Goal: Task Accomplishment & Management: Complete application form

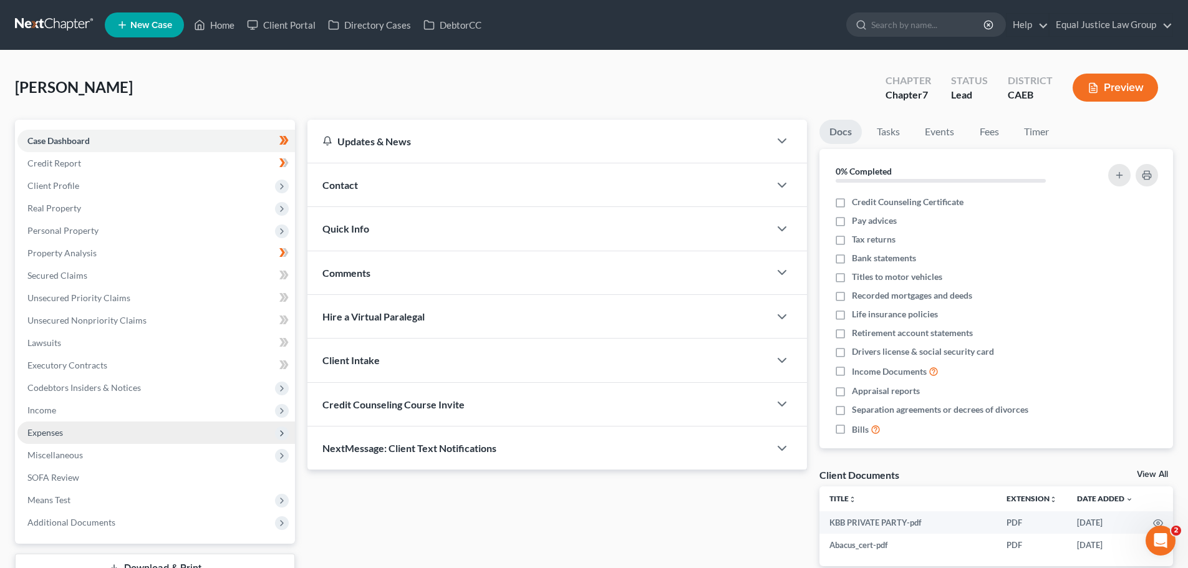
click at [49, 437] on span "Expenses" at bounding box center [45, 432] width 36 height 11
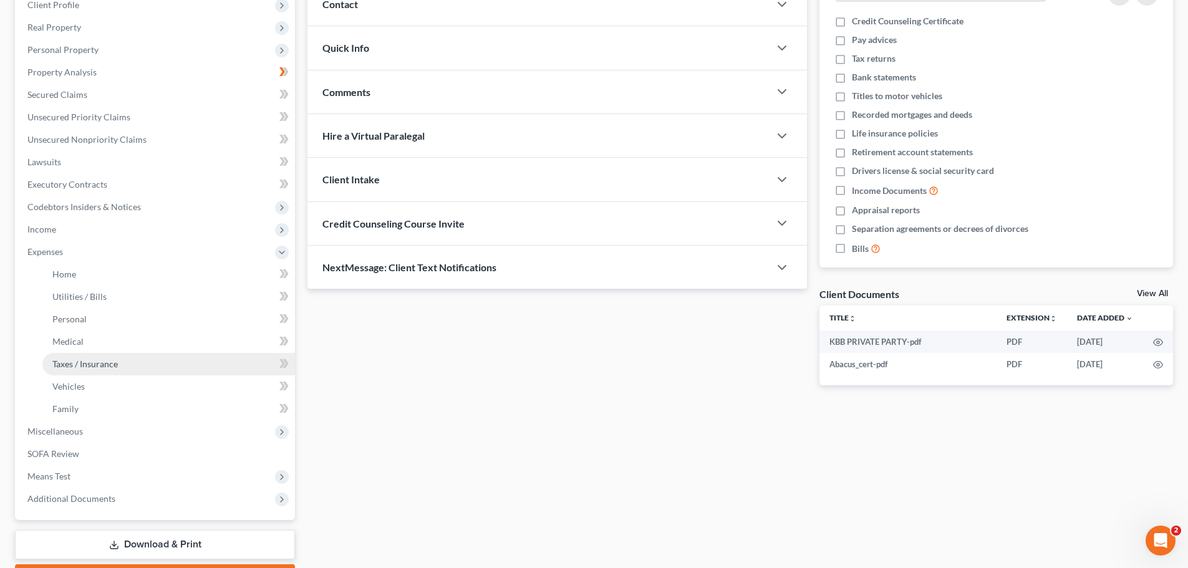
scroll to position [187, 0]
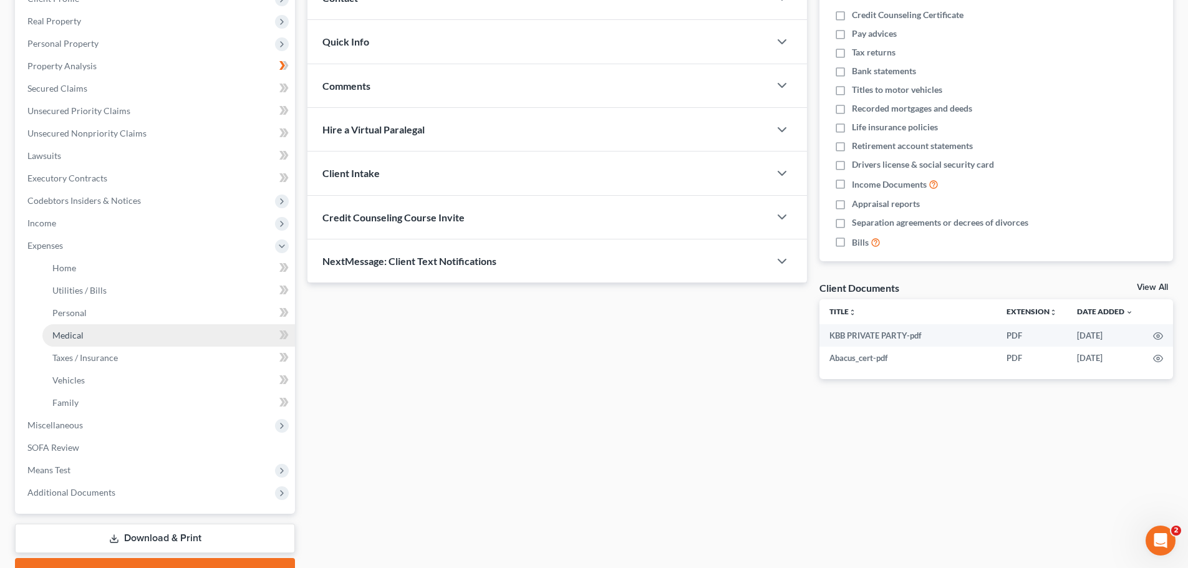
click at [59, 338] on span "Medical" at bounding box center [67, 335] width 31 height 11
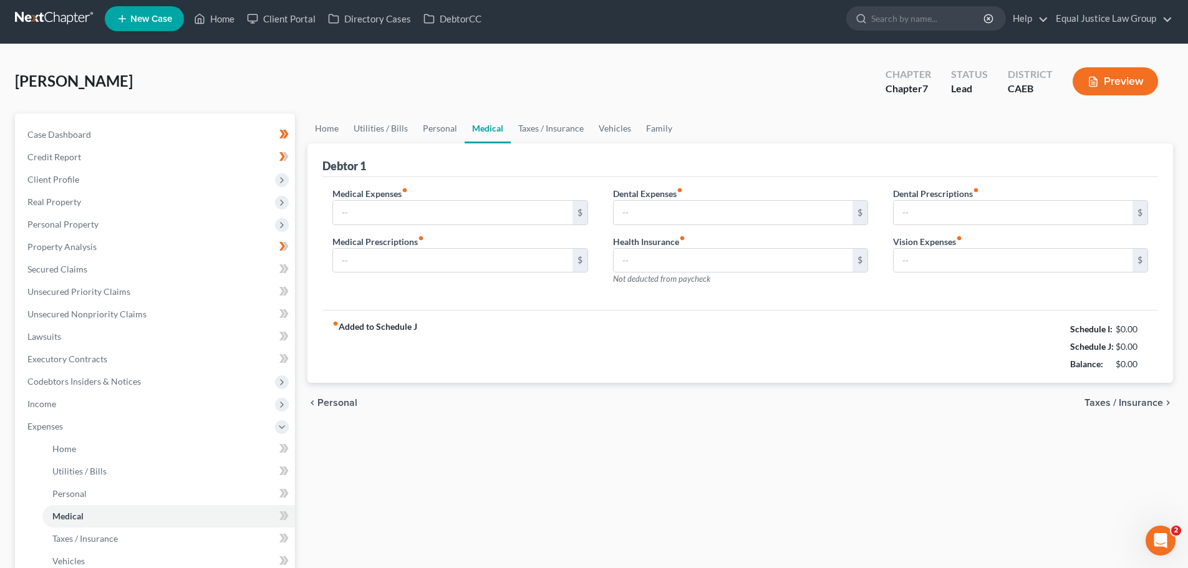
type input "0.00"
type input "250.00"
type input "0.00"
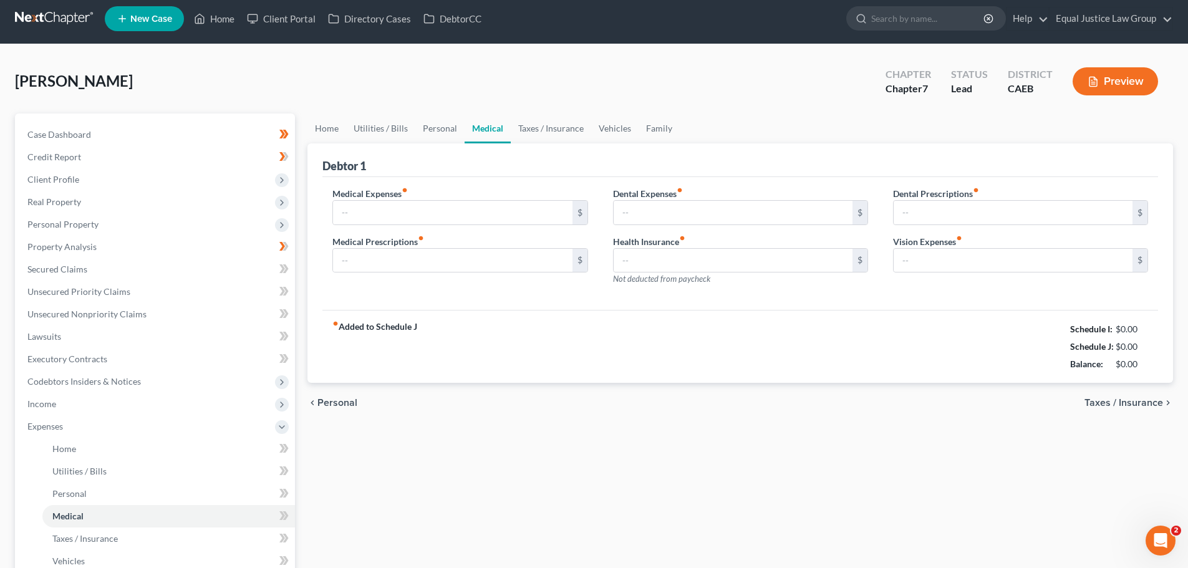
type input "0.00"
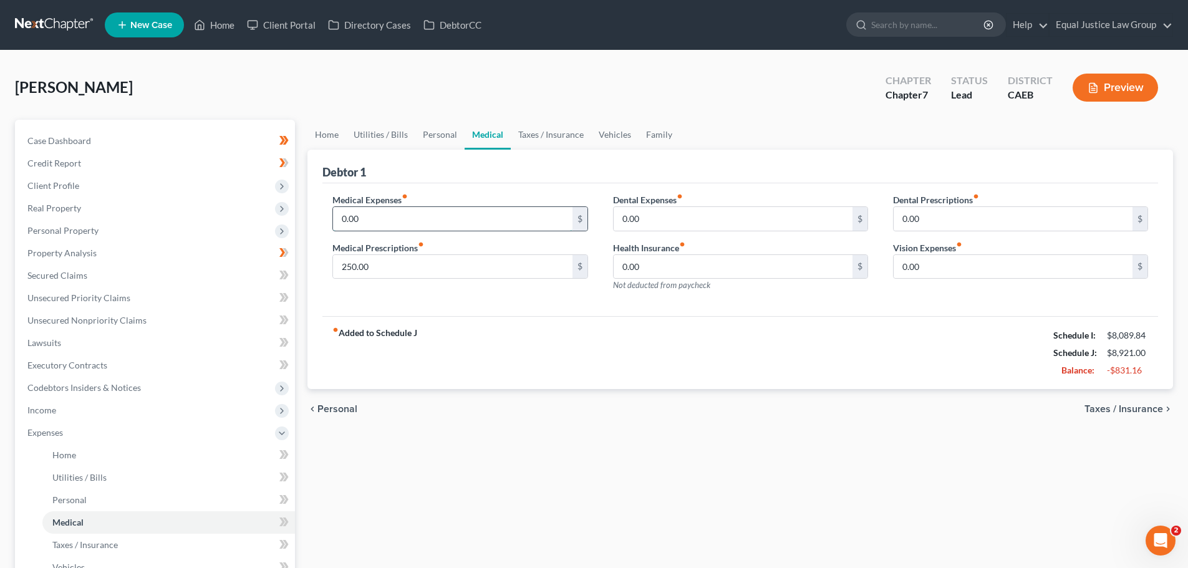
click at [414, 220] on input "0.00" at bounding box center [452, 219] width 239 height 24
type input "446.00"
click at [672, 215] on input "0.00" at bounding box center [733, 219] width 239 height 24
type input "68.00"
click at [760, 176] on div "Debtor 1" at bounding box center [740, 167] width 836 height 34
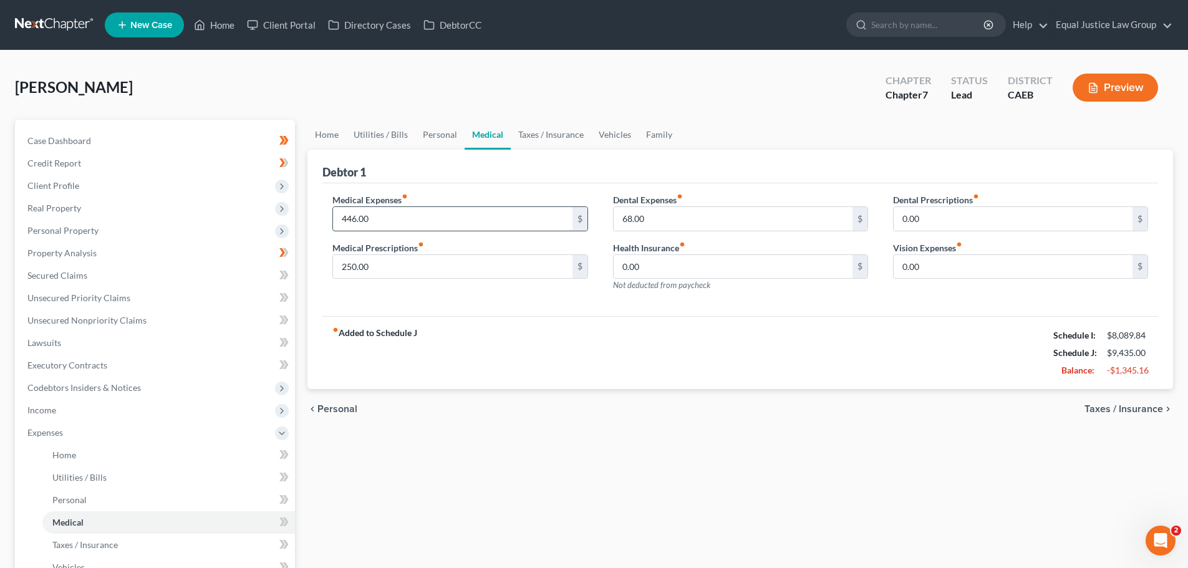
click at [389, 224] on input "446.00" at bounding box center [452, 219] width 239 height 24
type input "0.00"
click at [676, 258] on input "0.00" at bounding box center [733, 267] width 239 height 24
type input "446.00"
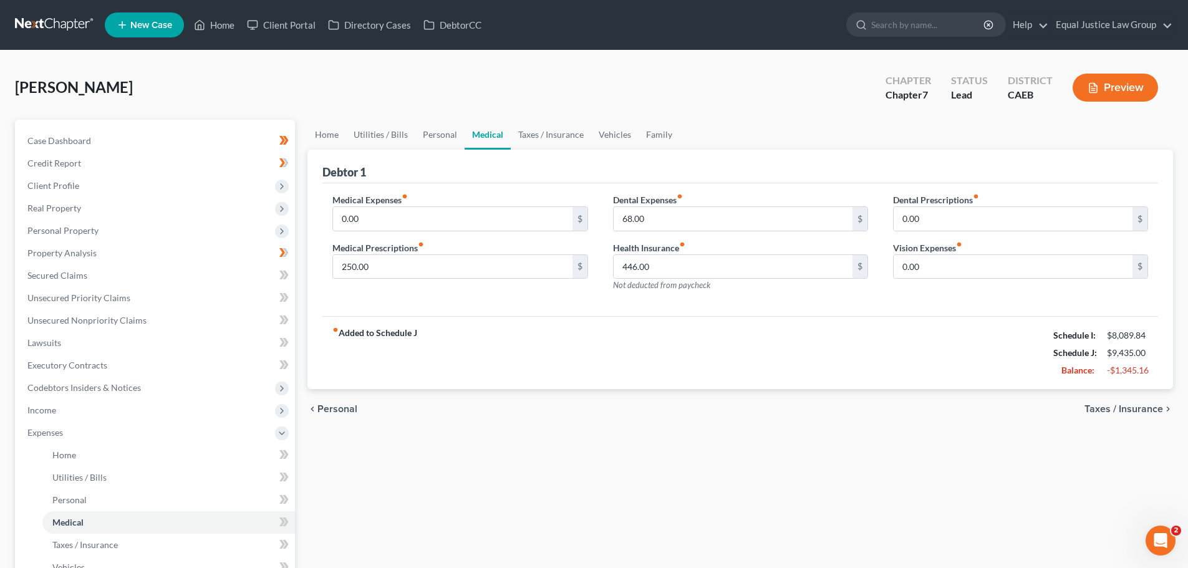
click at [742, 307] on div "Medical Expenses fiber_manual_record 0.00 $ Medical Prescriptions fiber_manual_…" at bounding box center [740, 249] width 836 height 133
click at [733, 414] on div "chevron_left Personal Taxes / Insurance chevron_right" at bounding box center [741, 409] width 866 height 40
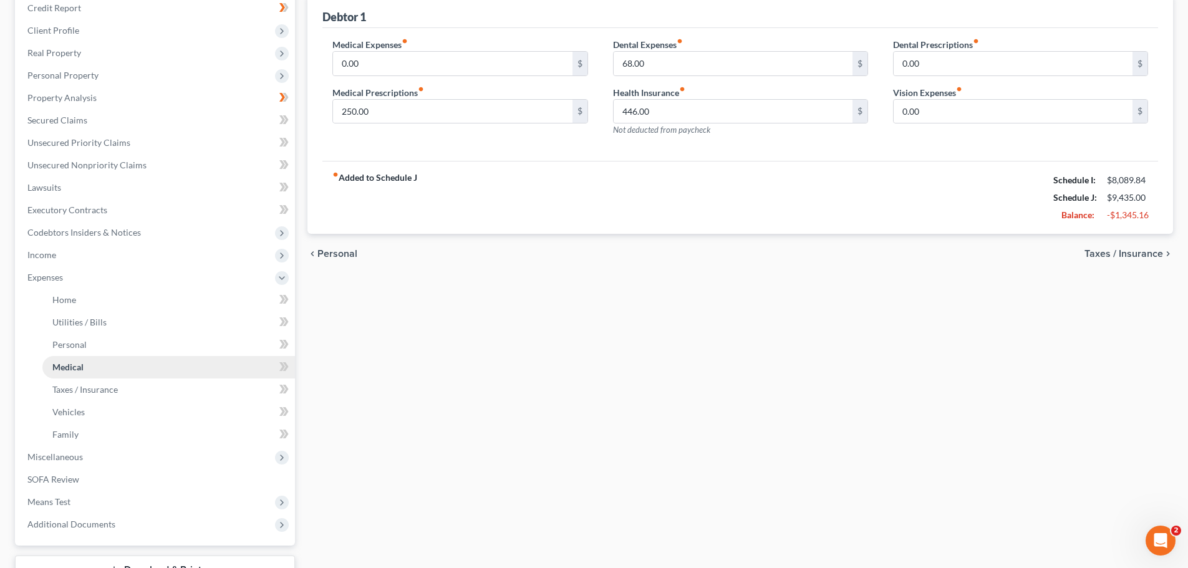
scroll to position [187, 0]
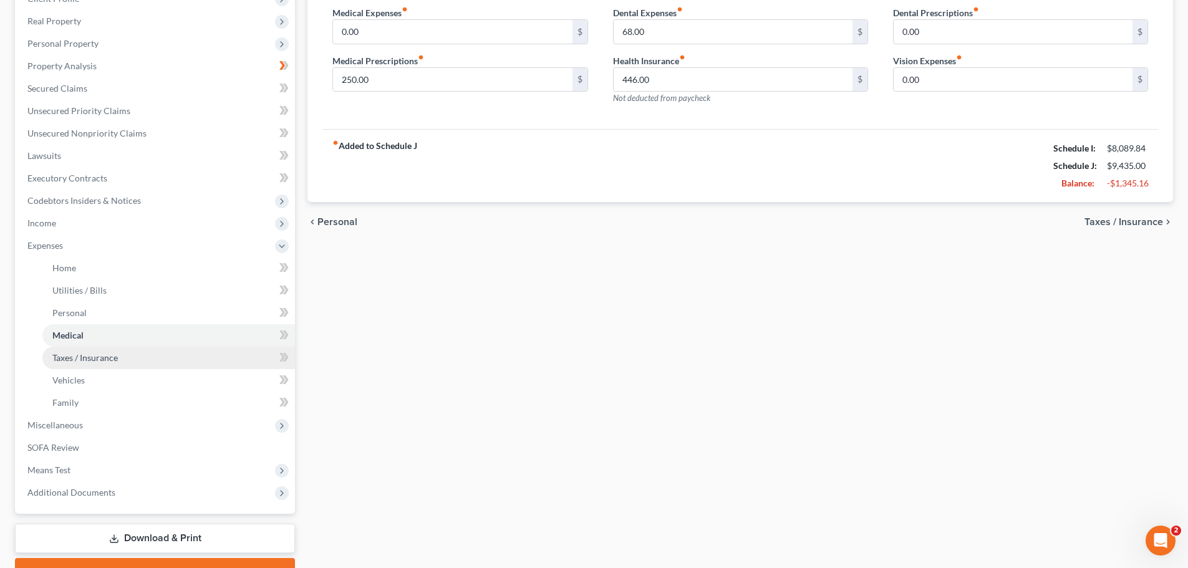
click at [107, 353] on span "Taxes / Insurance" at bounding box center [84, 357] width 65 height 11
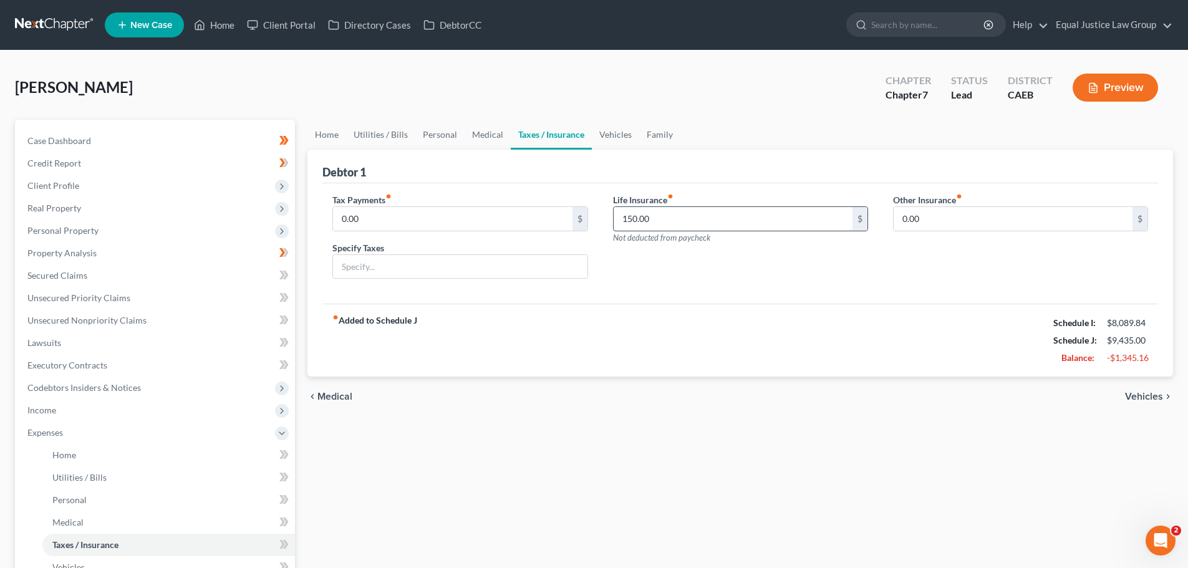
click at [627, 217] on input "150.00" at bounding box center [733, 219] width 239 height 24
click at [623, 217] on input "150.00" at bounding box center [733, 219] width 239 height 24
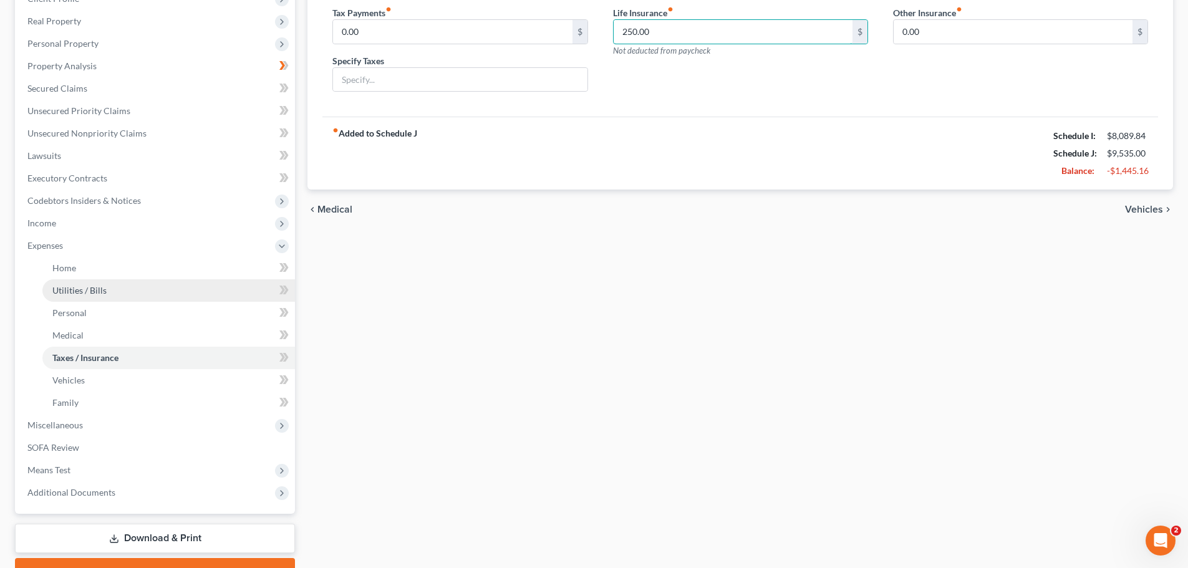
scroll to position [125, 0]
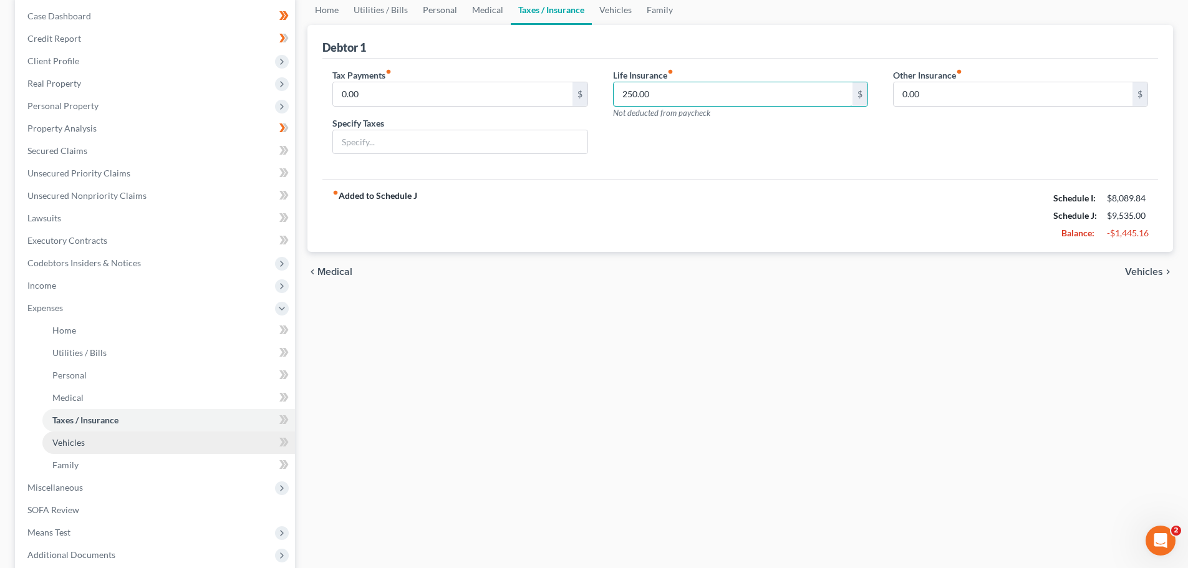
type input "250.00"
drag, startPoint x: 99, startPoint y: 439, endPoint x: 335, endPoint y: 418, distance: 236.7
click at [99, 439] on link "Vehicles" at bounding box center [168, 443] width 253 height 22
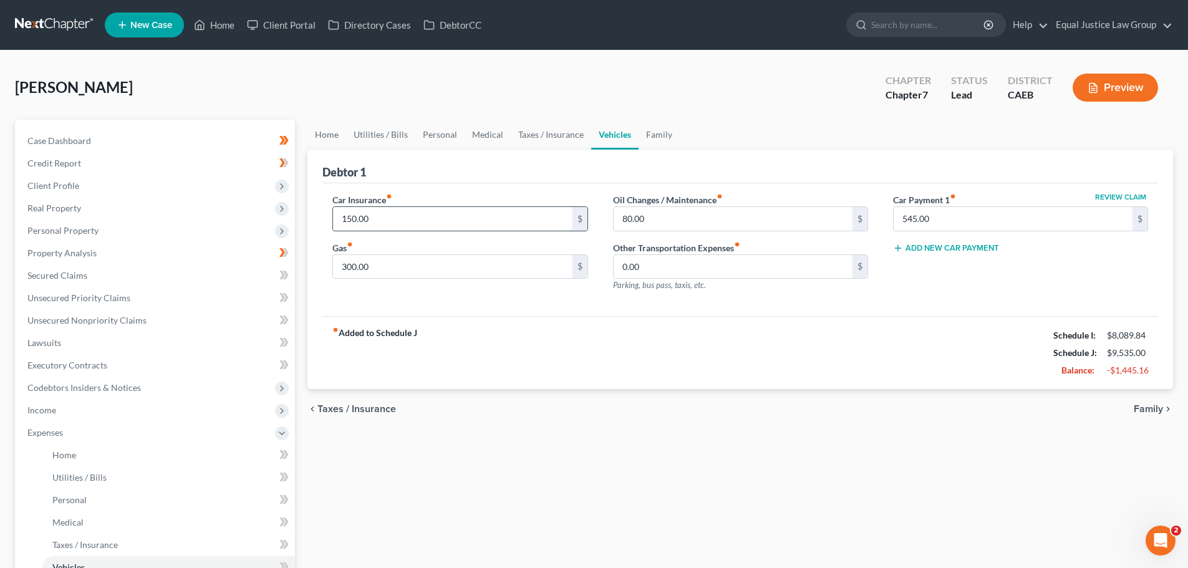
click at [442, 221] on input "150.00" at bounding box center [452, 219] width 239 height 24
type input "195.00"
click at [793, 347] on div "fiber_manual_record Added to Schedule J Schedule I: $8,089.84 Schedule J: $9,58…" at bounding box center [740, 352] width 836 height 73
click at [73, 458] on span "Home" at bounding box center [64, 455] width 24 height 11
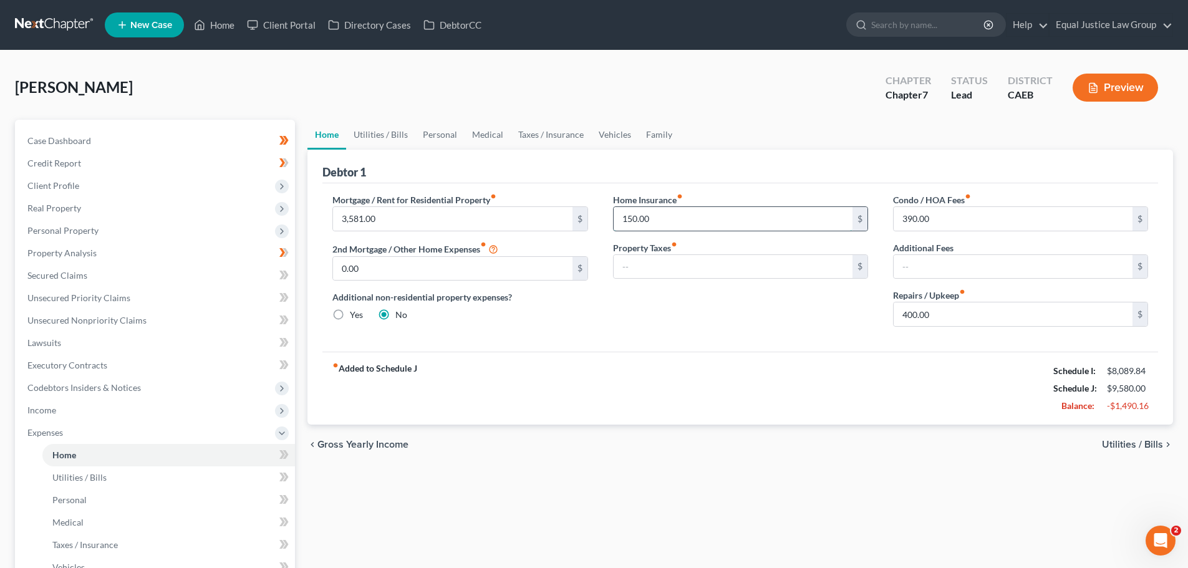
click at [725, 216] on input "150.00" at bounding box center [733, 219] width 239 height 24
click at [752, 392] on div "fiber_manual_record Added to Schedule J Schedule I: $8,089.84 Schedule J: $9,56…" at bounding box center [740, 388] width 836 height 73
click at [654, 220] on input "132.00" at bounding box center [733, 219] width 239 height 24
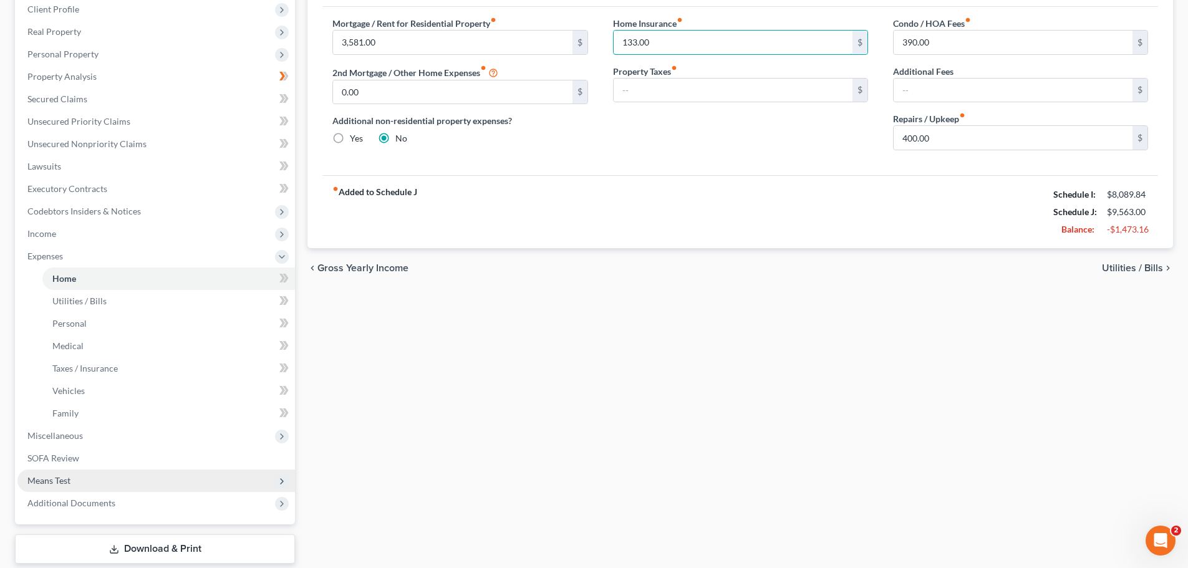
scroll to position [187, 0]
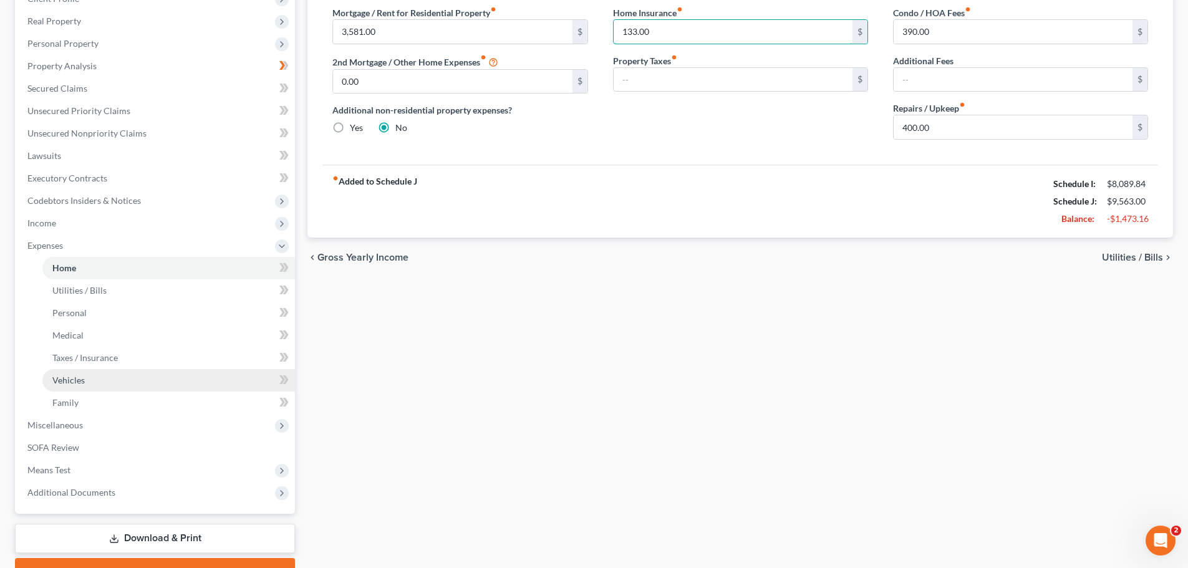
type input "133.00"
click at [93, 379] on link "Vehicles" at bounding box center [168, 380] width 253 height 22
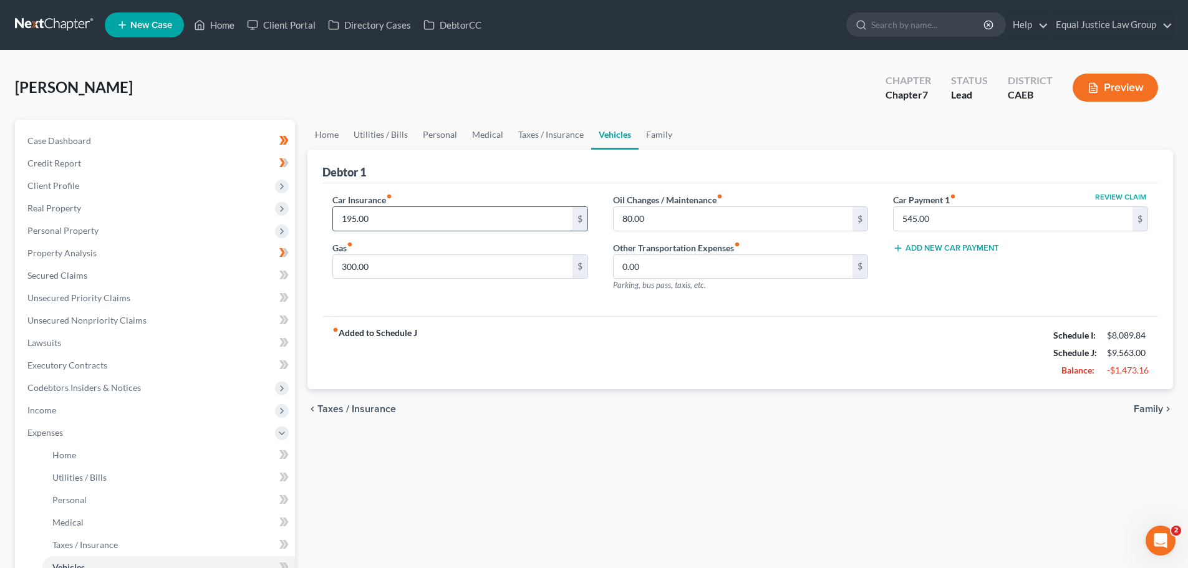
click at [475, 222] on input "195.00" at bounding box center [452, 219] width 239 height 24
type input "196.00"
click at [599, 336] on div "fiber_manual_record Added to Schedule J Schedule I: $8,089.84 Schedule J: $9,56…" at bounding box center [740, 352] width 836 height 73
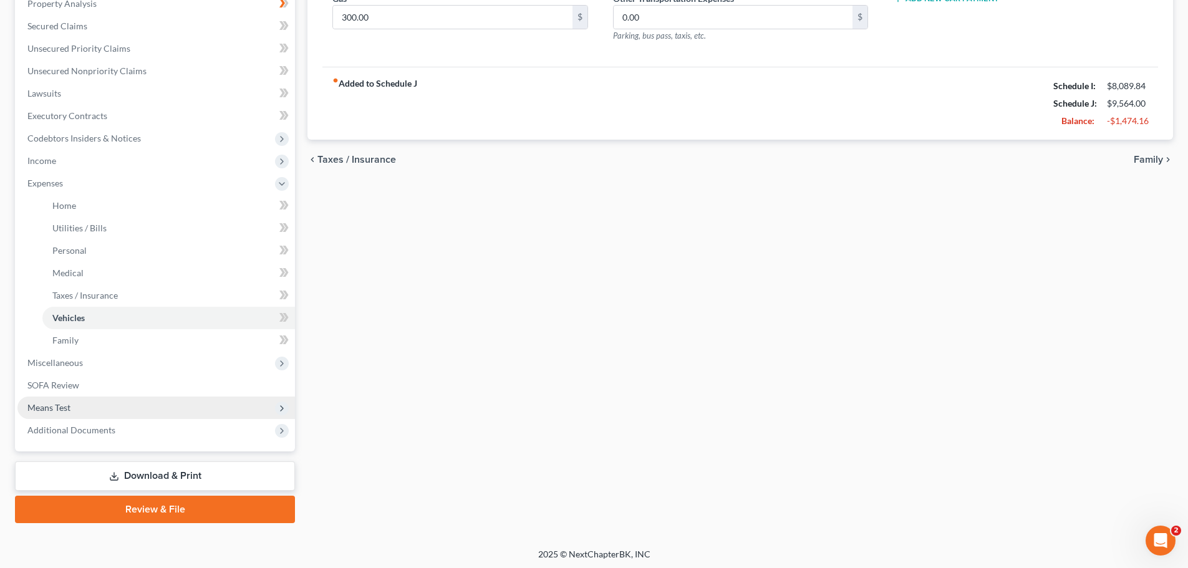
scroll to position [252, 0]
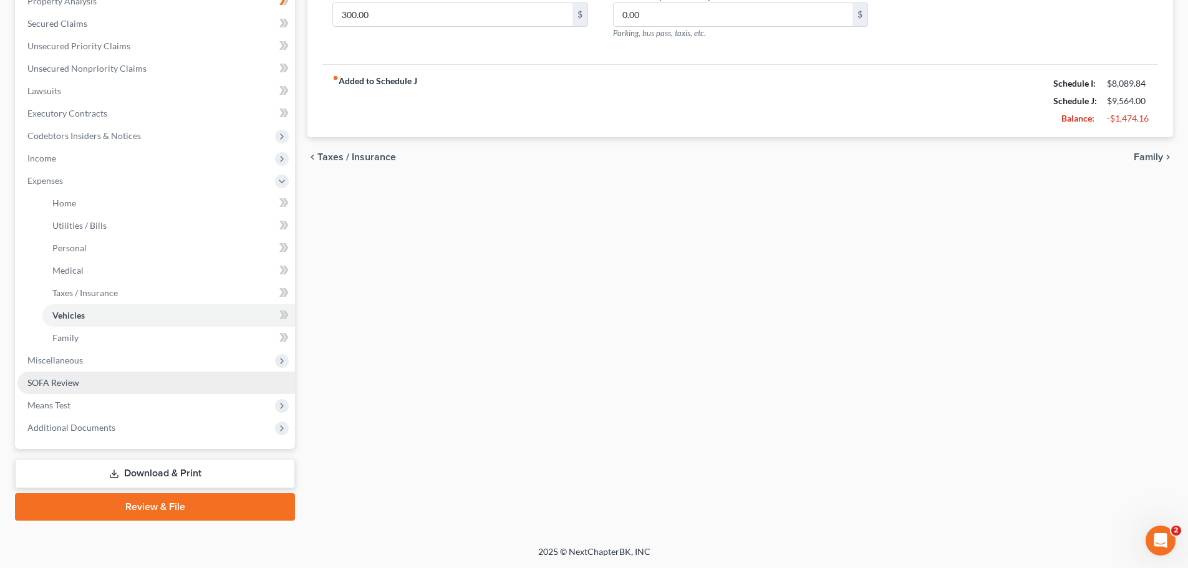
click at [74, 379] on span "SOFA Review" at bounding box center [53, 382] width 52 height 11
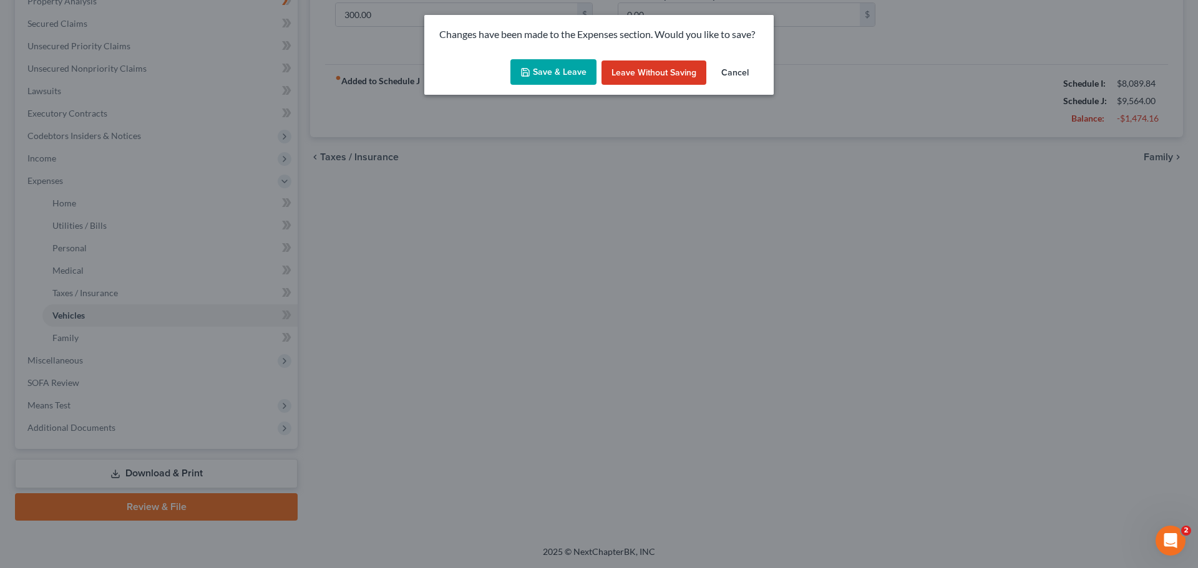
click at [570, 65] on button "Save & Leave" at bounding box center [553, 72] width 86 height 26
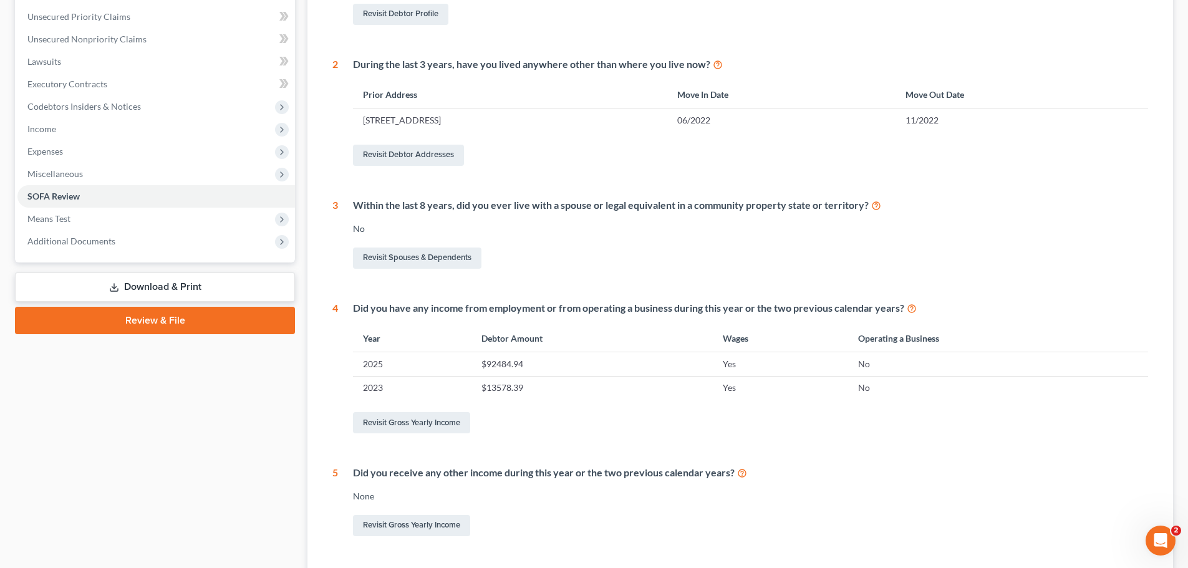
scroll to position [312, 0]
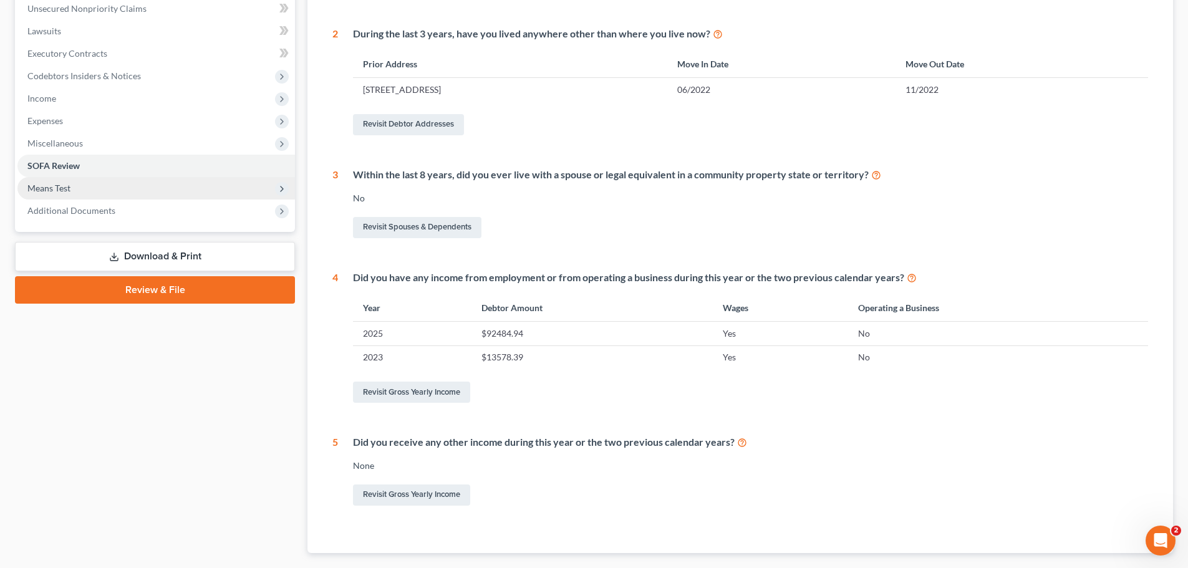
click at [65, 184] on span "Means Test" at bounding box center [48, 188] width 43 height 11
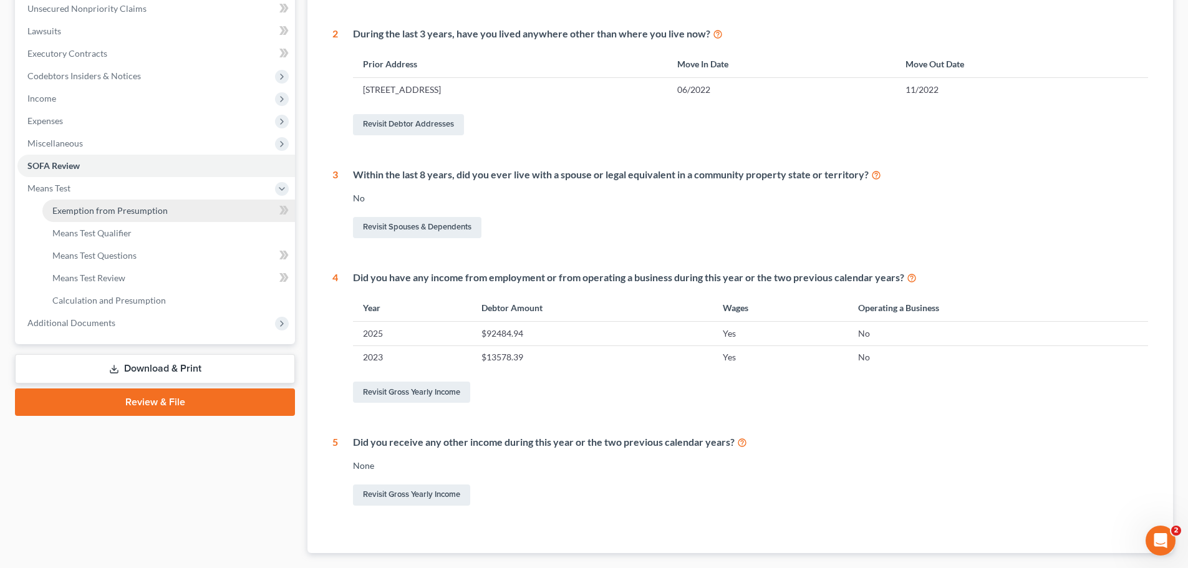
click at [136, 211] on span "Exemption from Presumption" at bounding box center [109, 210] width 115 height 11
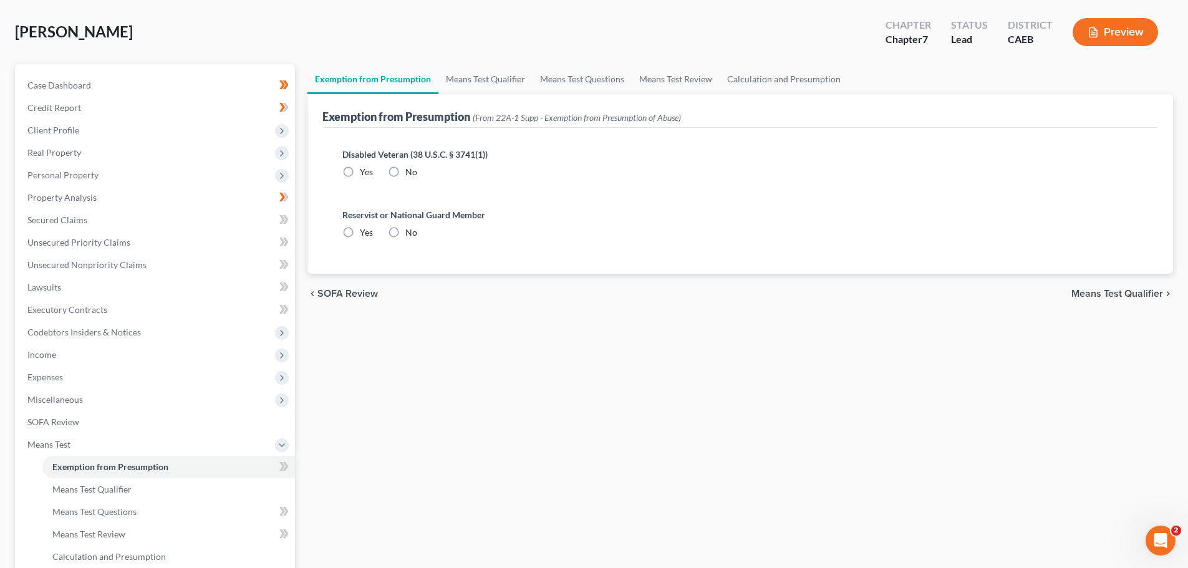
radio input "true"
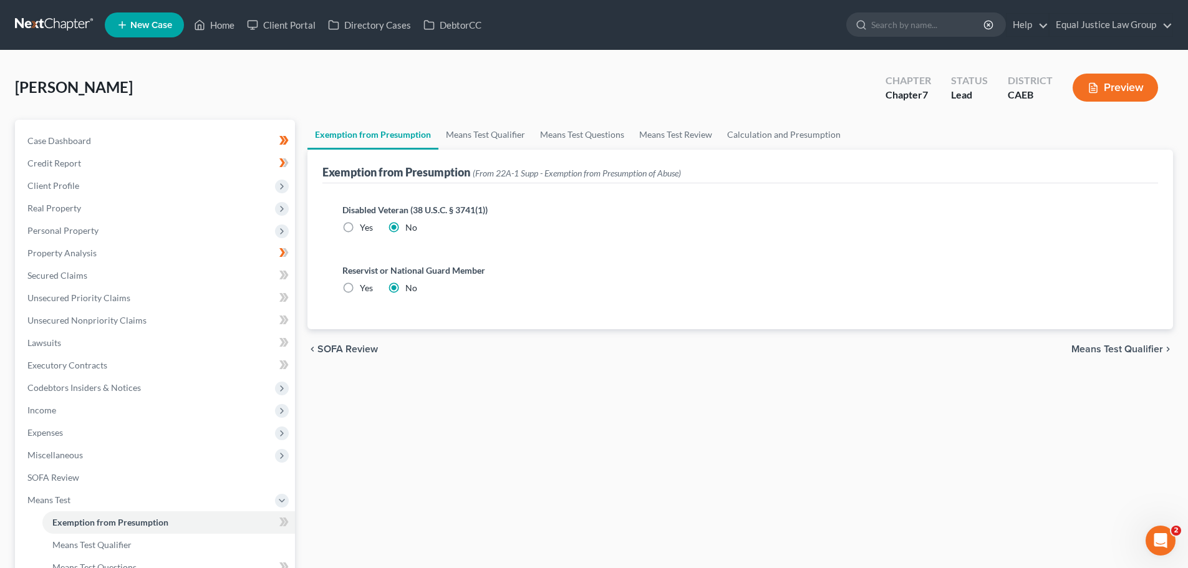
click at [1100, 351] on span "Means Test Qualifier" at bounding box center [1118, 349] width 92 height 10
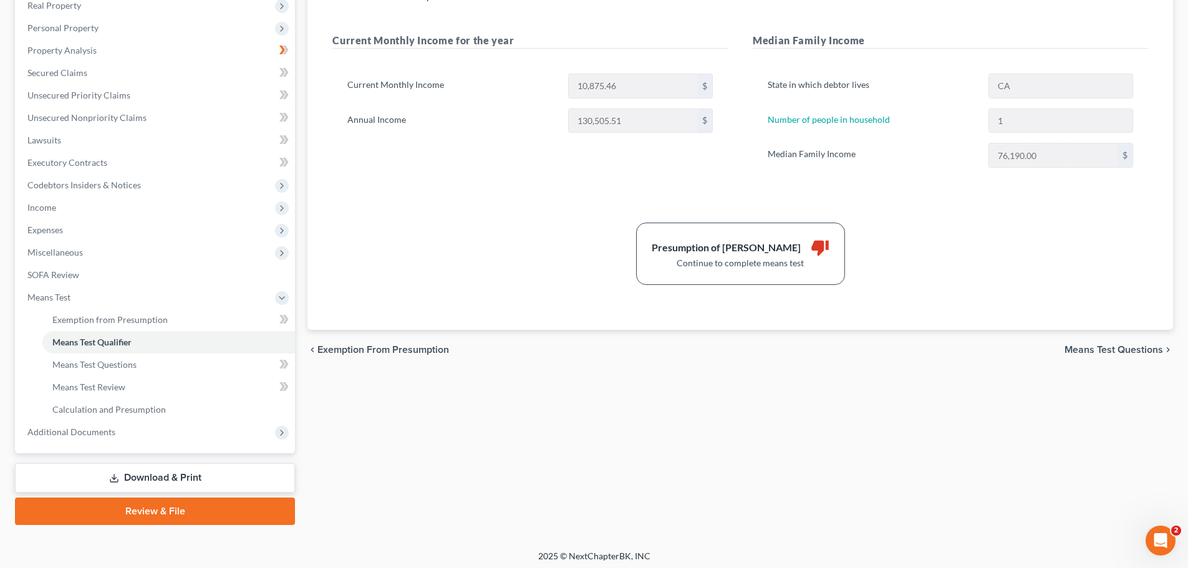
scroll to position [207, 0]
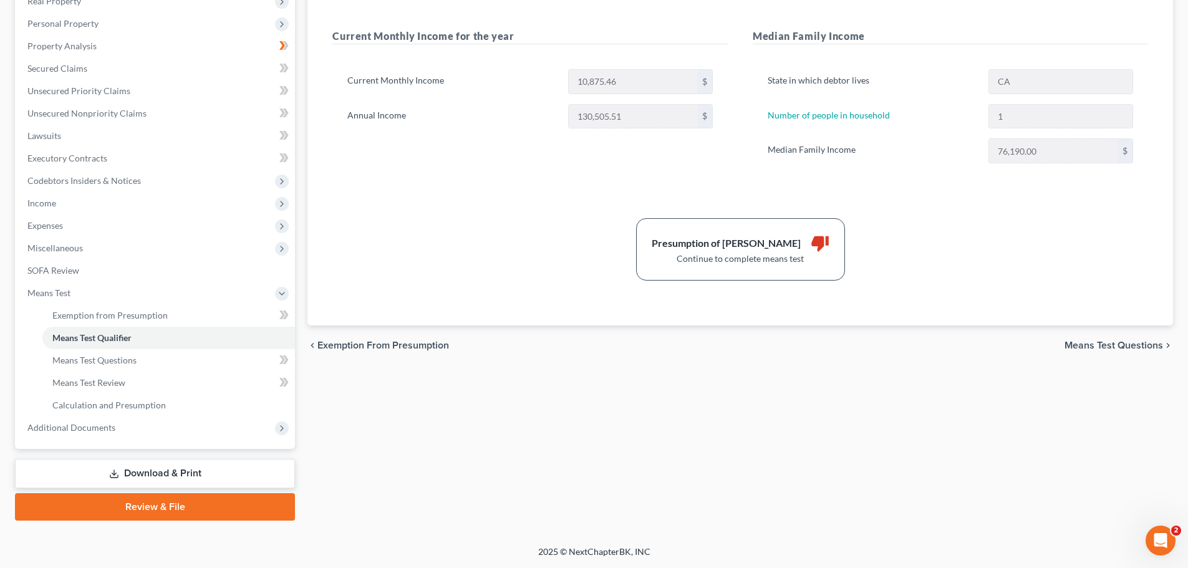
drag, startPoint x: 1079, startPoint y: 341, endPoint x: 737, endPoint y: 341, distance: 342.4
click at [1080, 341] on span "Means Test Questions" at bounding box center [1114, 346] width 99 height 10
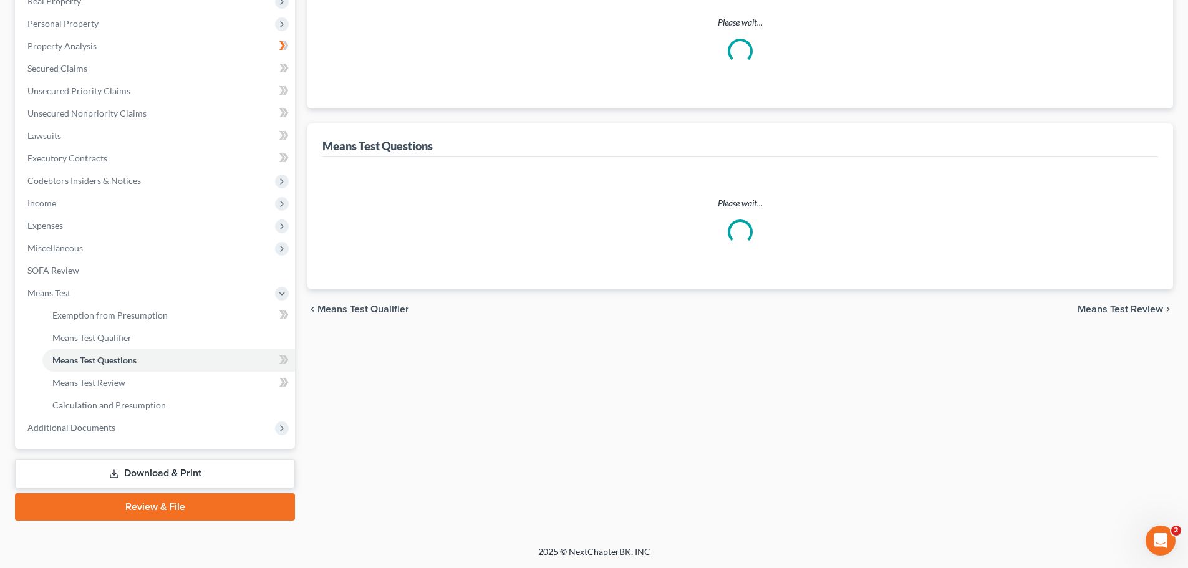
scroll to position [54, 0]
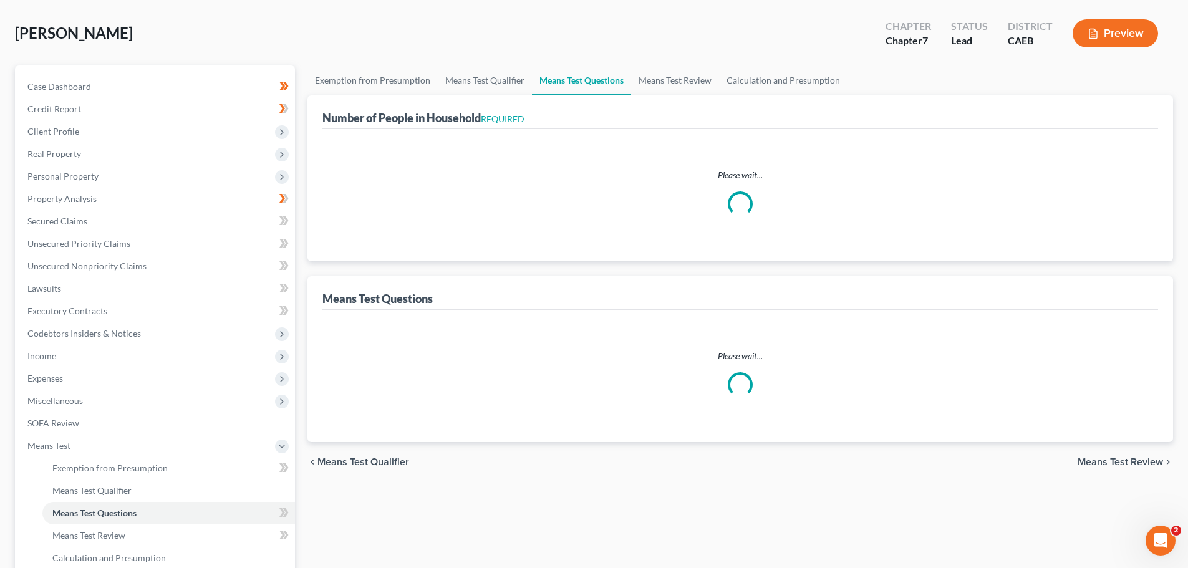
select select "0"
select select "60"
select select "1"
select select "60"
select select "1"
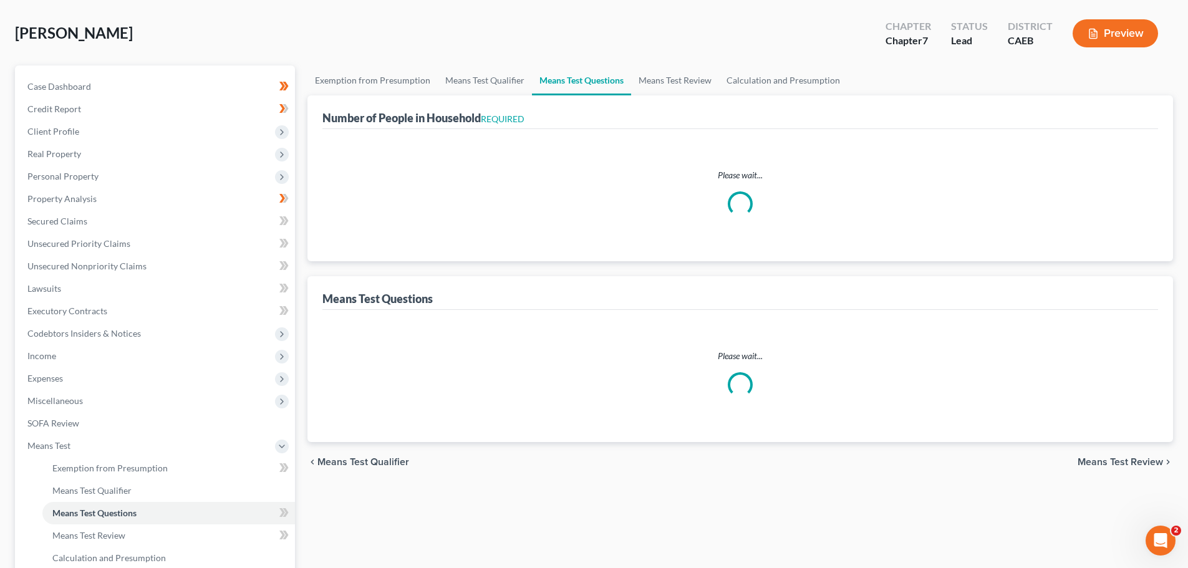
select select "0"
select select "1"
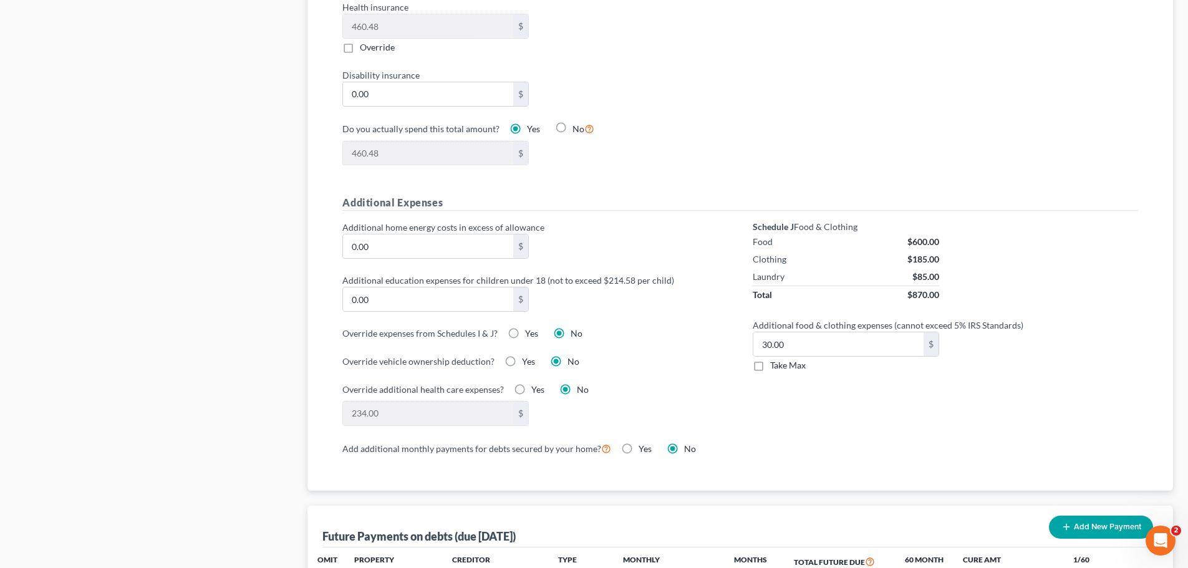
scroll to position [811, 0]
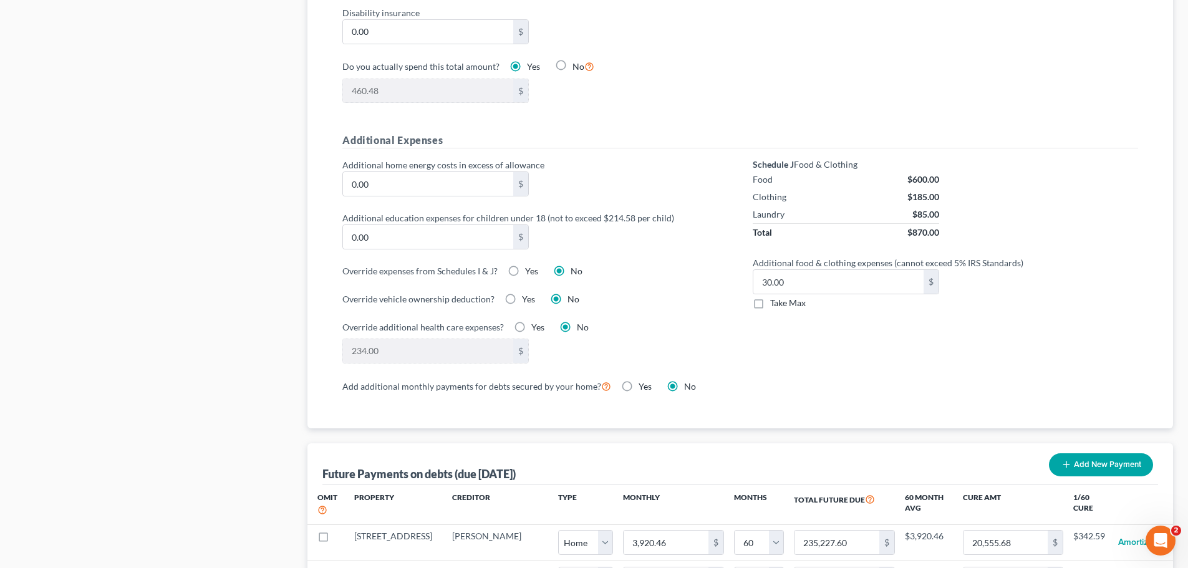
drag, startPoint x: 759, startPoint y: 290, endPoint x: 732, endPoint y: 299, distance: 29.0
click at [770, 297] on label "Take Max" at bounding box center [788, 303] width 36 height 12
click at [775, 297] on input "Take Max" at bounding box center [779, 301] width 8 height 8
checkbox input "true"
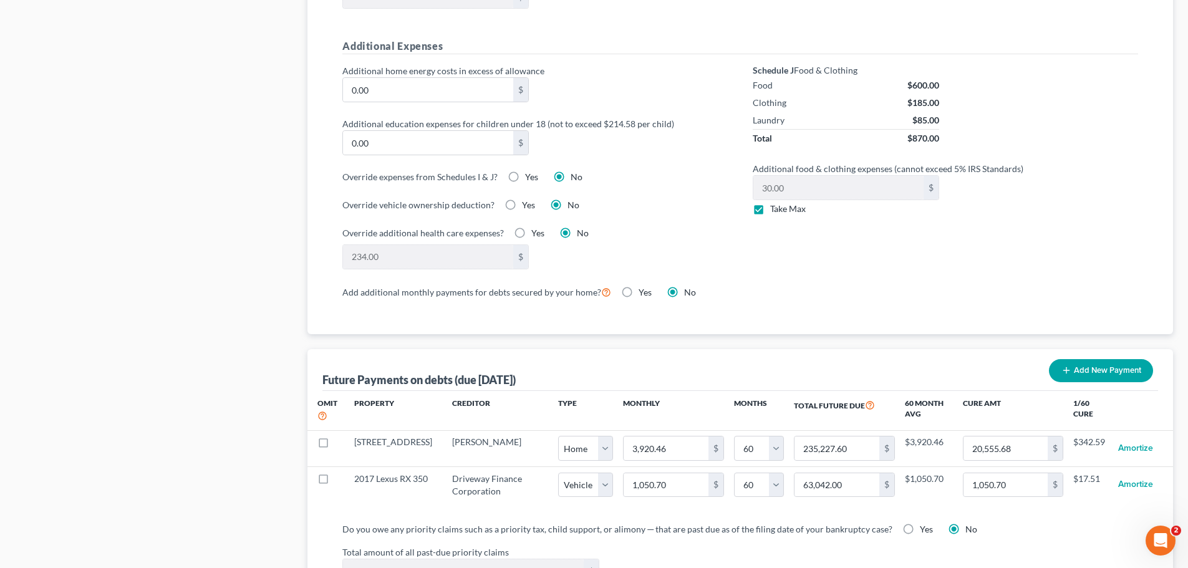
scroll to position [936, 0]
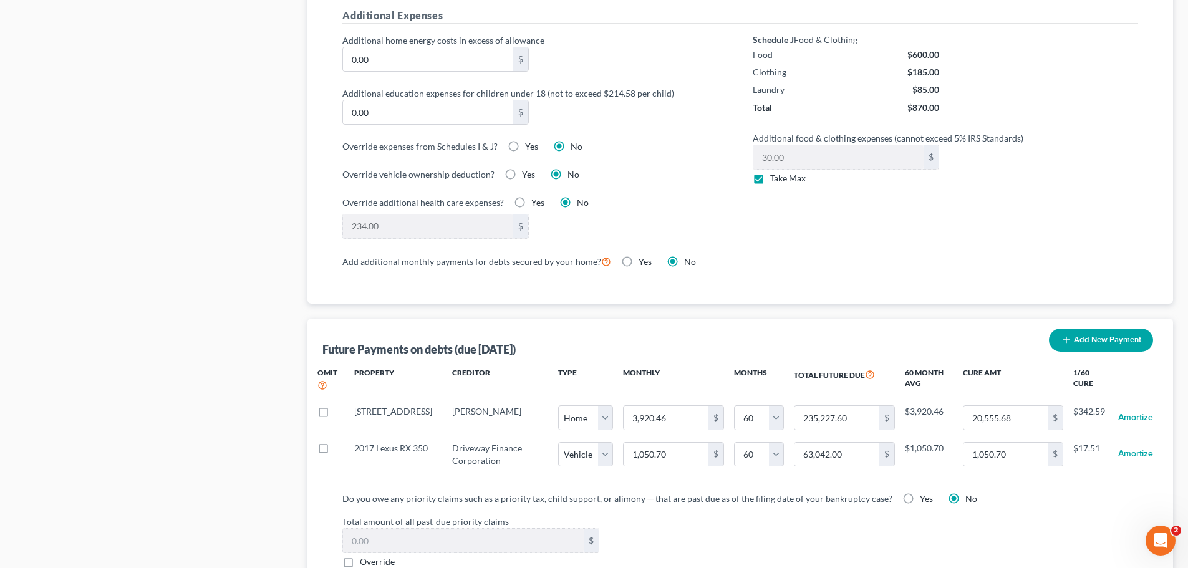
click at [531, 196] on label "Yes" at bounding box center [537, 202] width 13 height 12
click at [536, 196] on input "Yes" at bounding box center [540, 200] width 8 height 8
radio input "true"
click at [577, 196] on label "No" at bounding box center [583, 202] width 12 height 12
click at [582, 196] on input "No" at bounding box center [586, 200] width 8 height 8
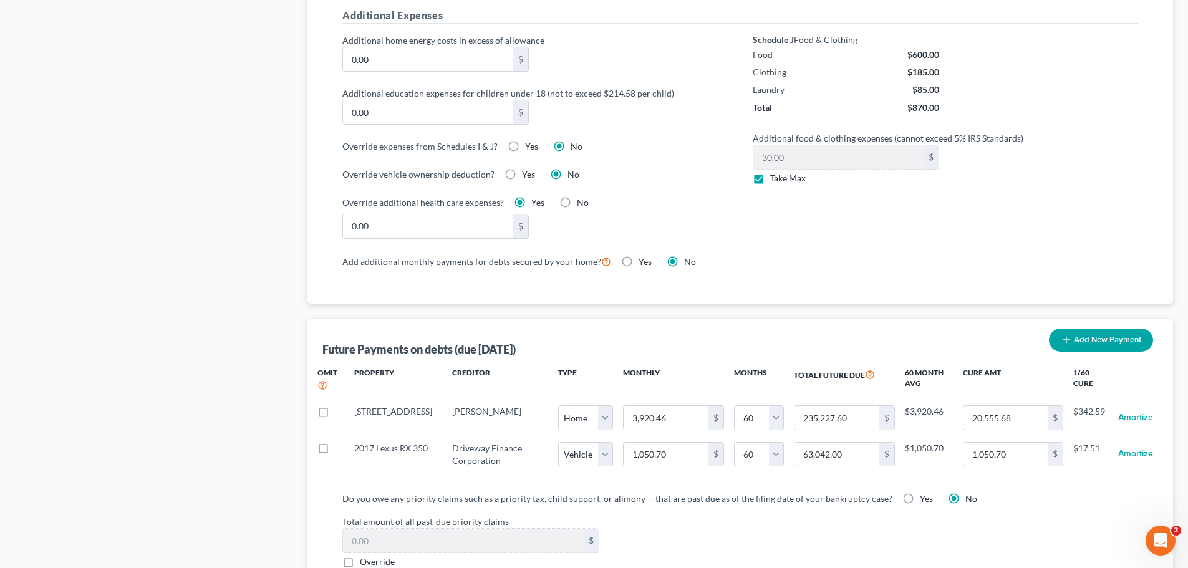
radio input "true"
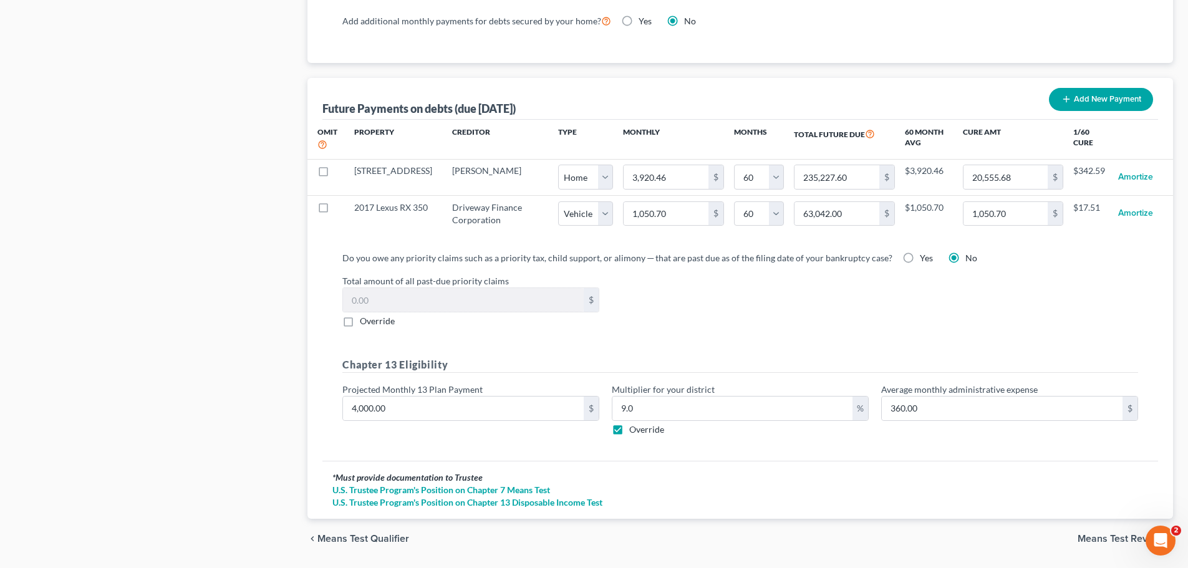
scroll to position [1202, 0]
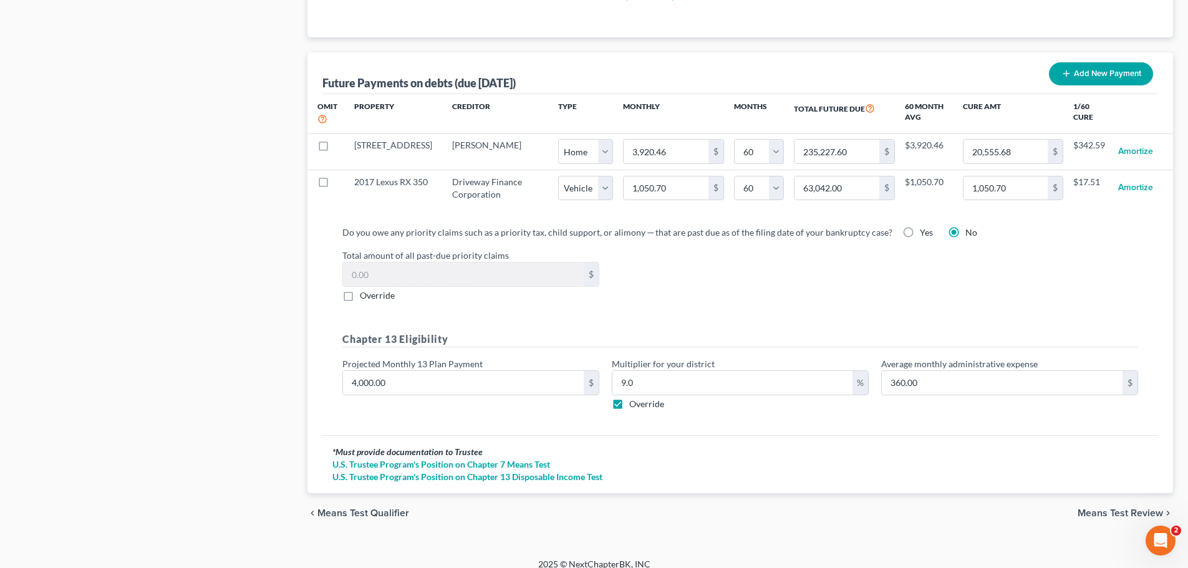
drag, startPoint x: 1137, startPoint y: 496, endPoint x: 1117, endPoint y: 489, distance: 21.1
click at [1137, 508] on span "Means Test Review" at bounding box center [1120, 513] width 85 height 10
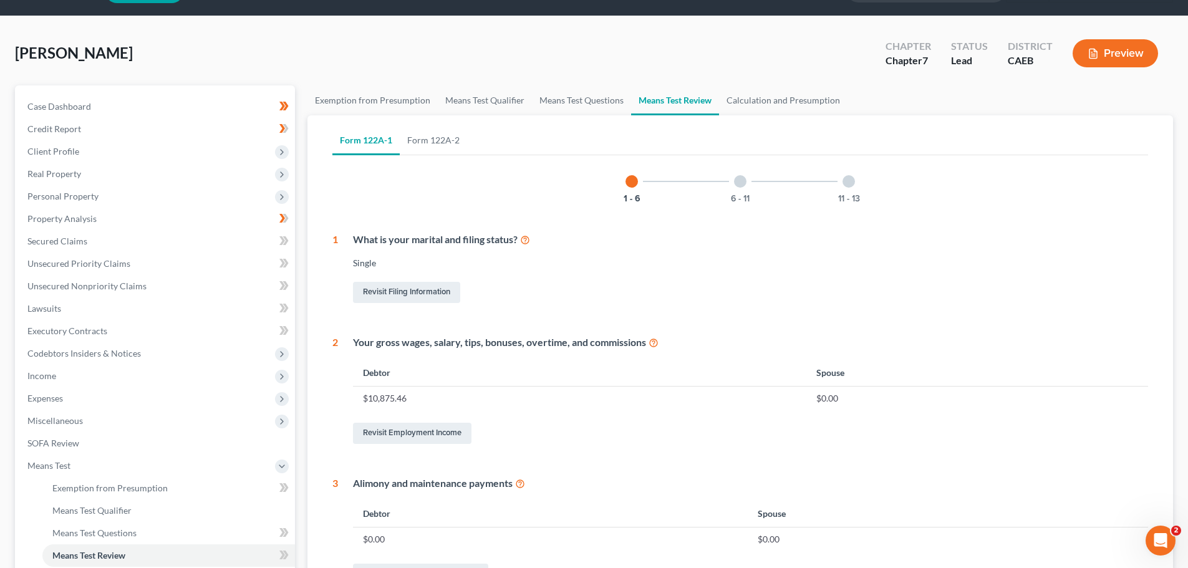
scroll to position [62, 0]
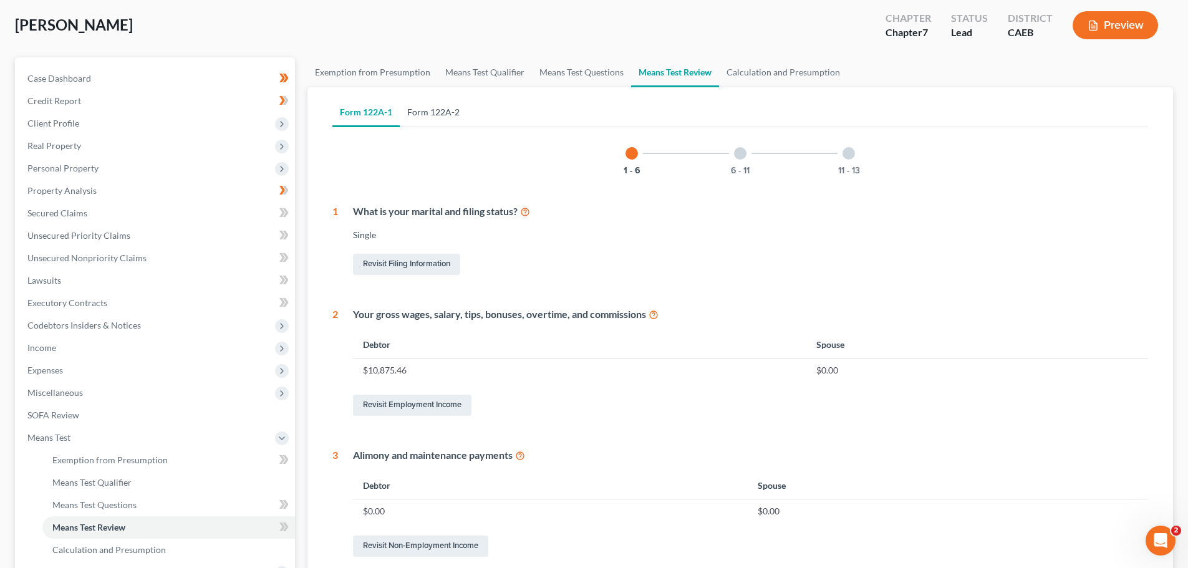
click at [425, 117] on link "Form 122A-2" at bounding box center [433, 112] width 67 height 30
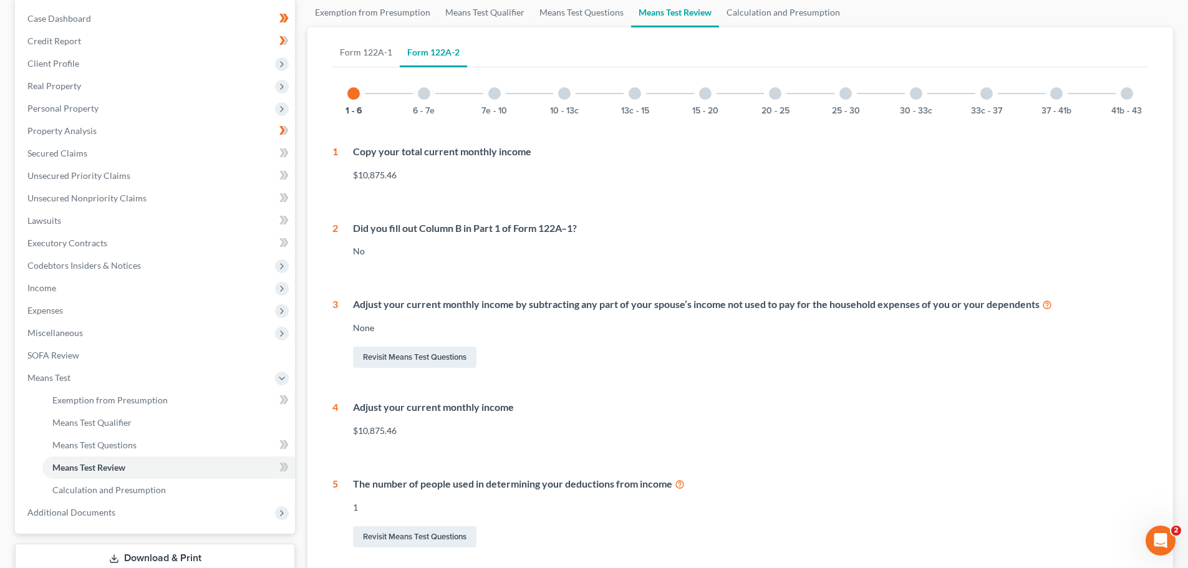
scroll to position [112, 0]
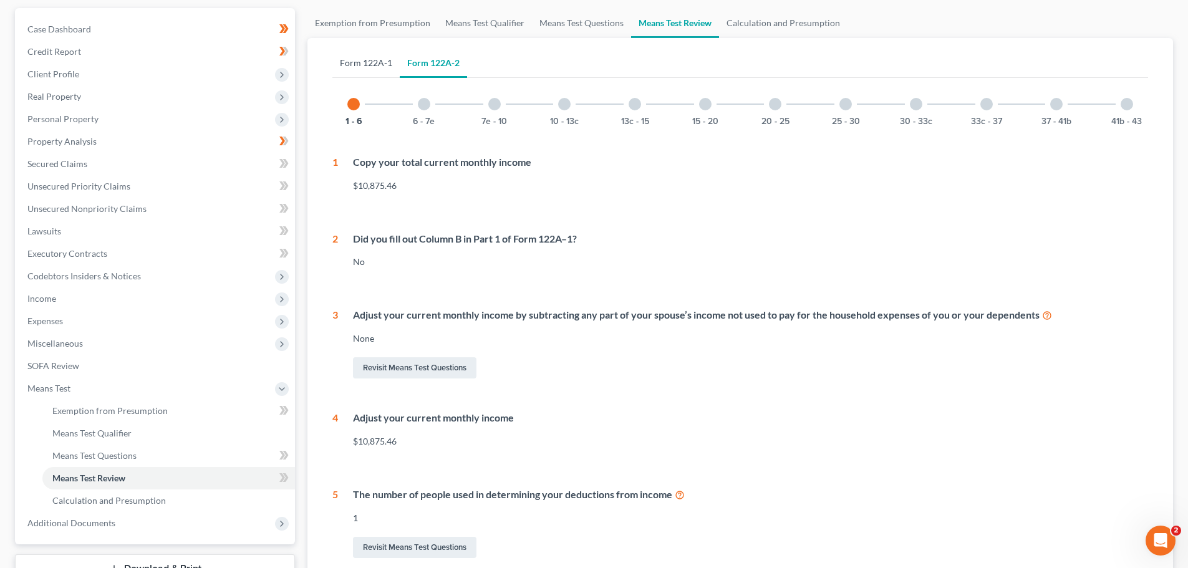
click at [369, 61] on link "Form 122A-1" at bounding box center [365, 63] width 67 height 30
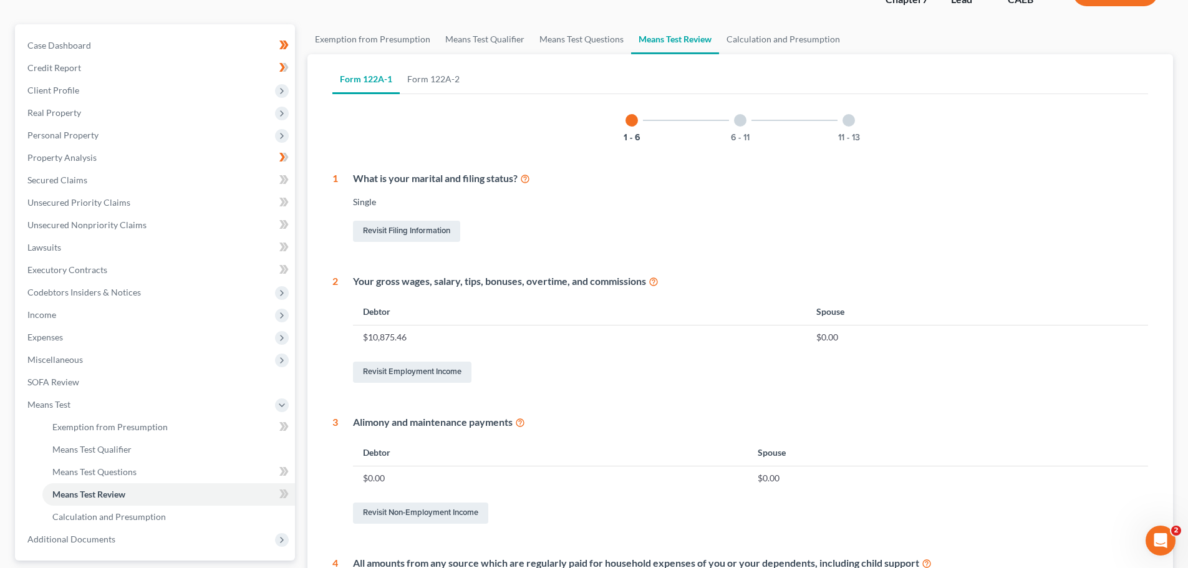
scroll to position [0, 0]
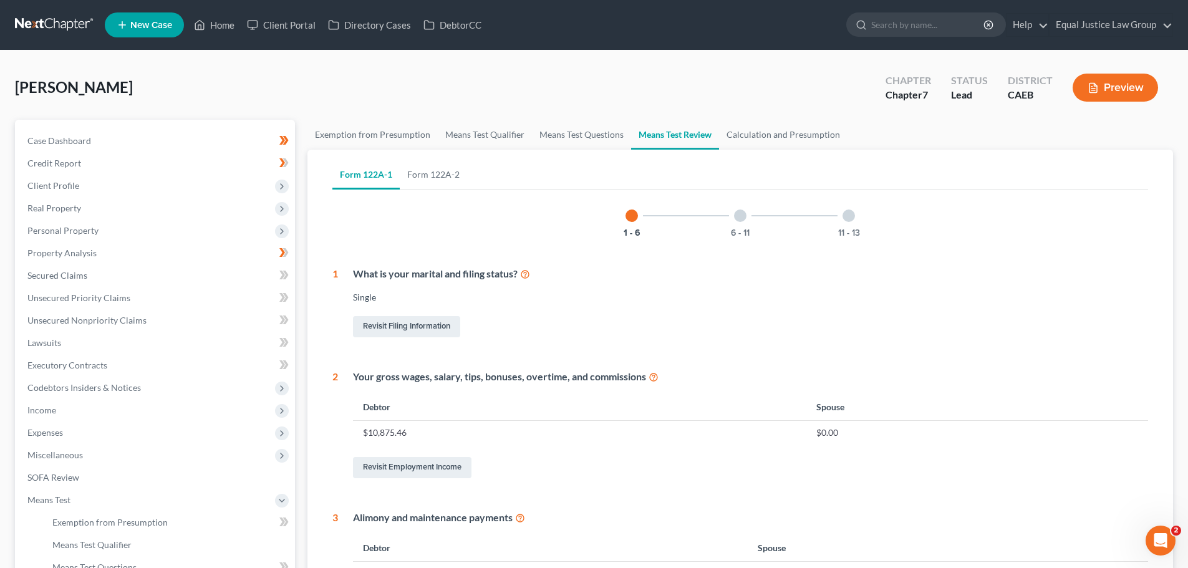
click at [736, 217] on div at bounding box center [740, 216] width 12 height 12
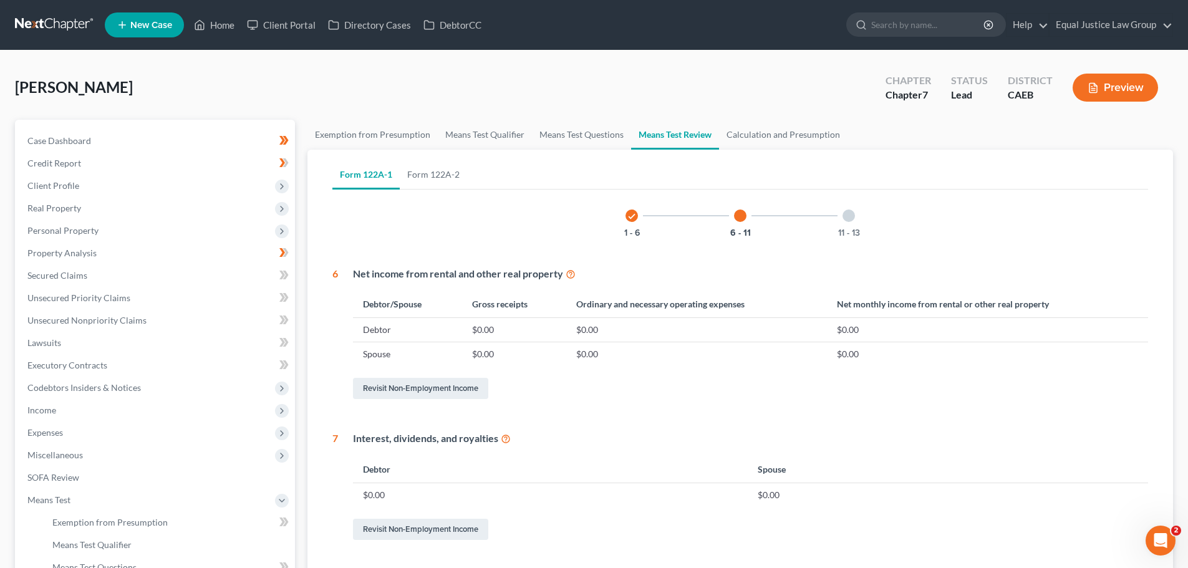
click at [842, 217] on div "11 - 13" at bounding box center [849, 216] width 42 height 42
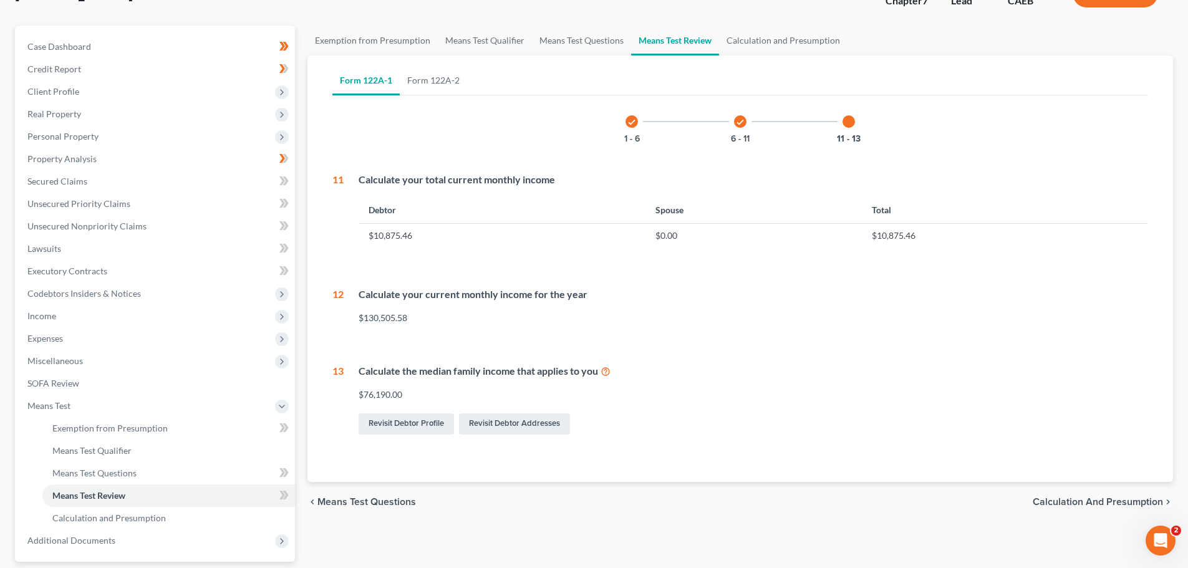
scroll to position [62, 0]
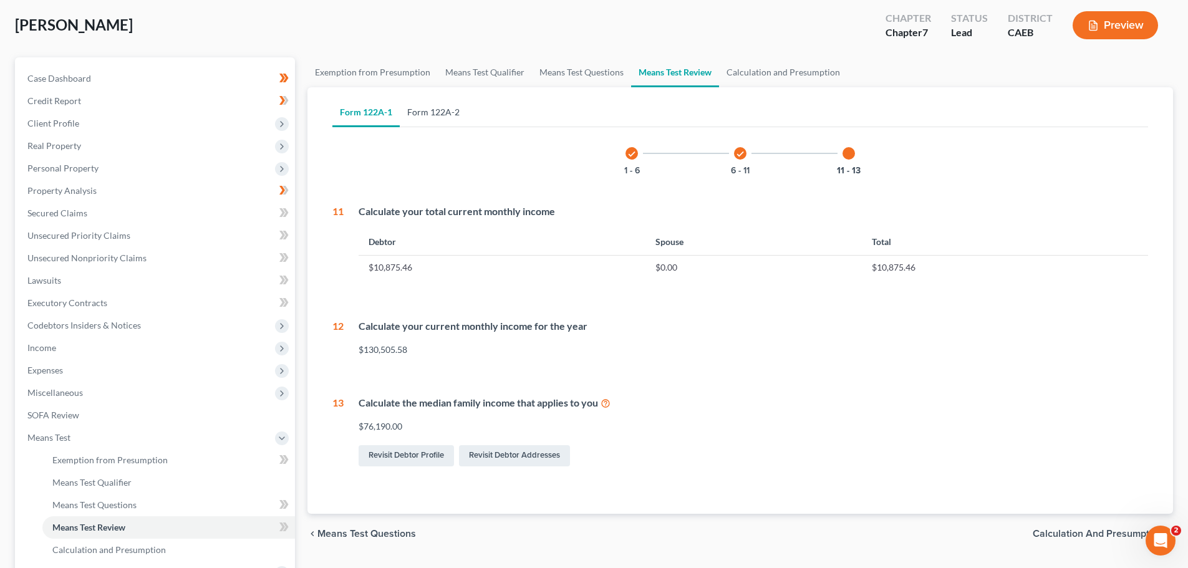
click at [442, 115] on link "Form 122A-2" at bounding box center [433, 112] width 67 height 30
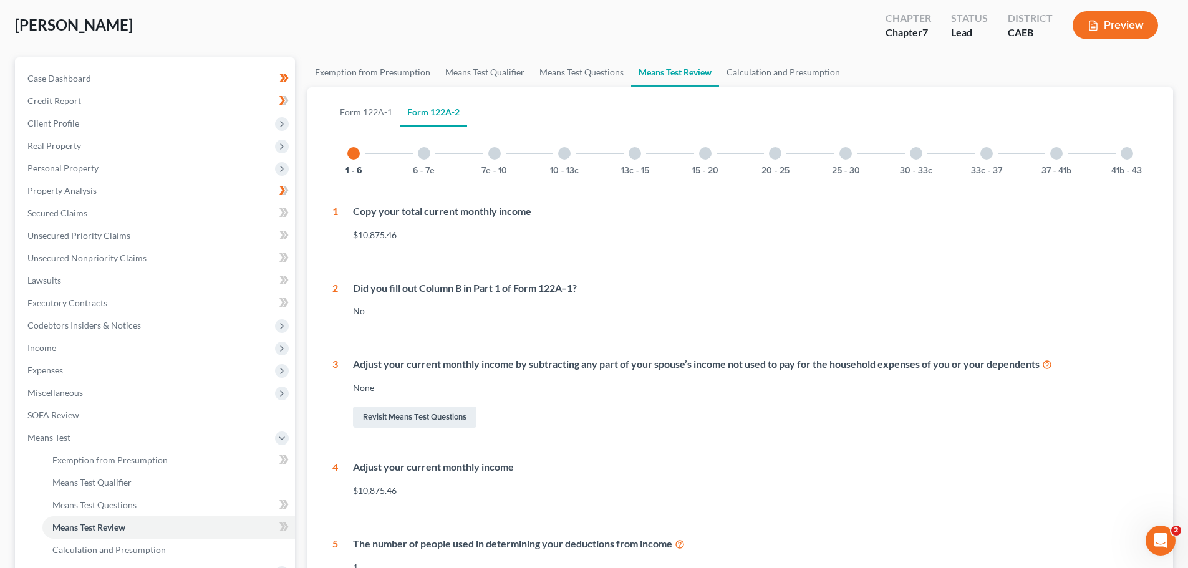
scroll to position [125, 0]
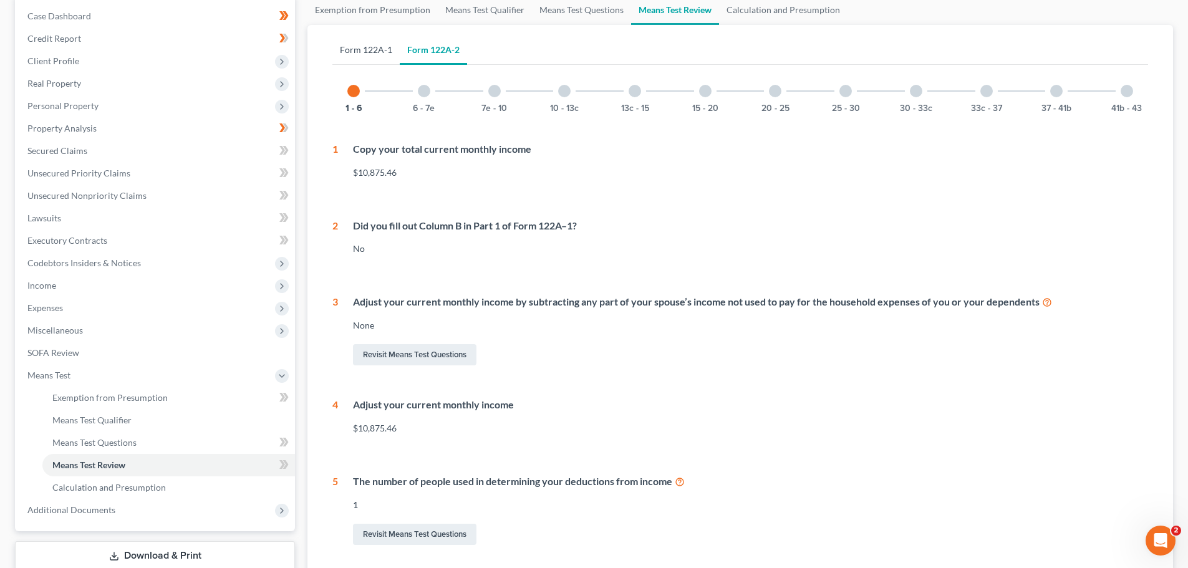
click at [376, 51] on link "Form 122A-1" at bounding box center [365, 50] width 67 height 30
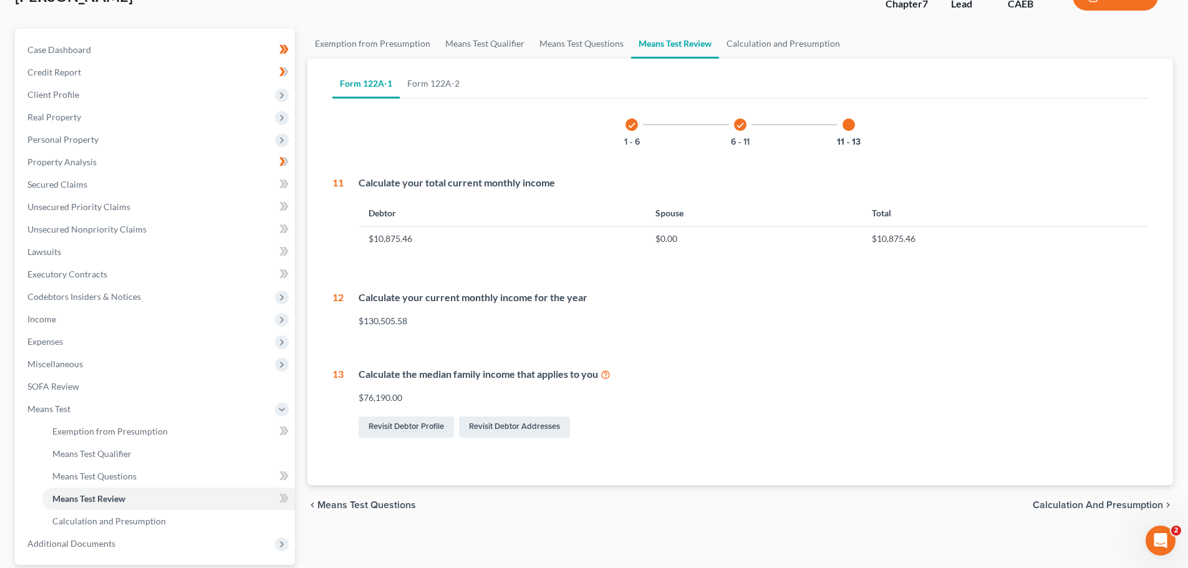
scroll to position [62, 0]
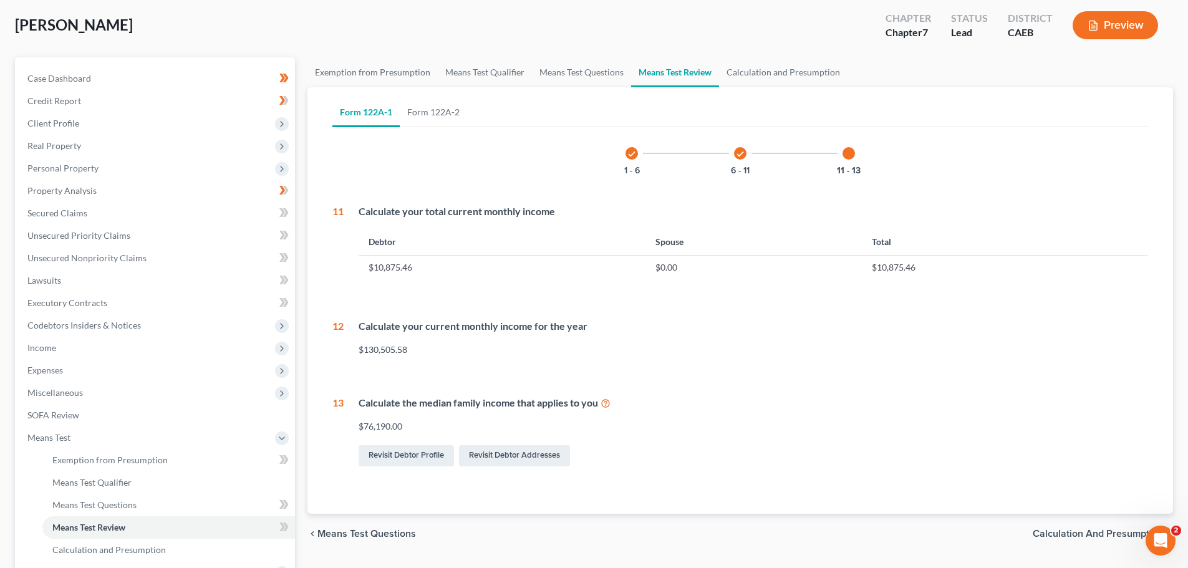
click at [631, 150] on icon "check" at bounding box center [631, 154] width 9 height 9
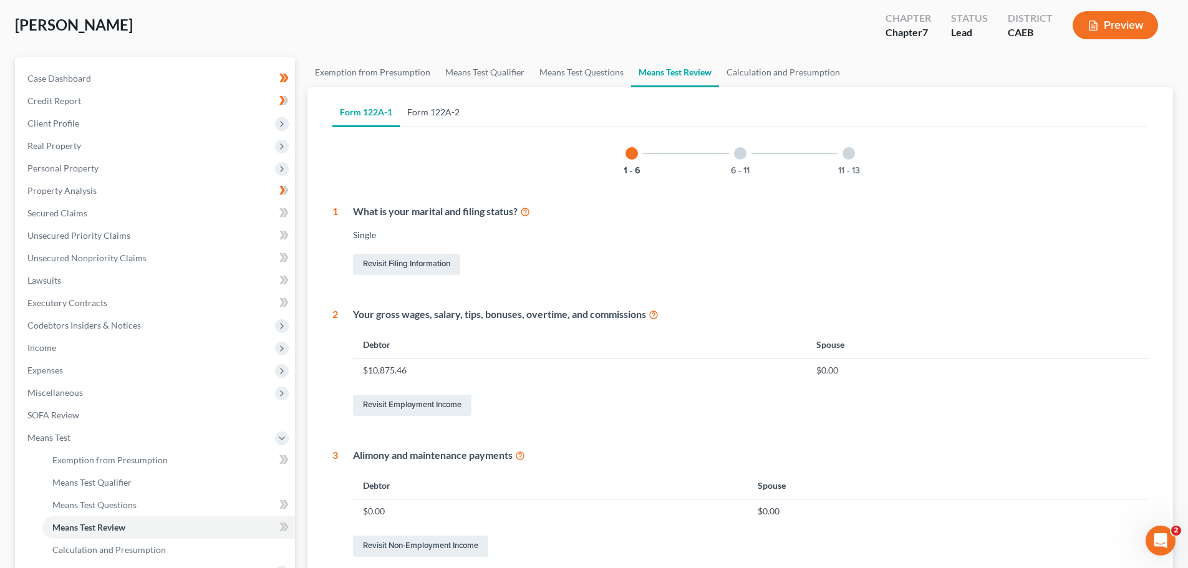
click at [450, 115] on link "Form 122A-2" at bounding box center [433, 112] width 67 height 30
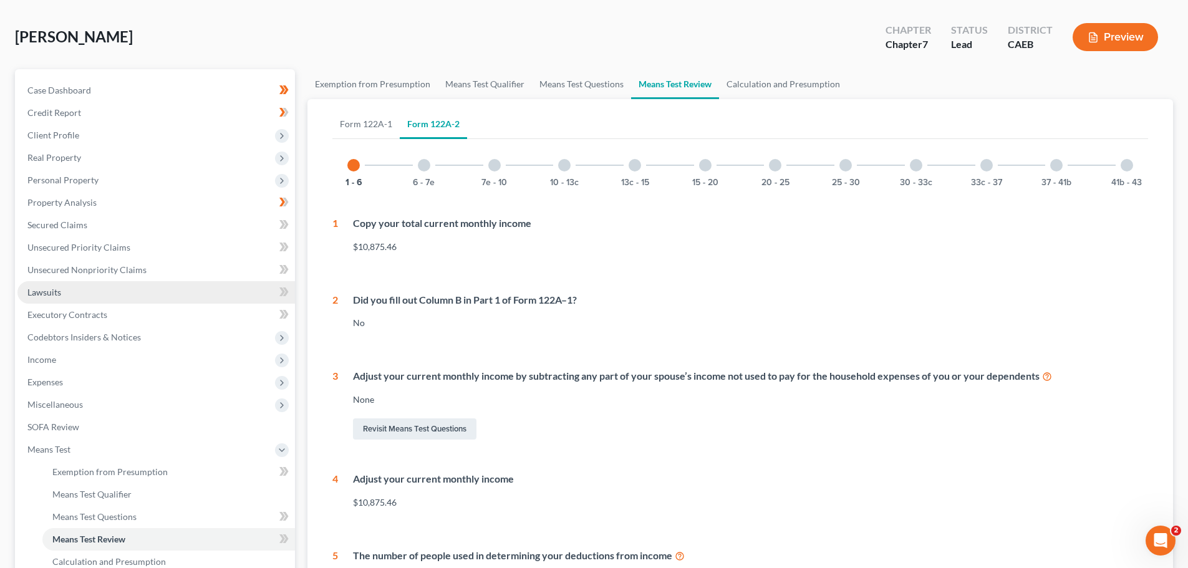
scroll to position [49, 0]
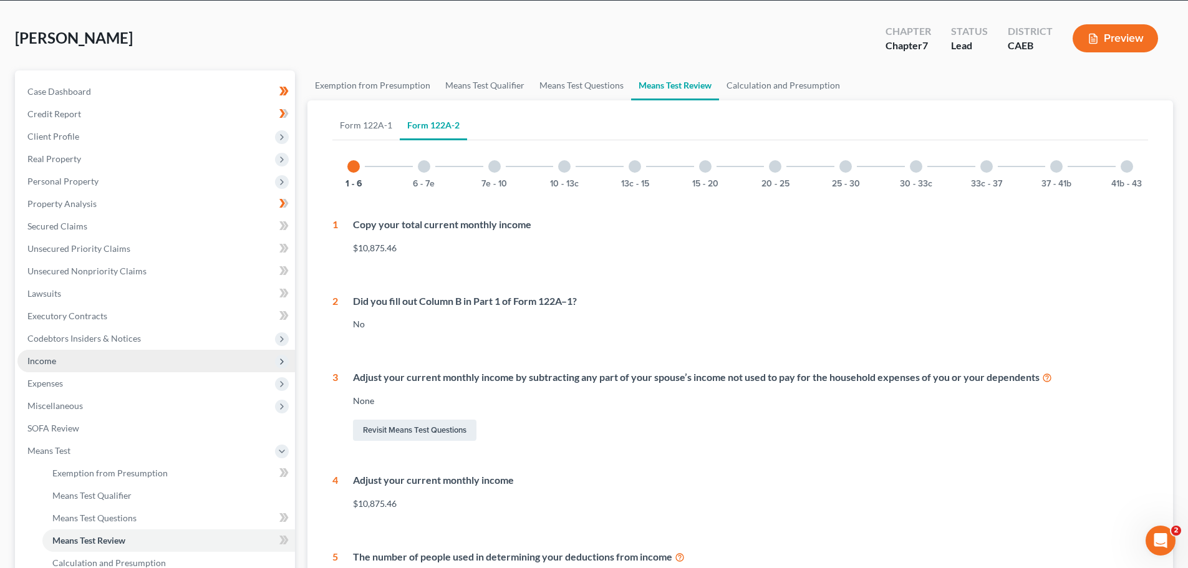
click at [68, 361] on span "Income" at bounding box center [156, 361] width 278 height 22
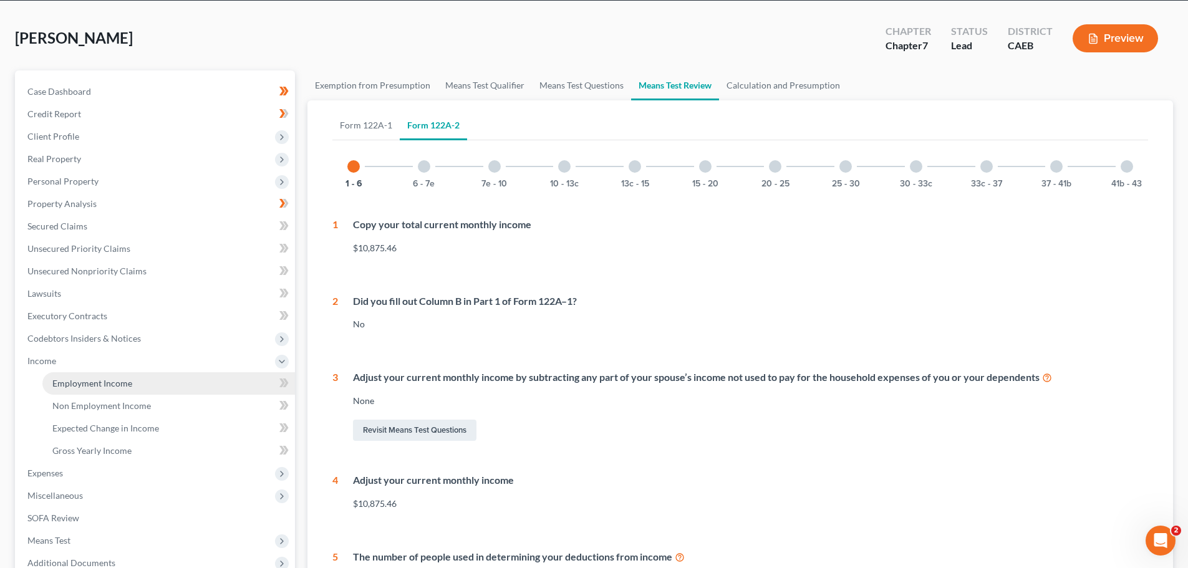
click at [84, 380] on span "Employment Income" at bounding box center [92, 383] width 80 height 11
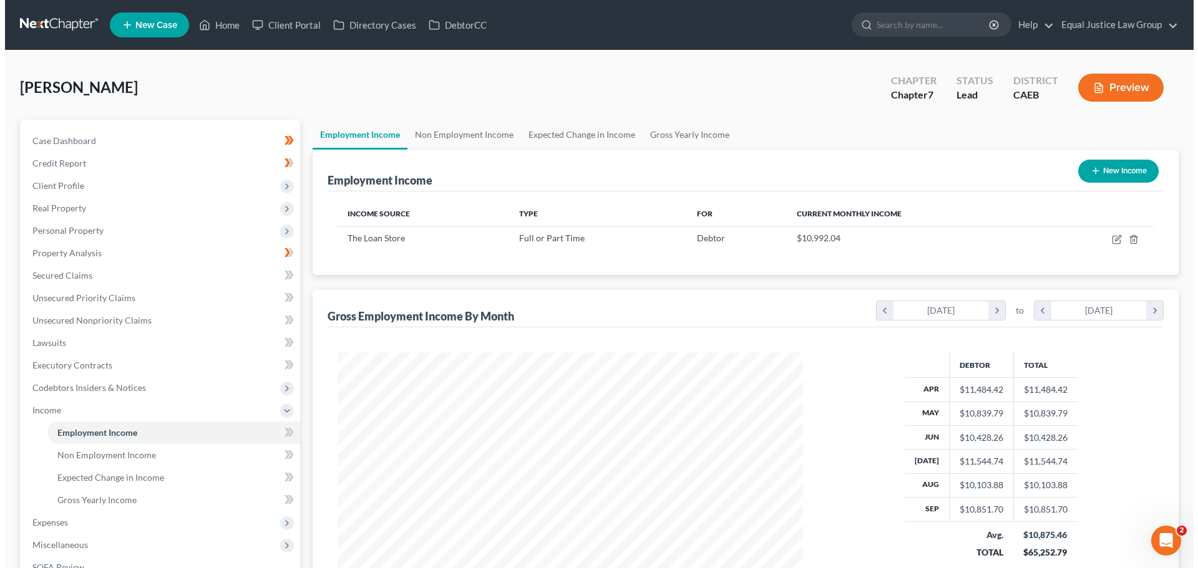
scroll to position [233, 490]
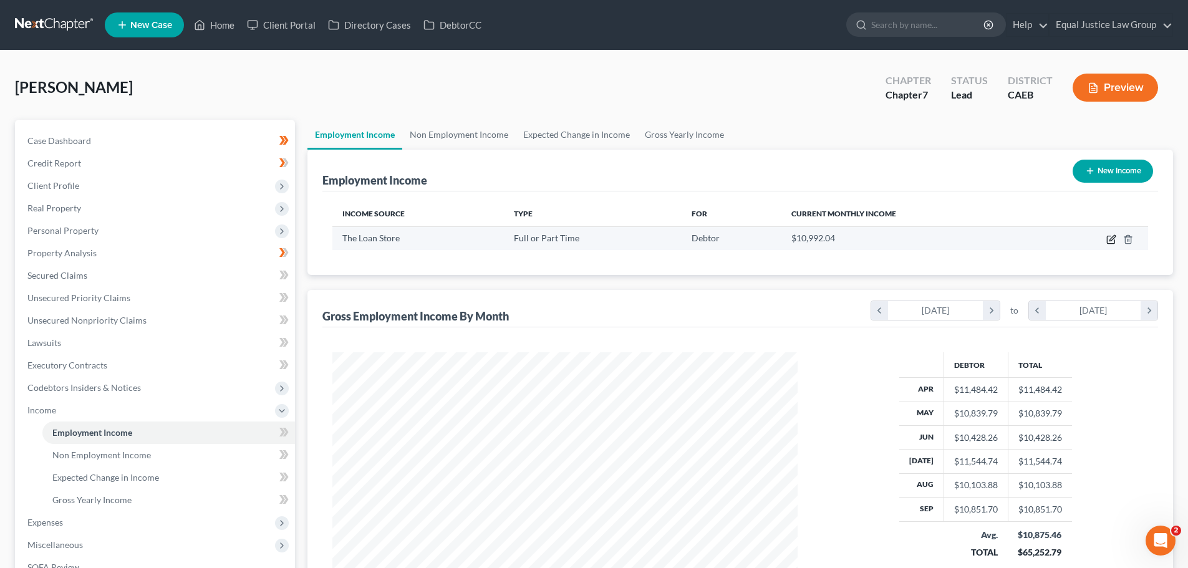
click at [1111, 239] on icon "button" at bounding box center [1112, 240] width 10 height 10
select select "0"
select select "3"
select select "1"
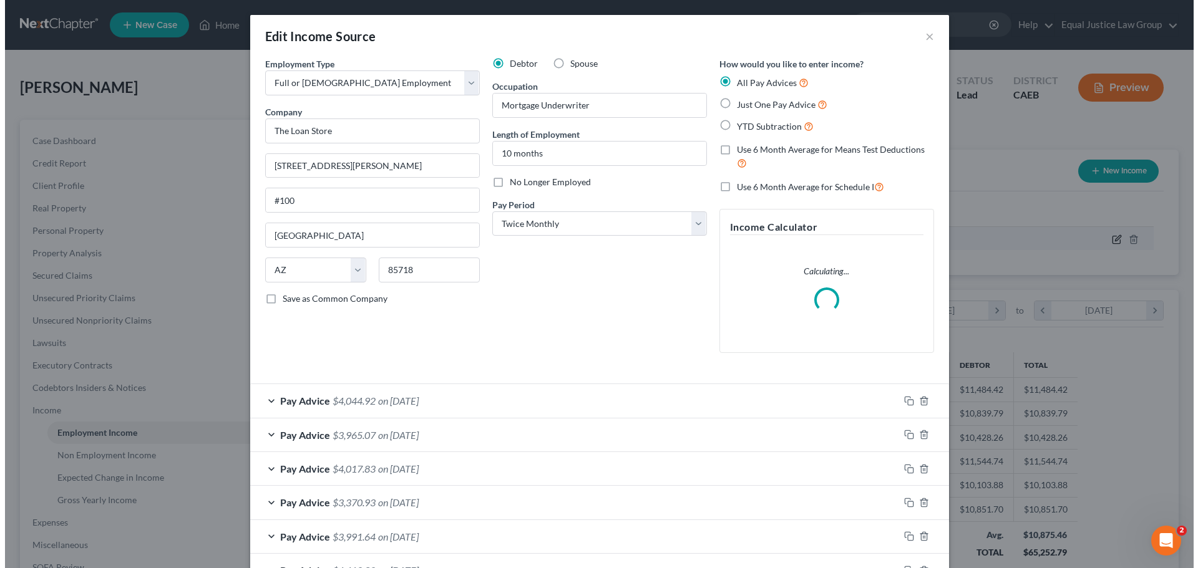
scroll to position [235, 495]
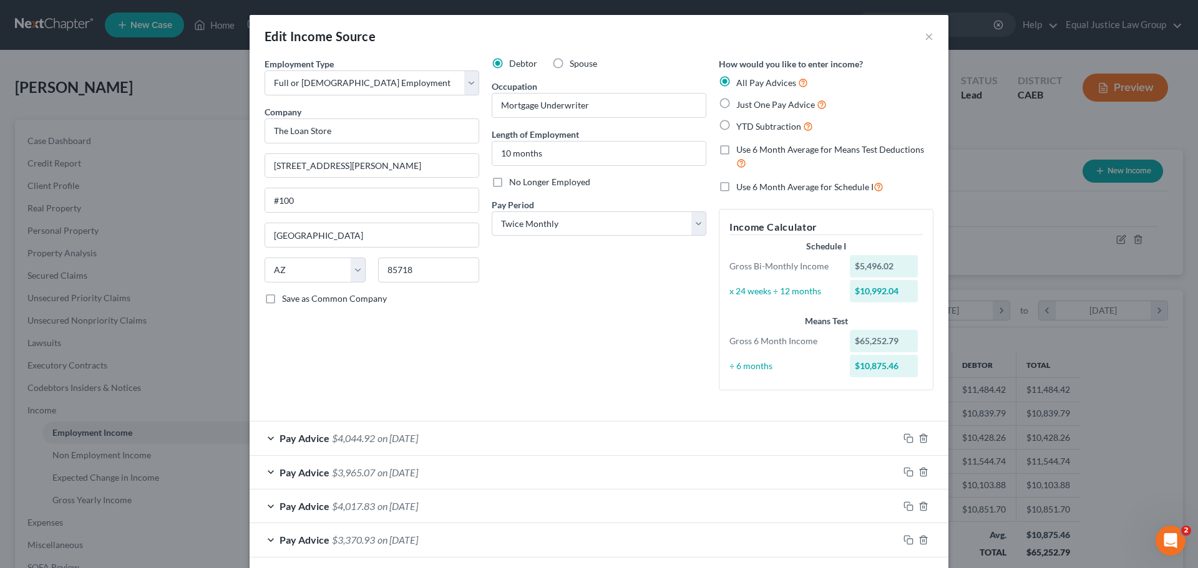
click at [736, 155] on label "Use 6 Month Average for Means Test Deductions" at bounding box center [834, 156] width 197 height 27
click at [741, 152] on input "Use 6 Month Average for Means Test Deductions" at bounding box center [745, 147] width 8 height 8
checkbox input "true"
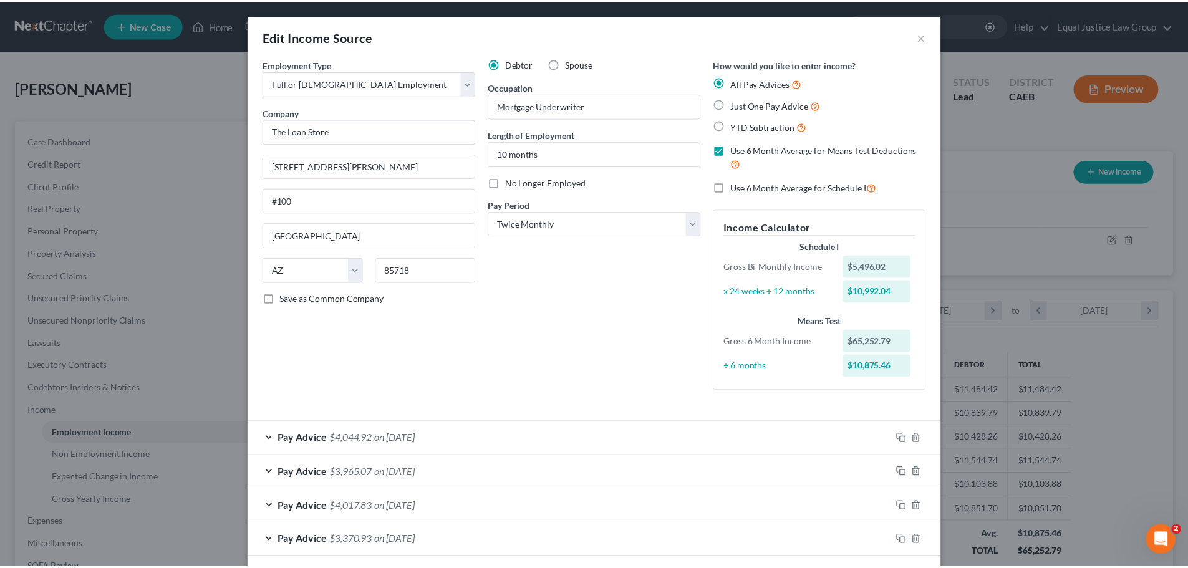
scroll to position [464, 0]
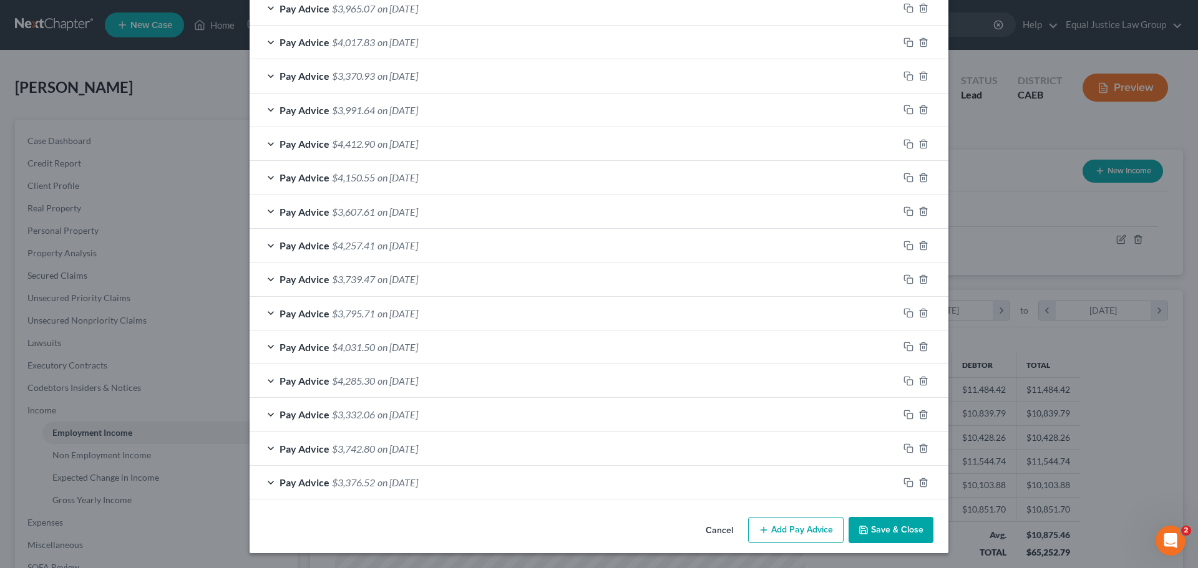
click at [893, 523] on button "Save & Close" at bounding box center [890, 530] width 85 height 26
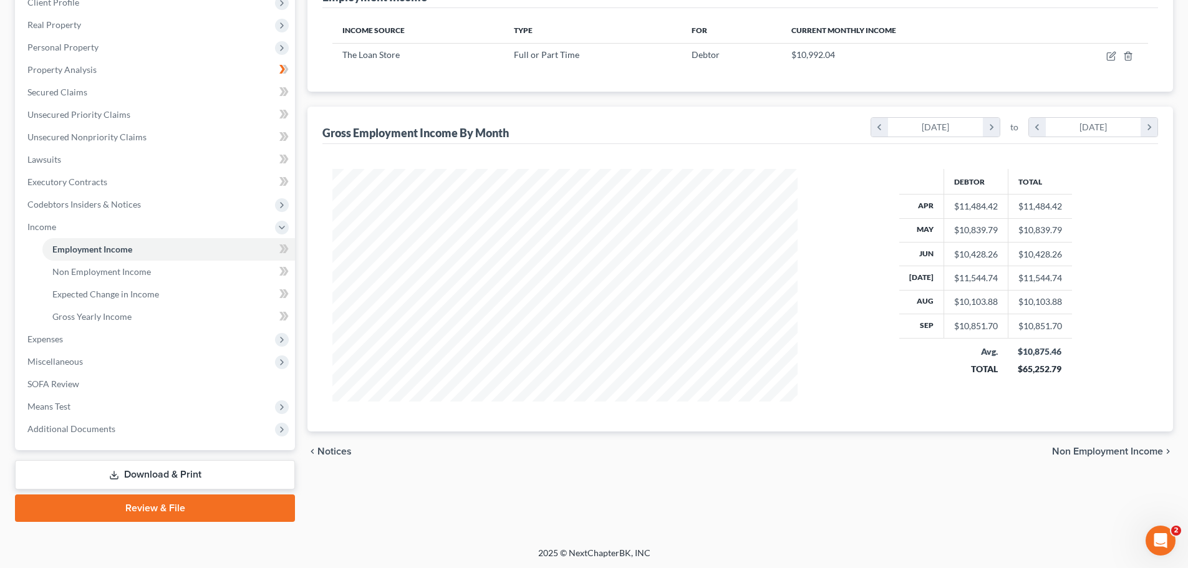
scroll to position [185, 0]
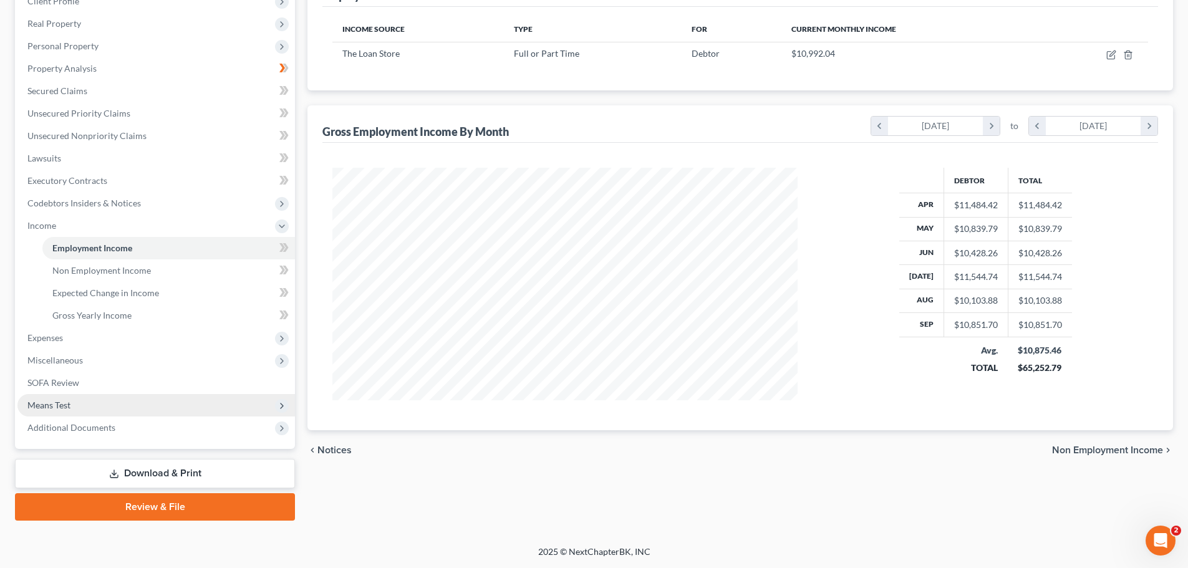
click at [69, 406] on span "Means Test" at bounding box center [48, 405] width 43 height 11
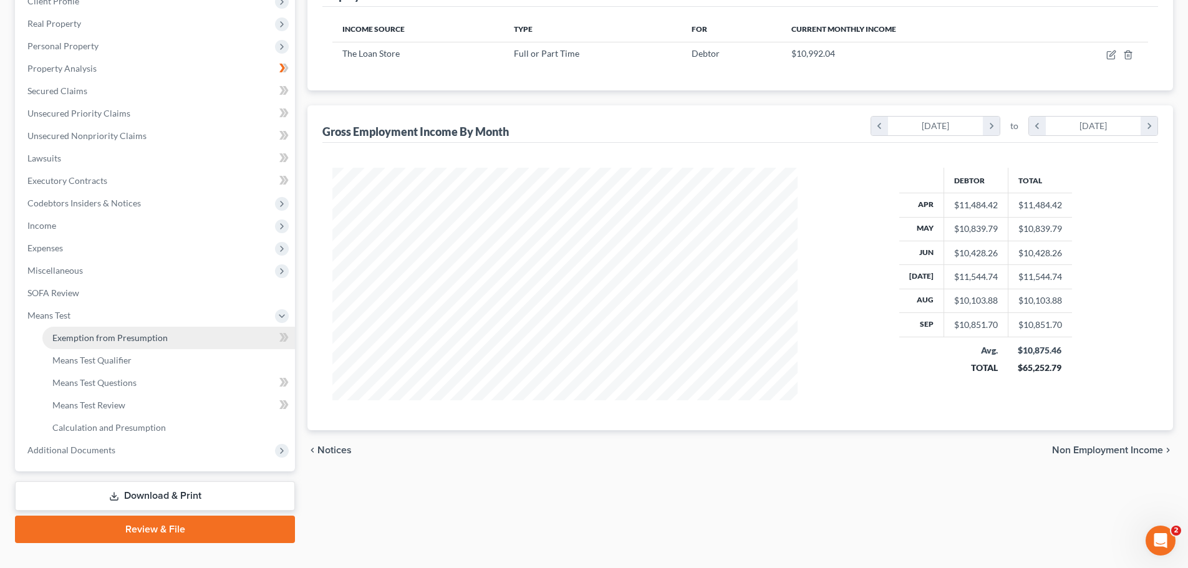
click at [102, 336] on span "Exemption from Presumption" at bounding box center [109, 337] width 115 height 11
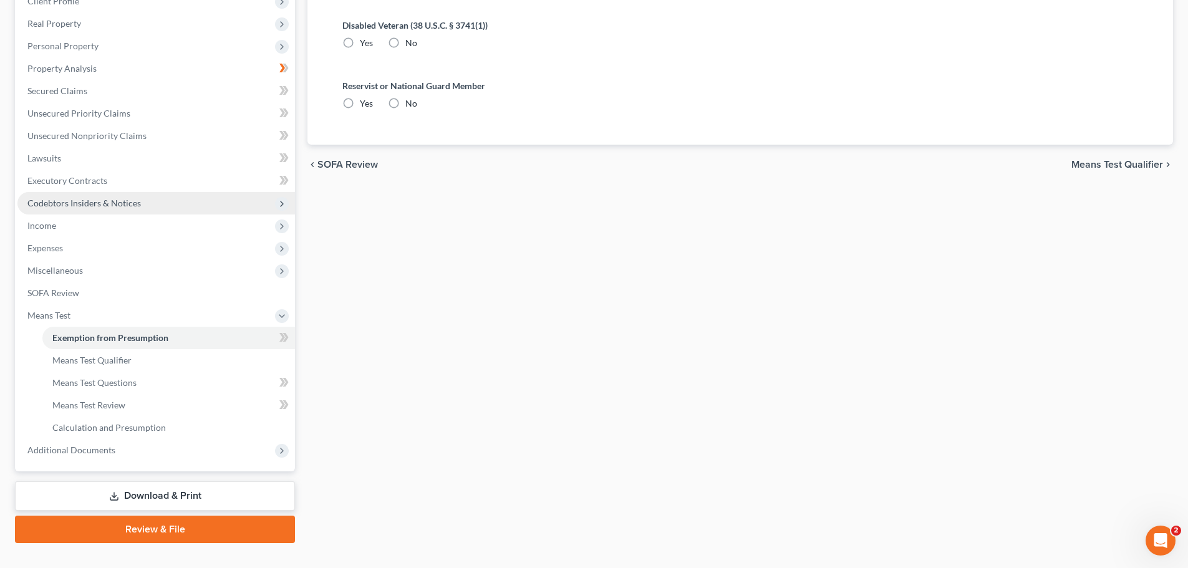
radio input "true"
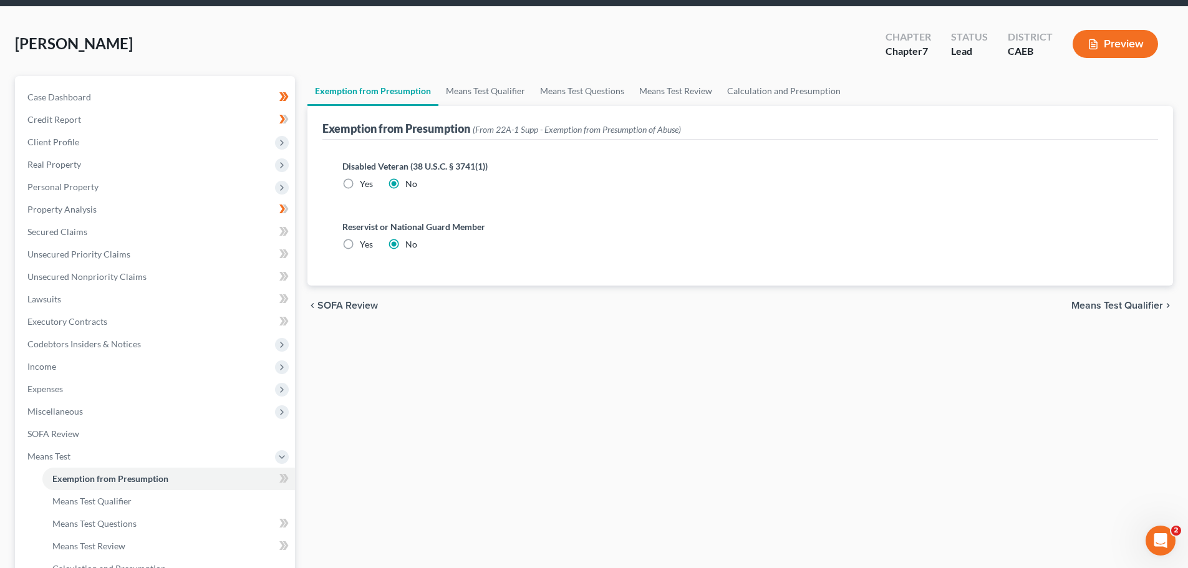
scroll to position [187, 0]
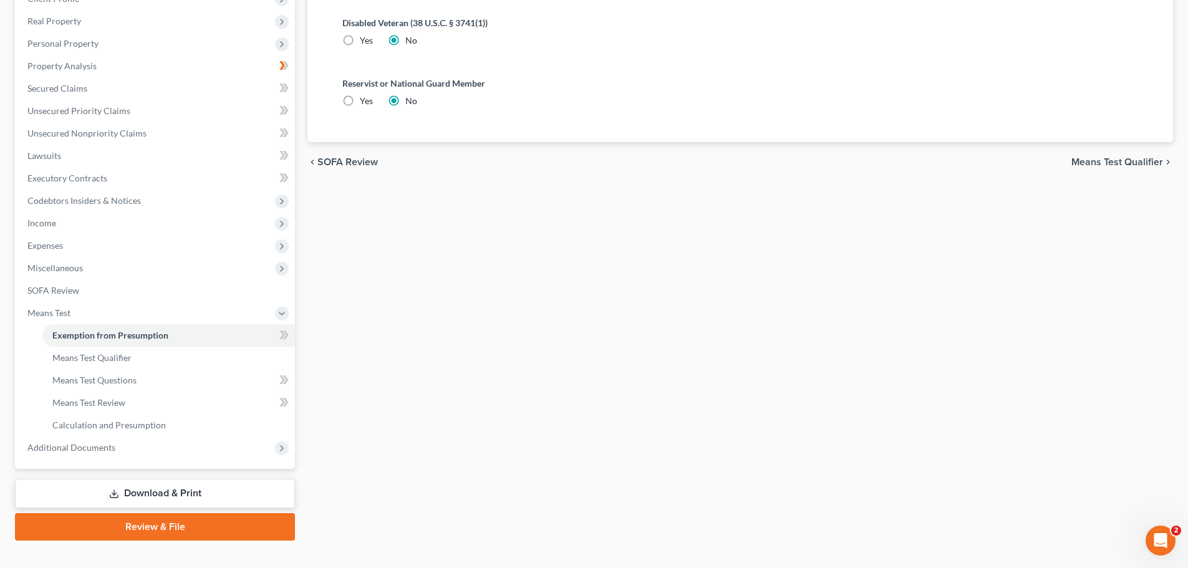
click at [1100, 158] on span "Means Test Qualifier" at bounding box center [1118, 162] width 92 height 10
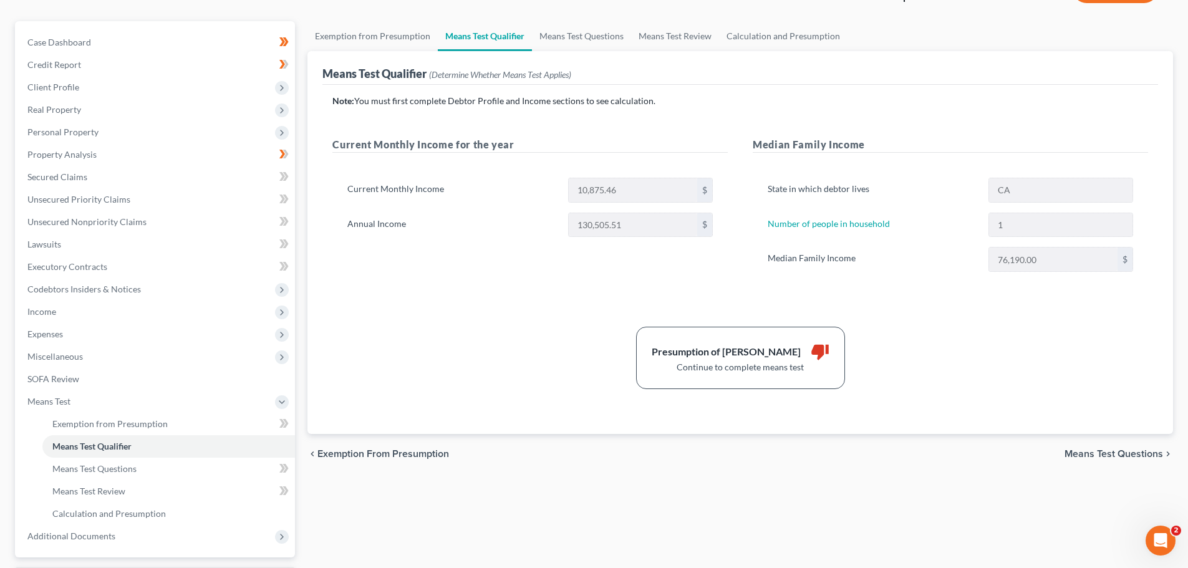
scroll to position [187, 0]
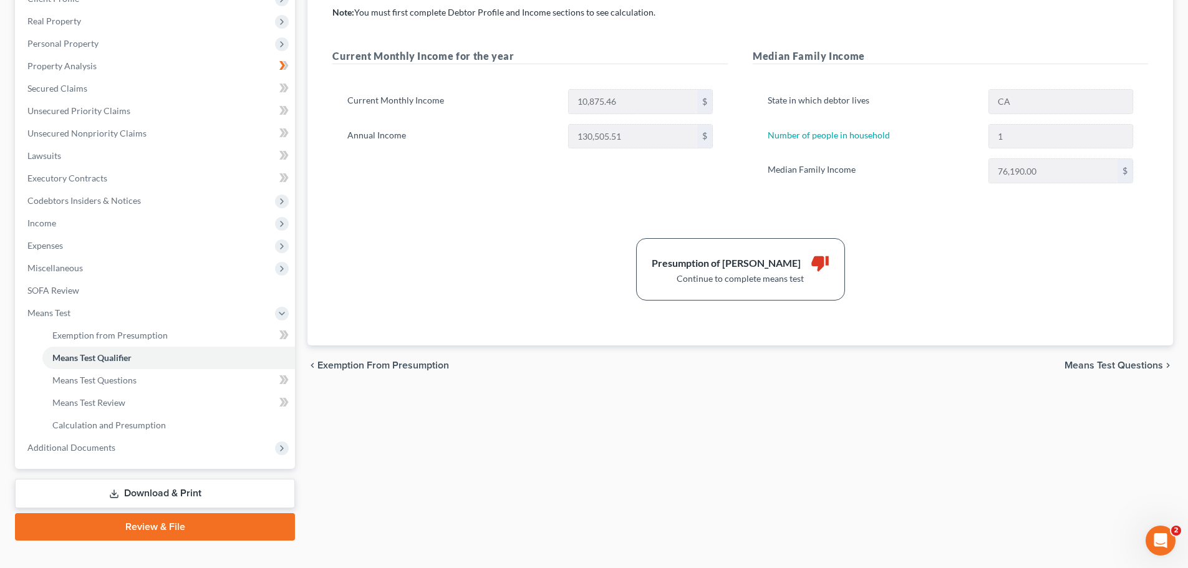
click at [1095, 365] on span "Means Test Questions" at bounding box center [1114, 366] width 99 height 10
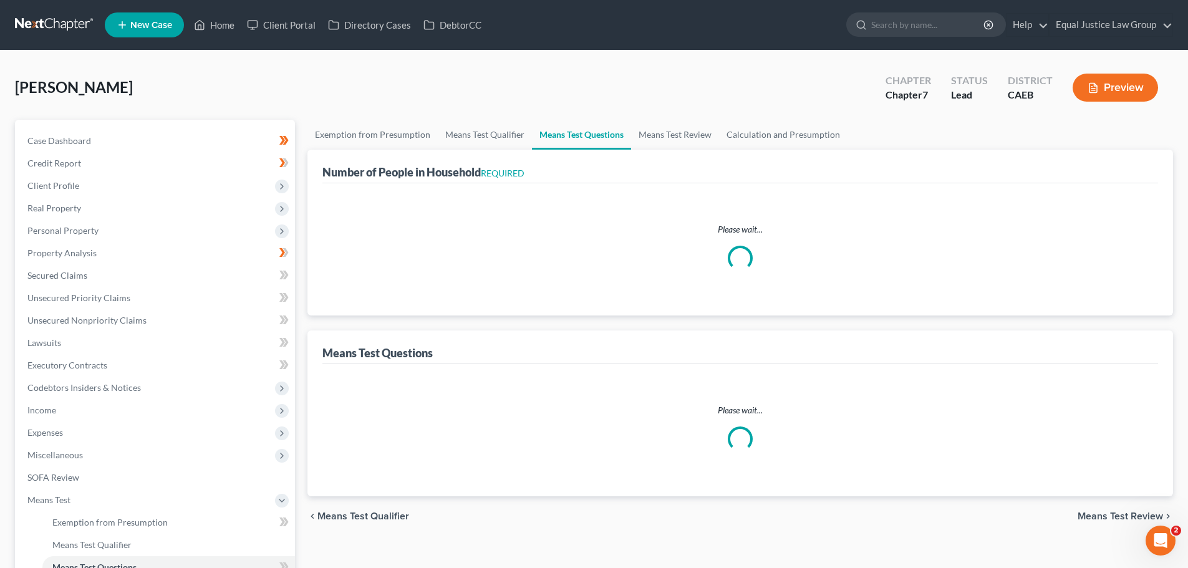
select select "0"
select select "60"
select select "1"
select select "60"
select select "1"
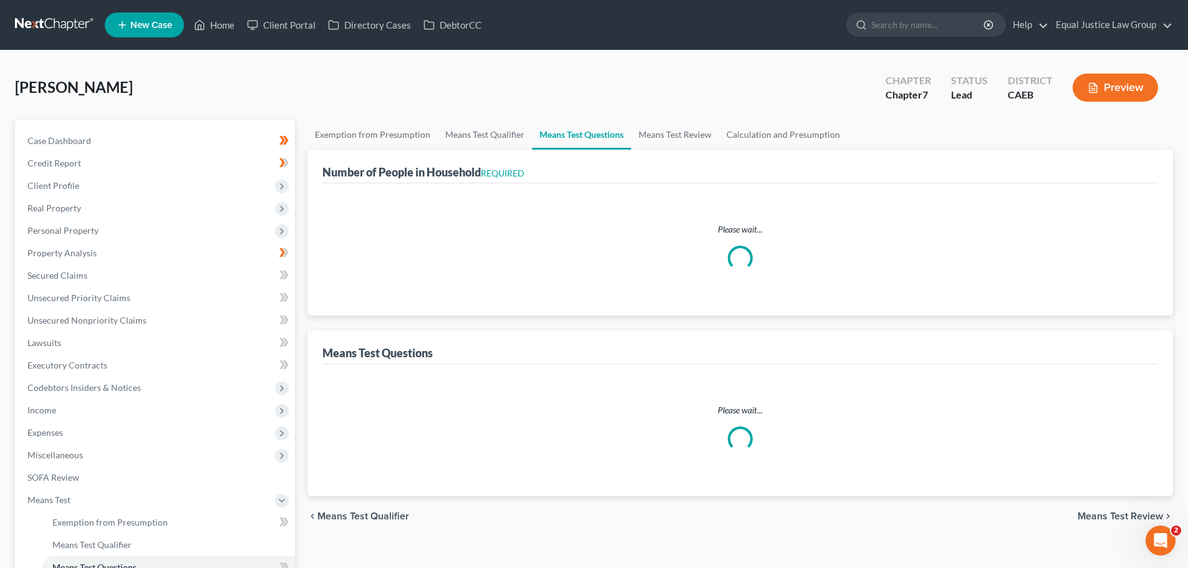
select select "0"
select select "1"
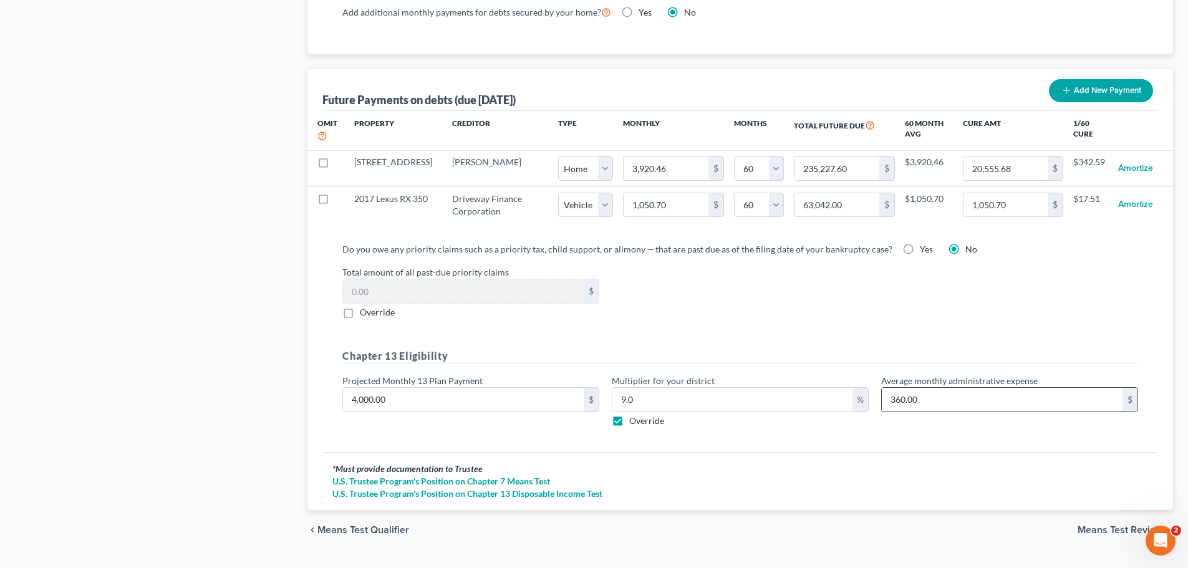
scroll to position [1202, 0]
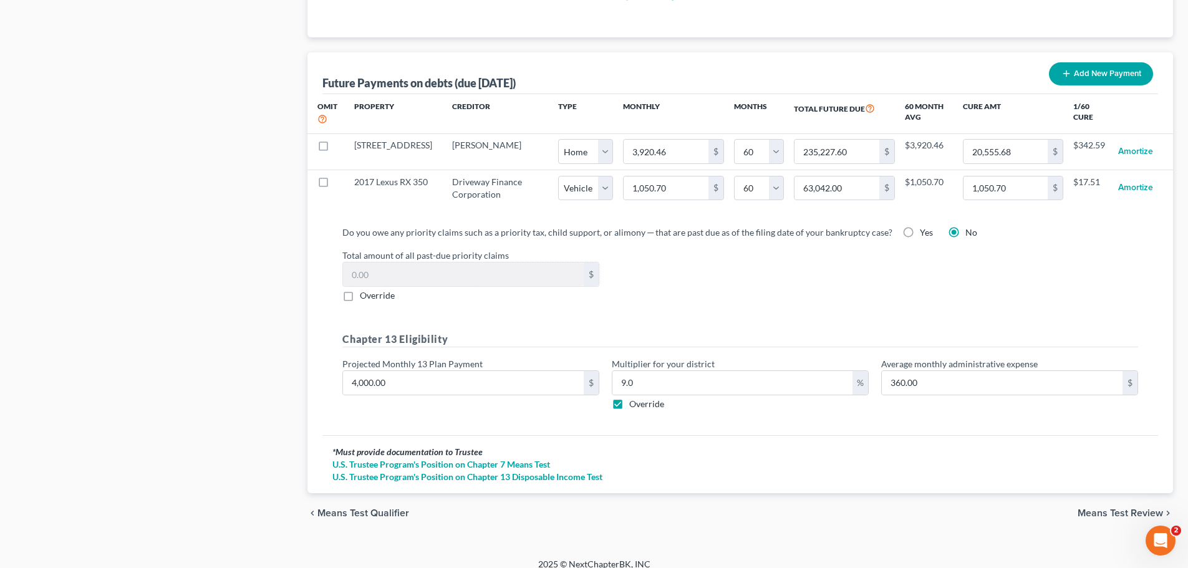
click at [1137, 508] on span "Means Test Review" at bounding box center [1120, 513] width 85 height 10
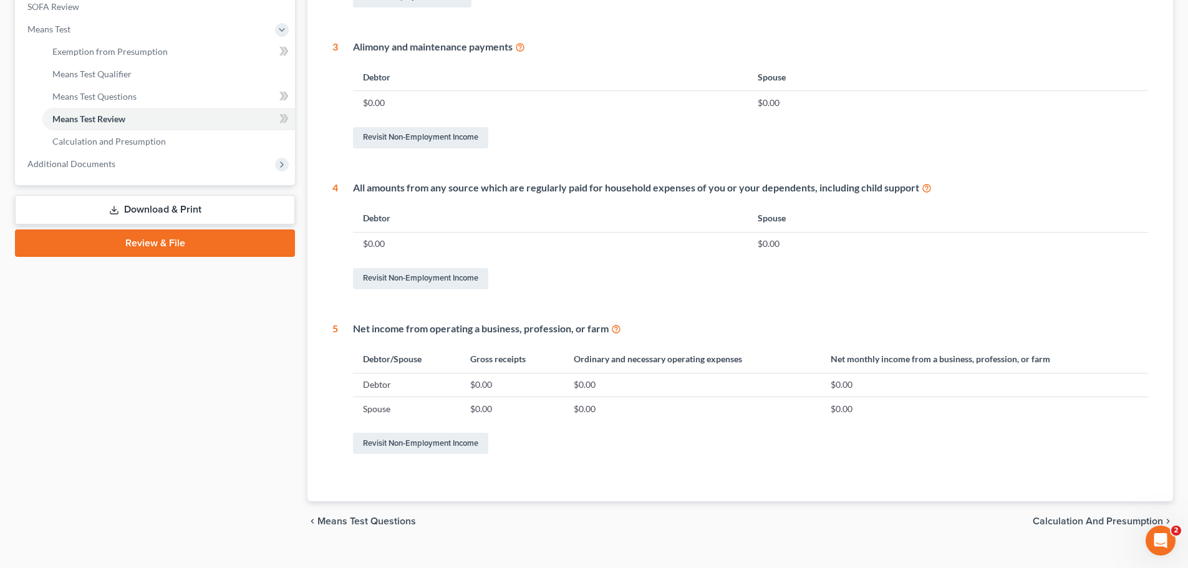
scroll to position [492, 0]
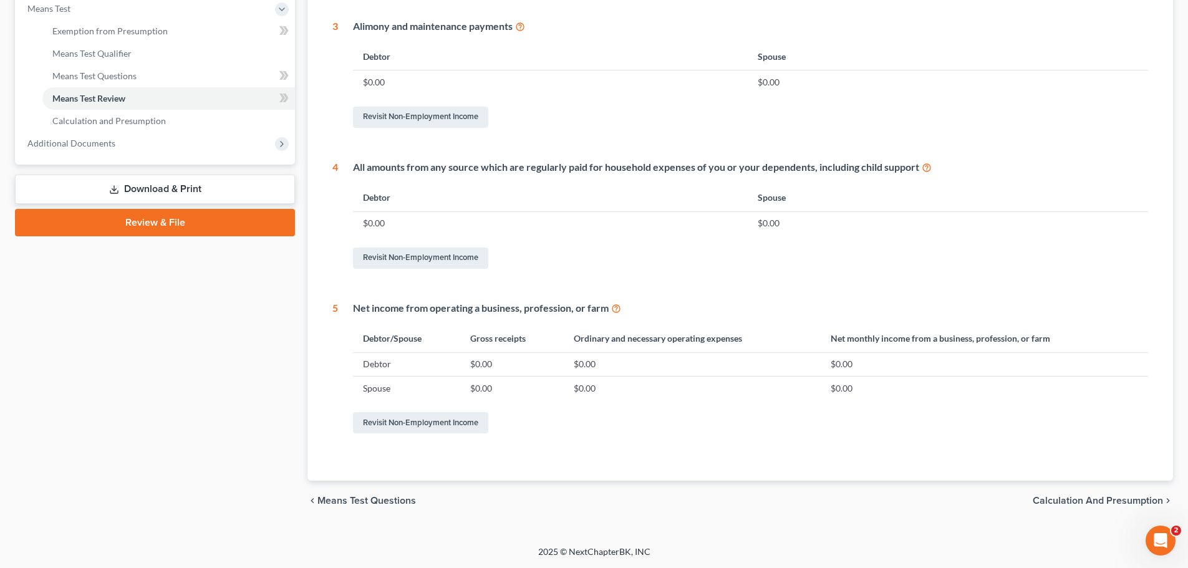
click at [1116, 500] on span "Calculation and Presumption" at bounding box center [1098, 501] width 130 height 10
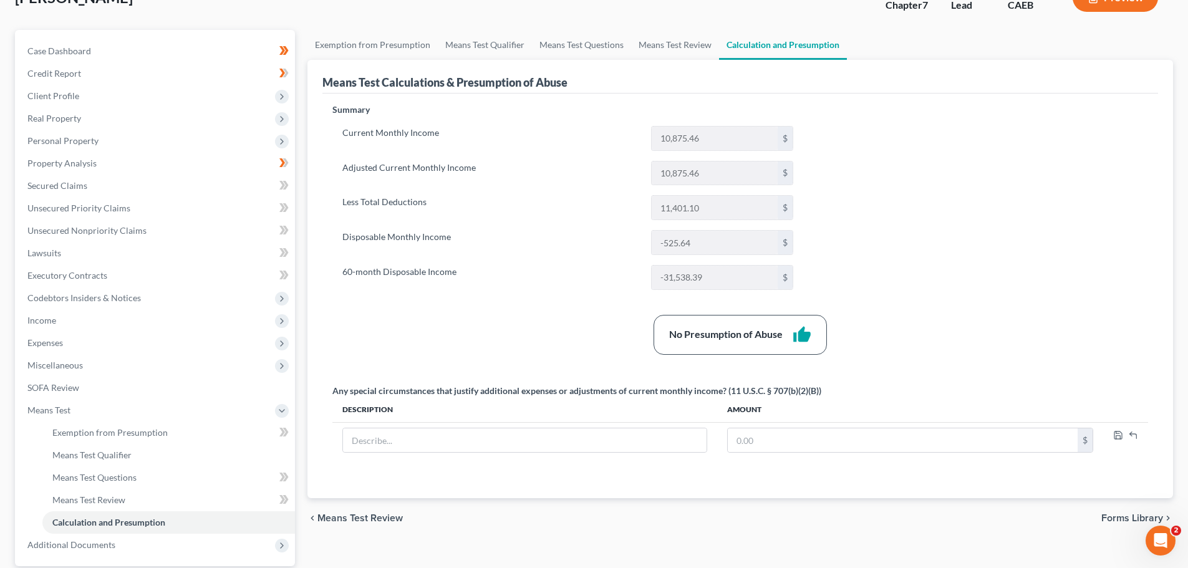
scroll to position [62, 0]
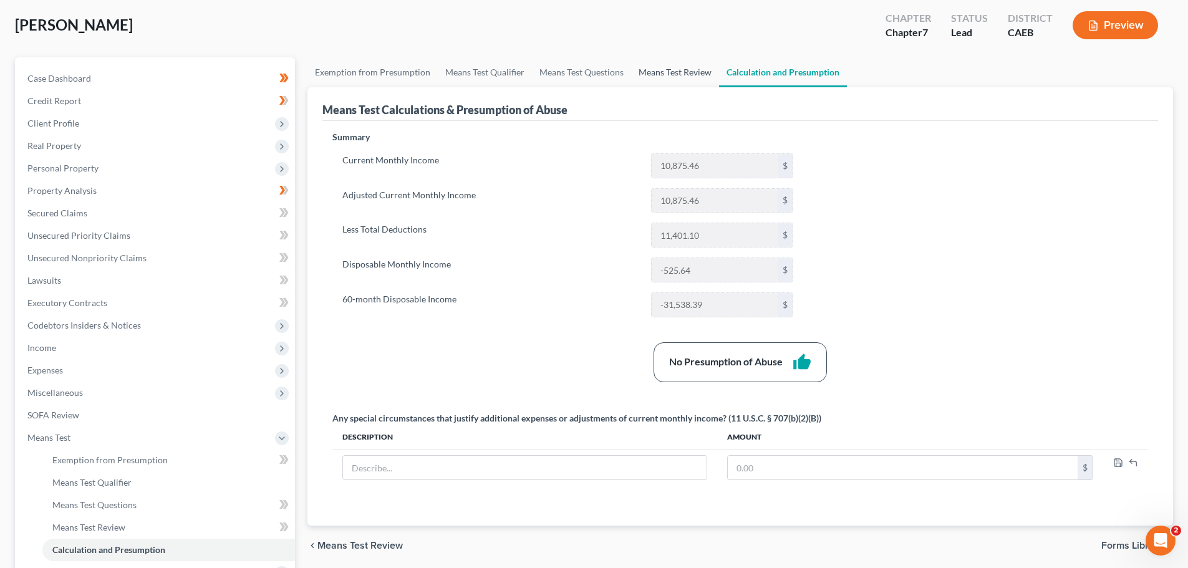
click at [656, 72] on link "Means Test Review" at bounding box center [675, 72] width 88 height 30
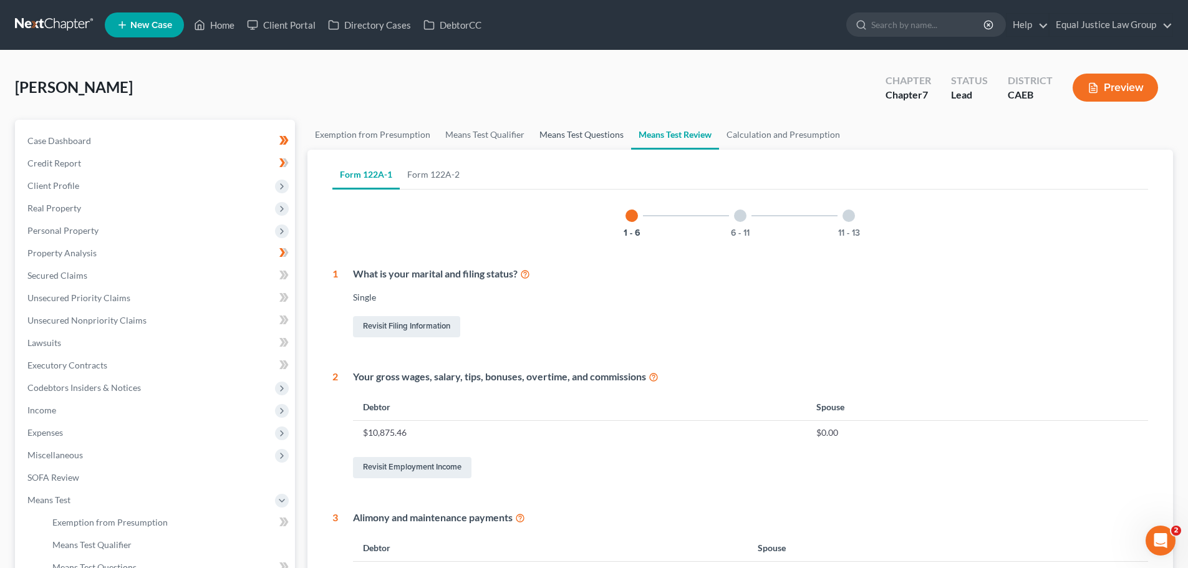
click at [574, 138] on link "Means Test Questions" at bounding box center [581, 135] width 99 height 30
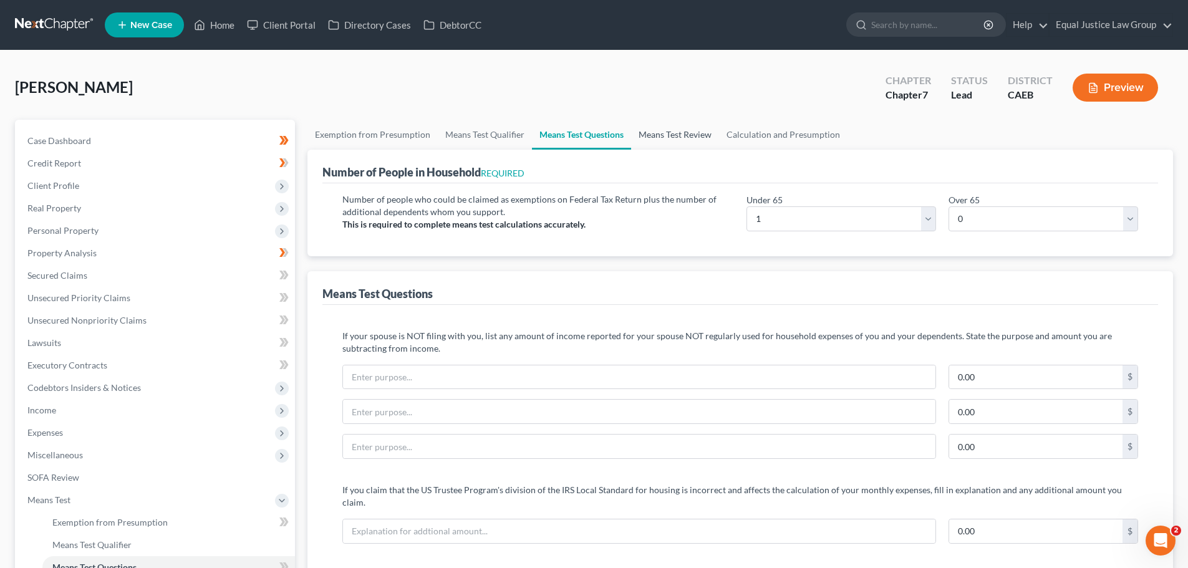
click at [667, 133] on link "Means Test Review" at bounding box center [675, 135] width 88 height 30
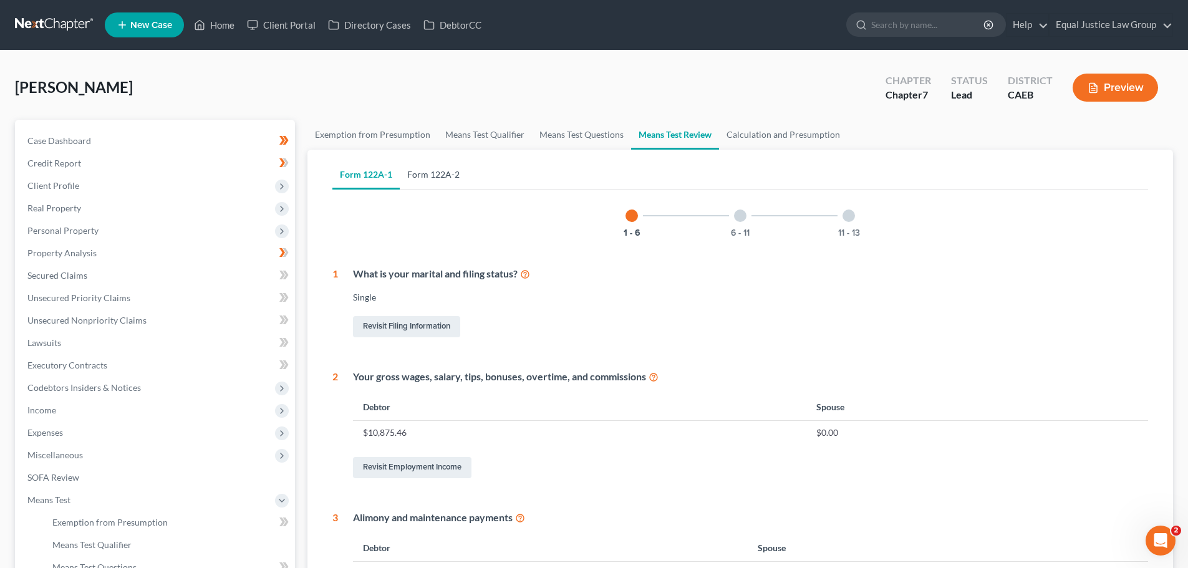
click at [433, 179] on link "Form 122A-2" at bounding box center [433, 175] width 67 height 30
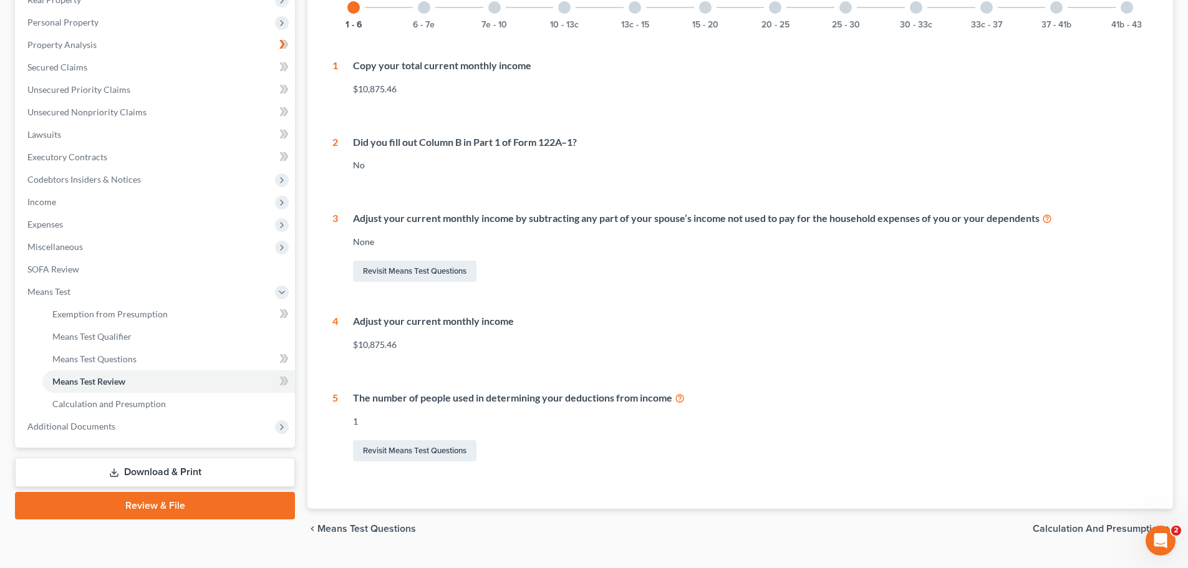
scroll to position [236, 0]
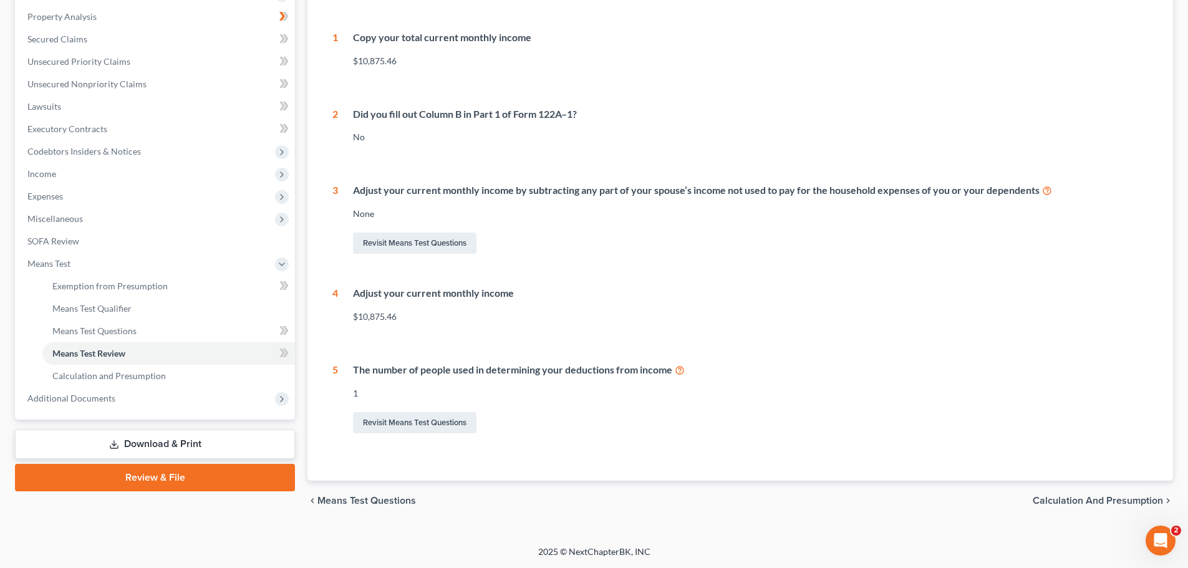
click at [1087, 498] on span "Calculation and Presumption" at bounding box center [1098, 501] width 130 height 10
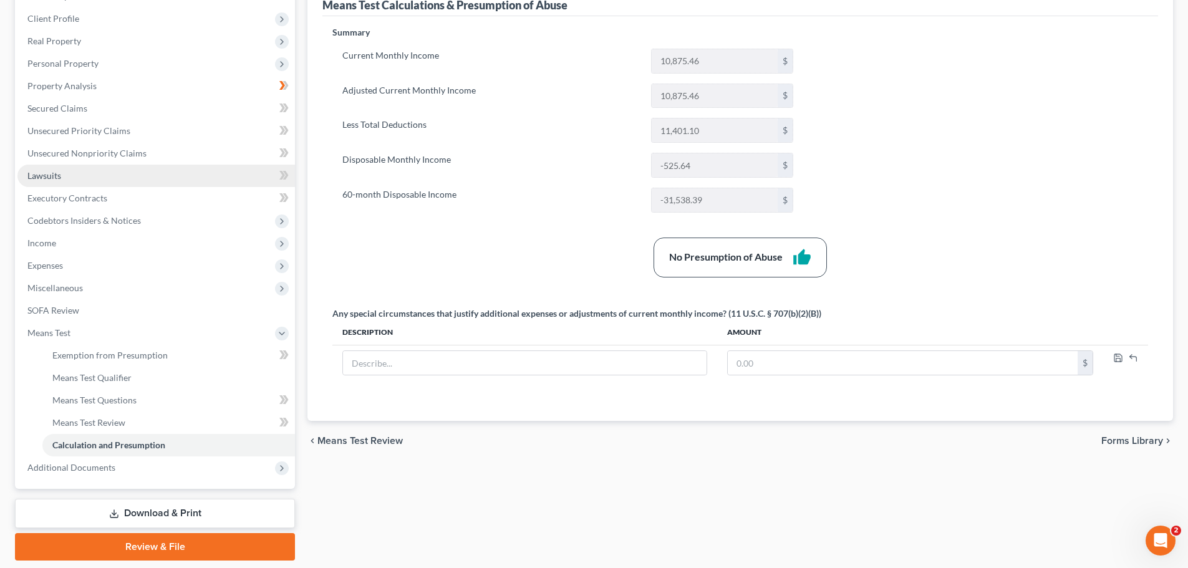
scroll to position [145, 0]
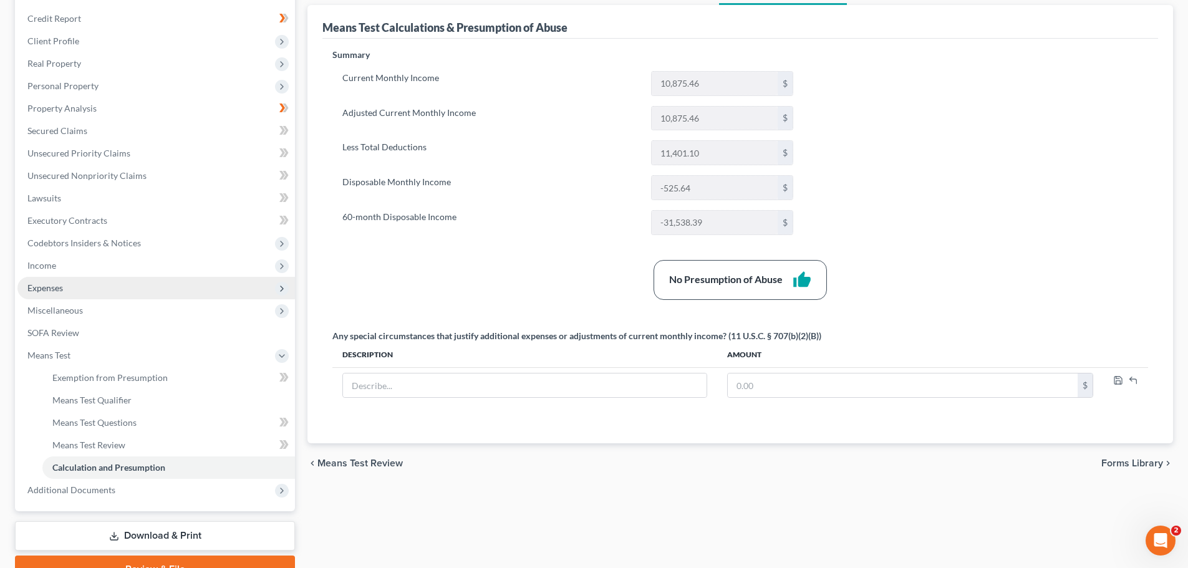
click at [70, 298] on span "Expenses" at bounding box center [156, 288] width 278 height 22
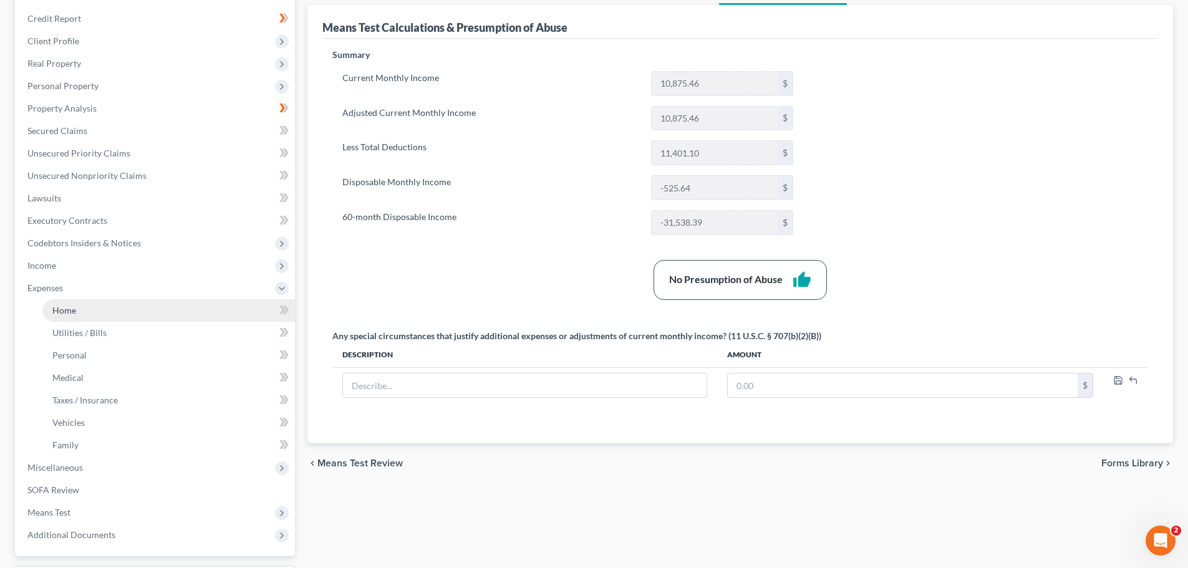
click at [83, 311] on link "Home" at bounding box center [168, 310] width 253 height 22
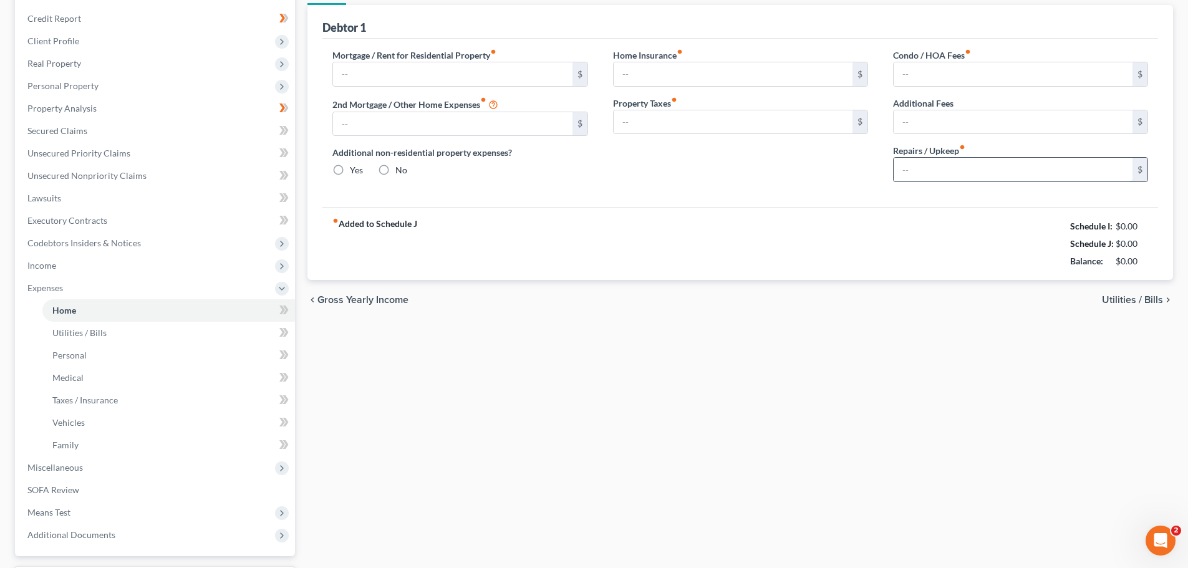
type input "3,581.00"
type input "0.00"
radio input "true"
type input "133.00"
type input "390.00"
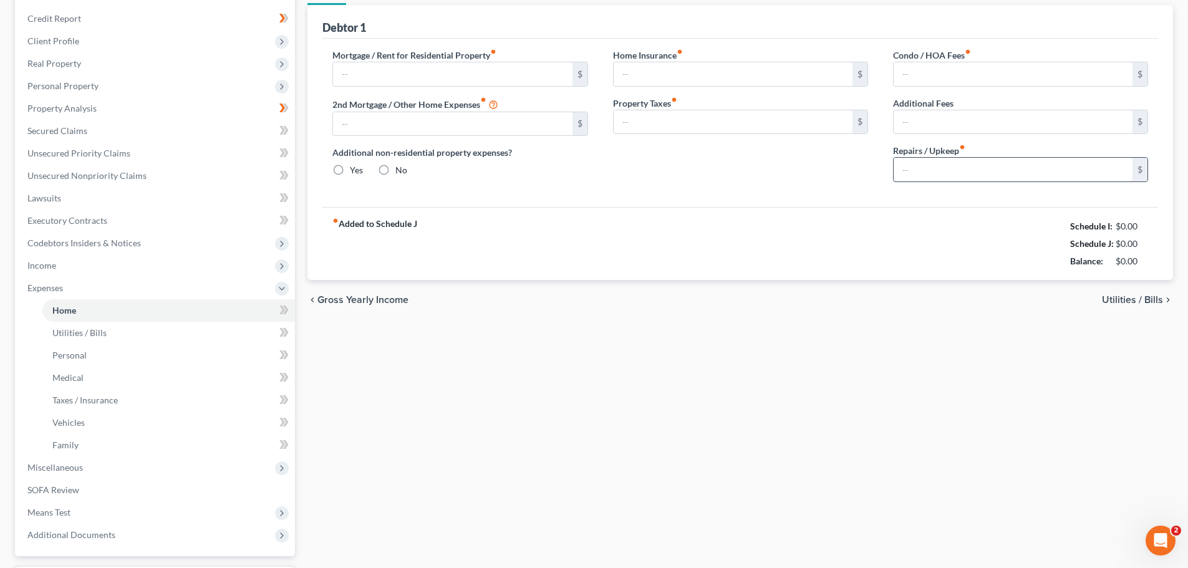
type input "400.00"
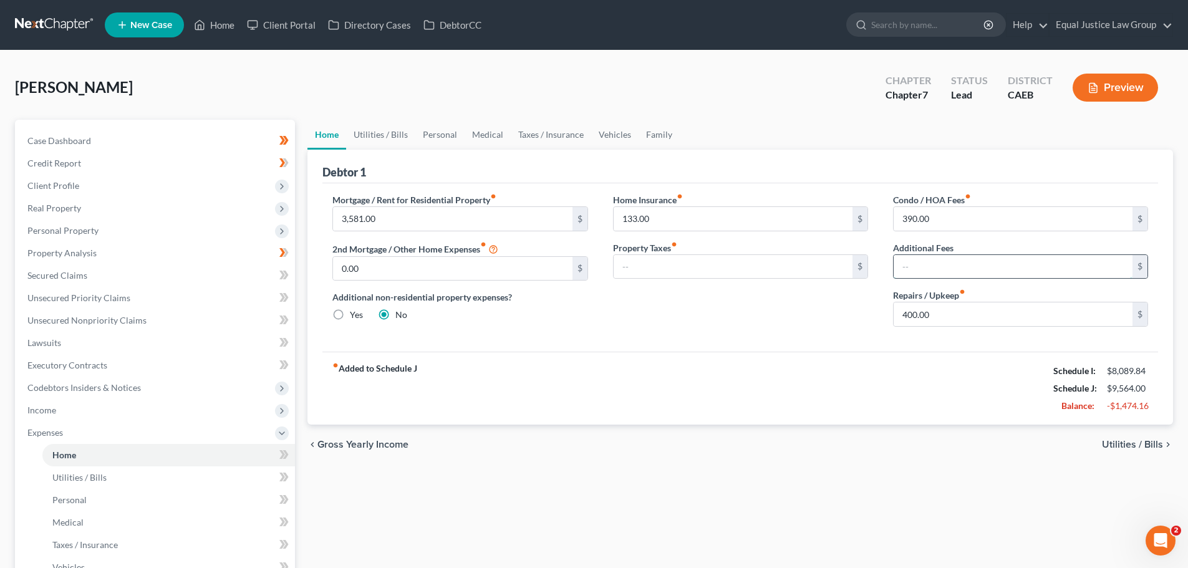
click at [965, 261] on input "text" at bounding box center [1013, 267] width 239 height 24
type input "60.00"
click at [862, 395] on div "fiber_manual_record Added to Schedule J Schedule I: $8,089.84 Schedule J: $9,56…" at bounding box center [740, 388] width 836 height 73
click at [1117, 445] on span "Utilities / Bills" at bounding box center [1132, 445] width 61 height 10
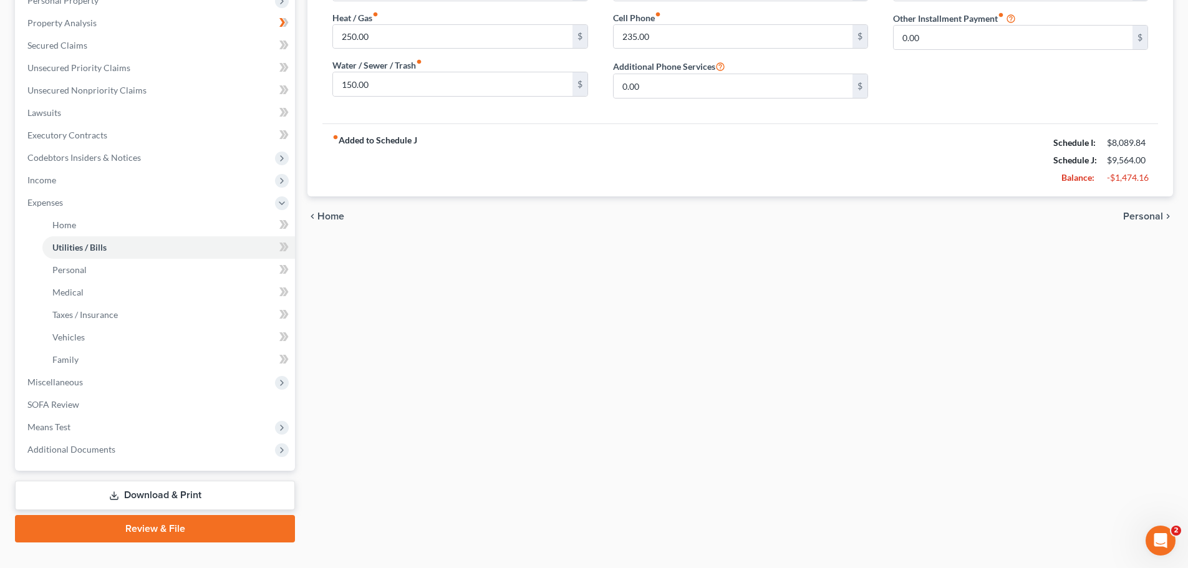
scroll to position [252, 0]
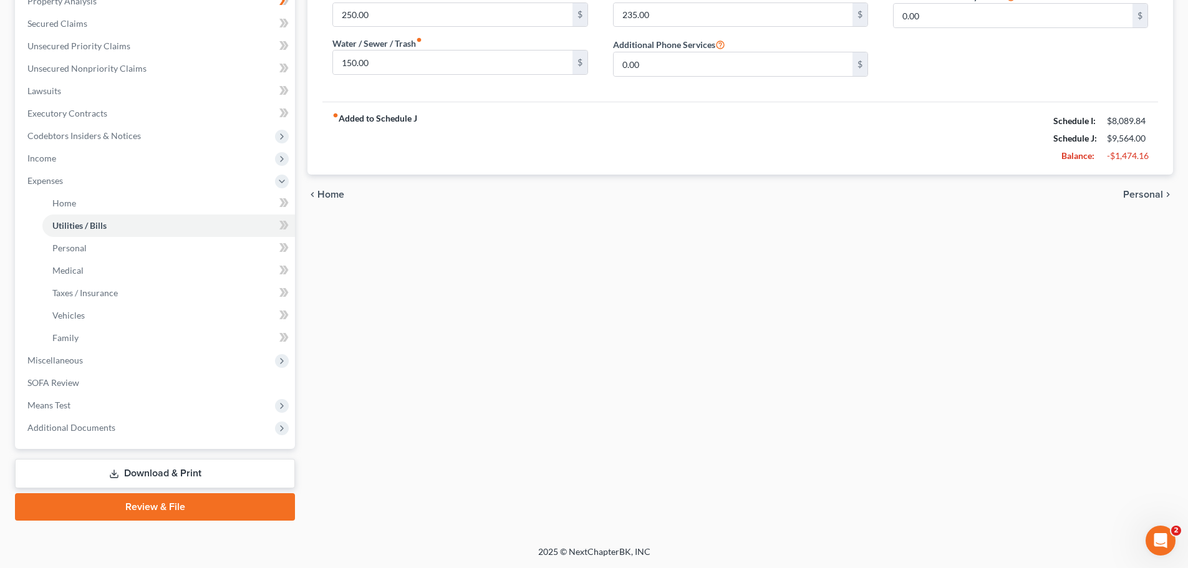
click at [223, 475] on link "Download & Print" at bounding box center [155, 473] width 280 height 29
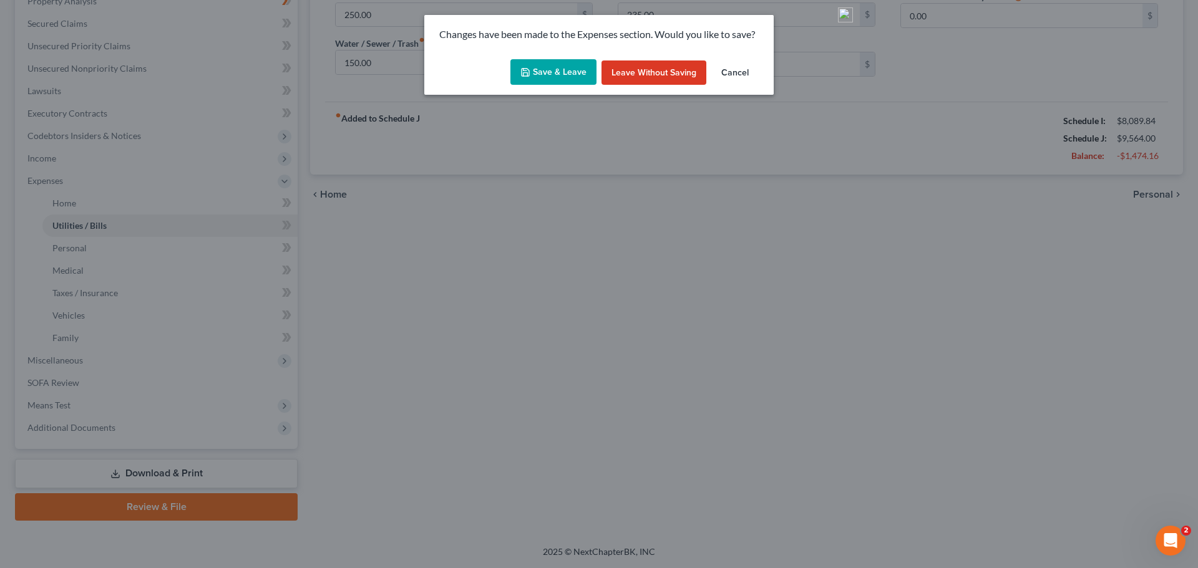
click at [565, 72] on button "Save & Leave" at bounding box center [553, 72] width 86 height 26
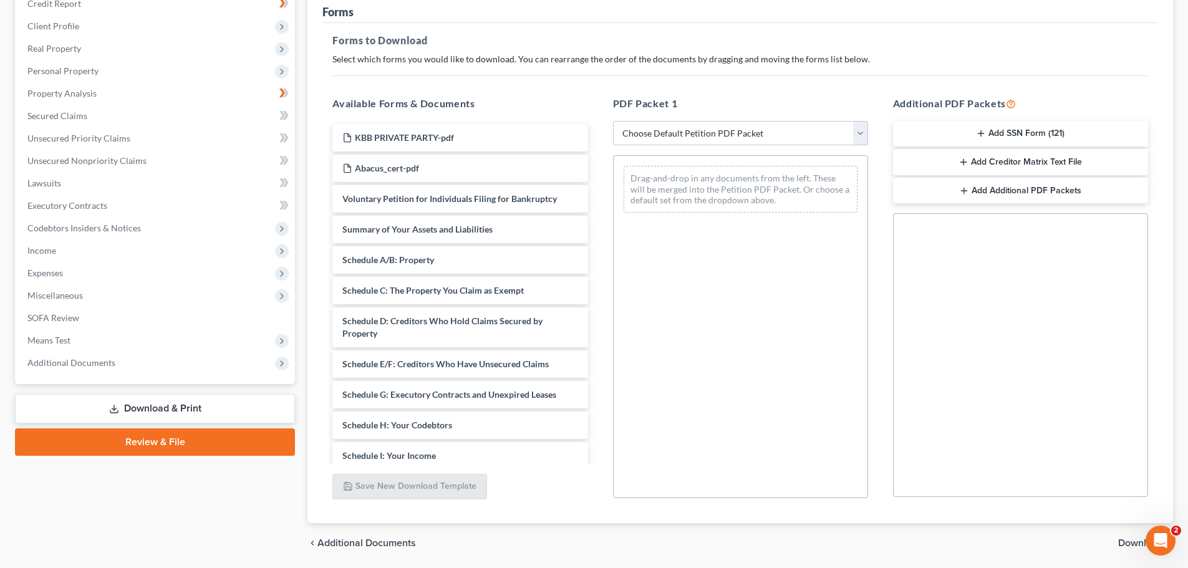
scroll to position [202, 0]
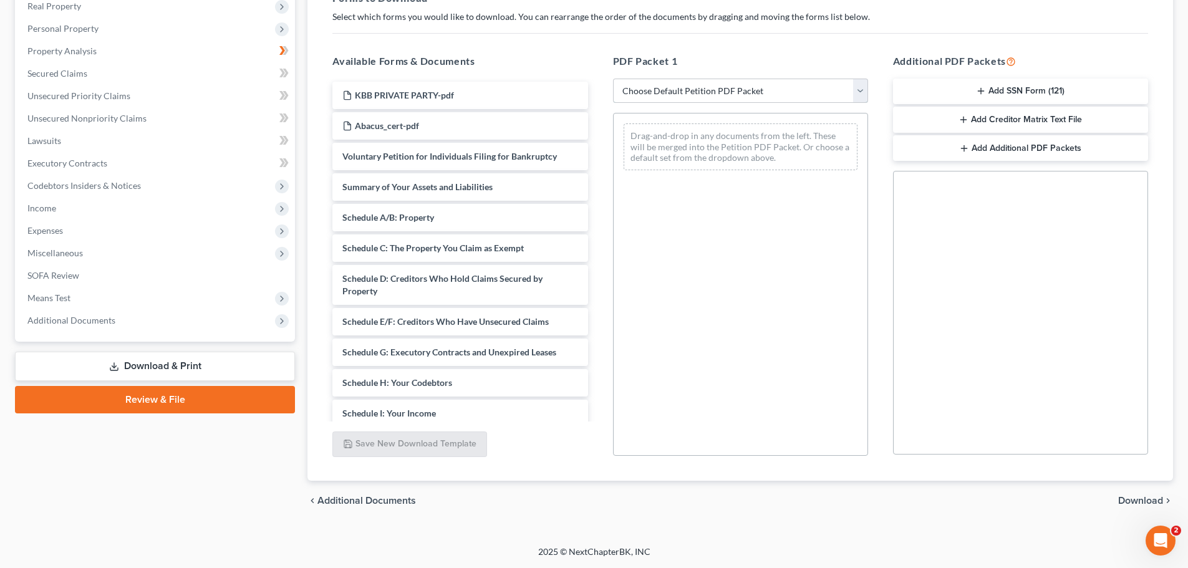
click at [863, 90] on select "Choose Default Petition PDF Packet Complete Bankruptcy Petition (all forms and …" at bounding box center [740, 91] width 255 height 25
select select "0"
click at [613, 79] on select "Choose Default Petition PDF Packet Complete Bankruptcy Petition (all forms and …" at bounding box center [740, 91] width 255 height 25
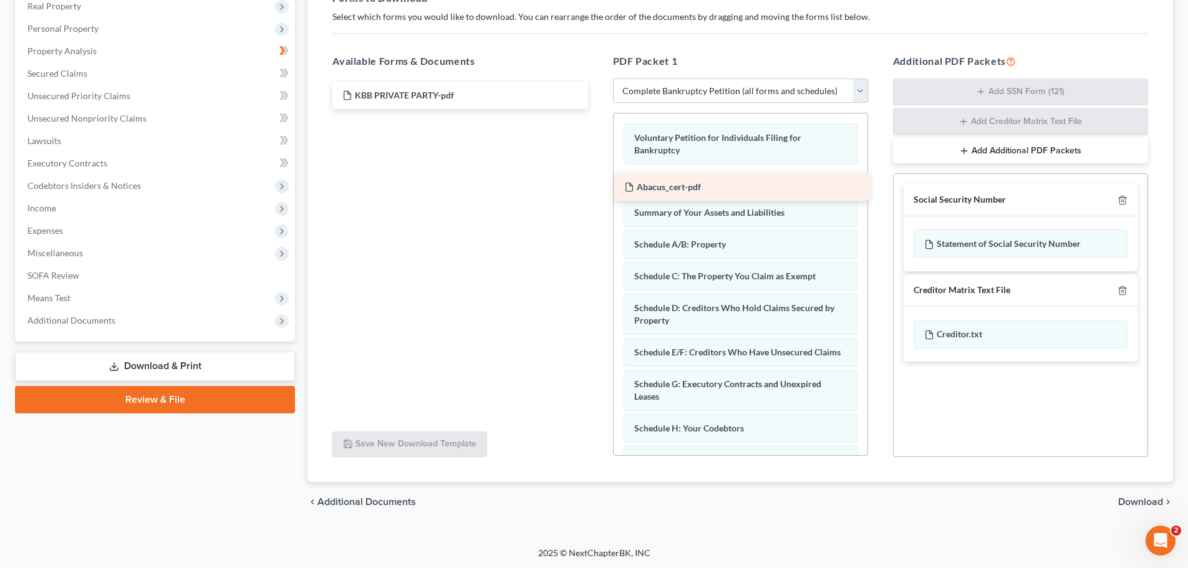
drag, startPoint x: 404, startPoint y: 126, endPoint x: 688, endPoint y: 189, distance: 290.7
click at [598, 109] on div "Abacus_cert-pdf KBB PRIVATE PARTY-pdf Abacus_cert-pdf" at bounding box center [459, 95] width 275 height 27
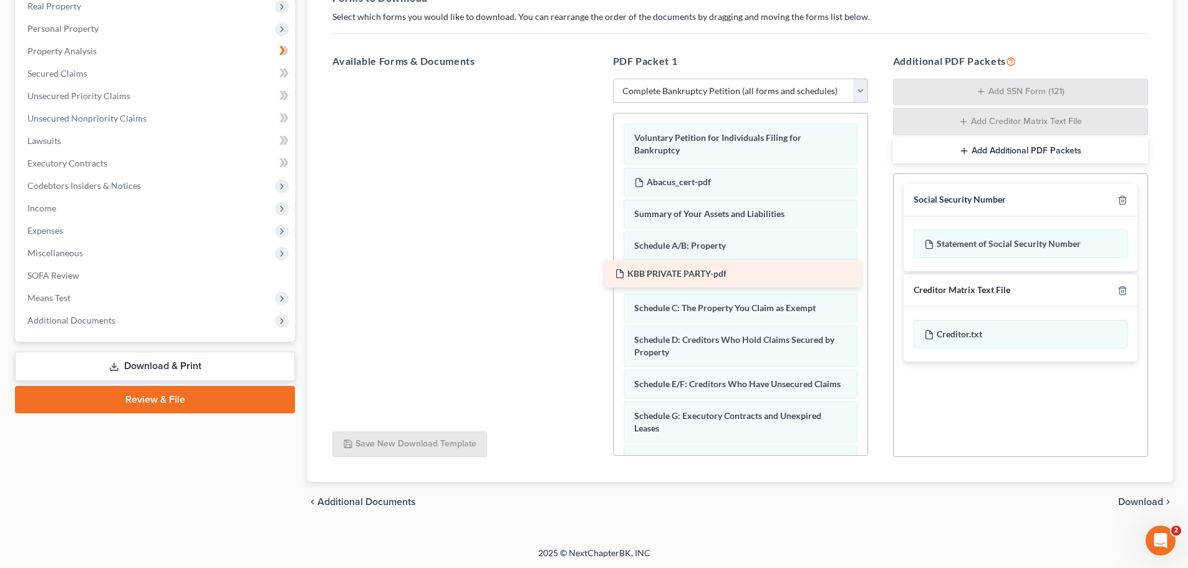
drag, startPoint x: 379, startPoint y: 95, endPoint x: 652, endPoint y: 273, distance: 325.8
click at [598, 79] on div "KBB PRIVATE PARTY-pdf KBB PRIVATE PARTY-pdf" at bounding box center [459, 79] width 275 height 0
click at [399, 255] on div at bounding box center [459, 250] width 275 height 343
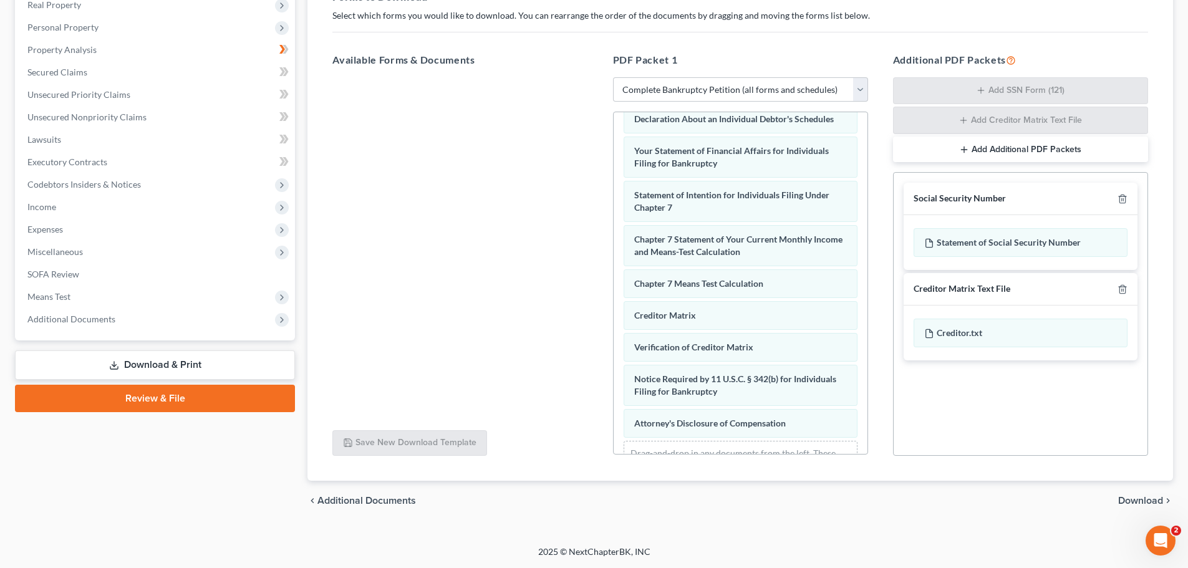
scroll to position [493, 0]
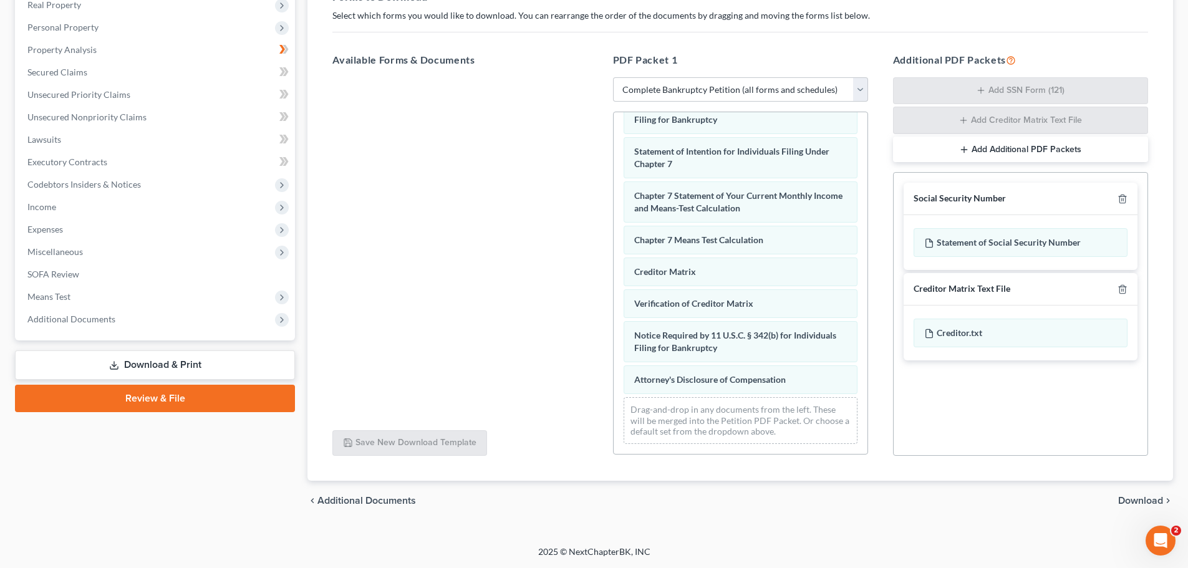
click at [1145, 499] on span "Download" at bounding box center [1140, 501] width 45 height 10
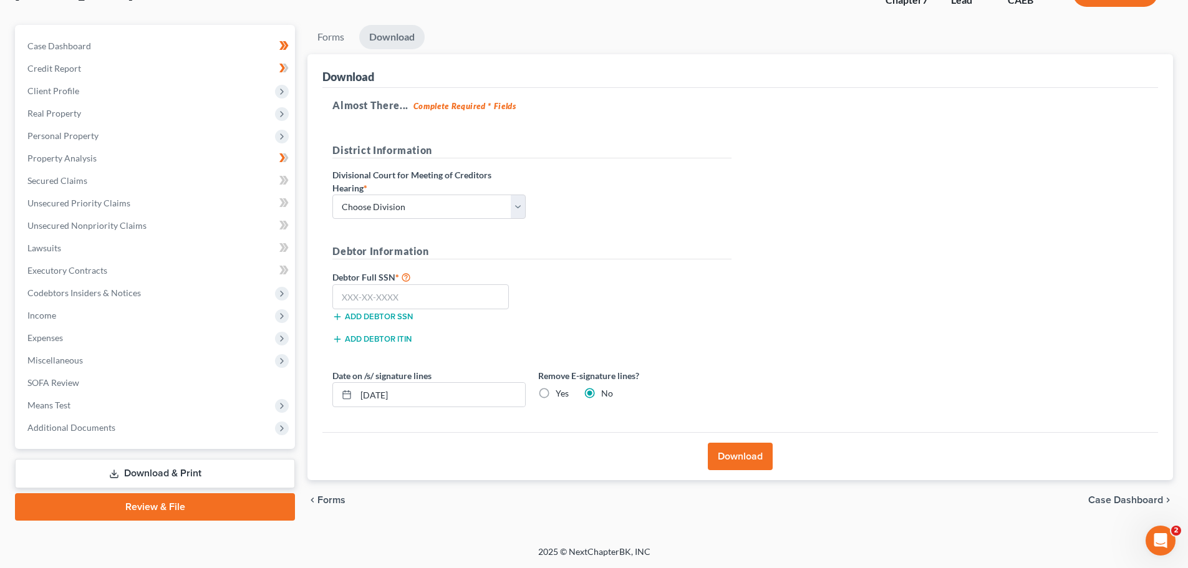
scroll to position [95, 0]
click at [465, 210] on select "Choose Division Fresno Modesto [GEOGRAPHIC_DATA]" at bounding box center [428, 207] width 193 height 25
select select "2"
click at [332, 195] on select "Choose Division Fresno Modesto [GEOGRAPHIC_DATA]" at bounding box center [428, 207] width 193 height 25
click at [429, 299] on input "text" at bounding box center [420, 296] width 177 height 25
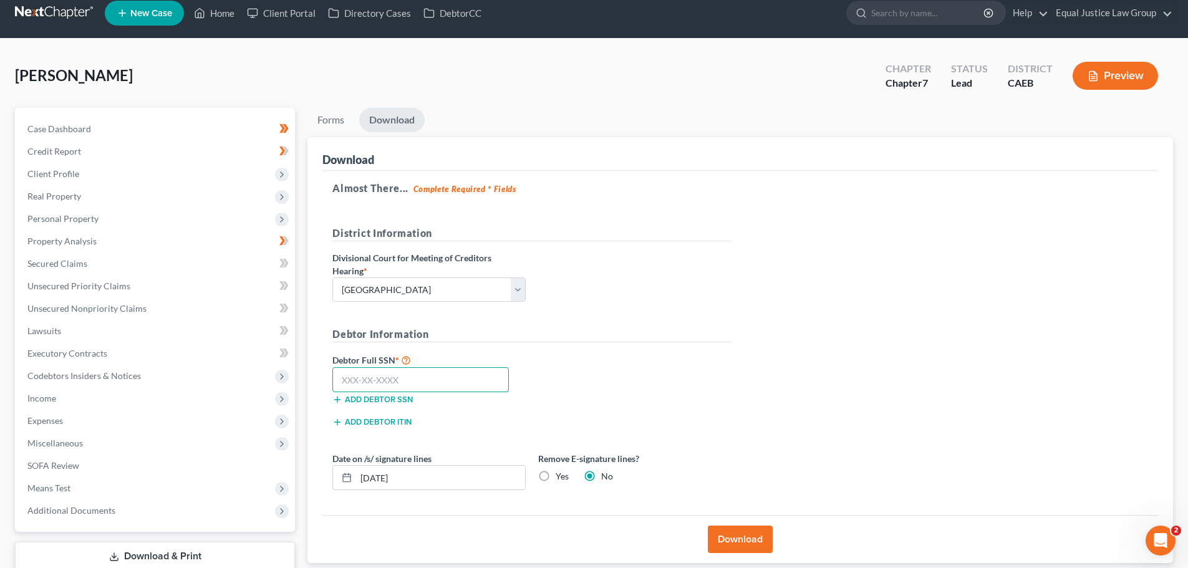
scroll to position [0, 0]
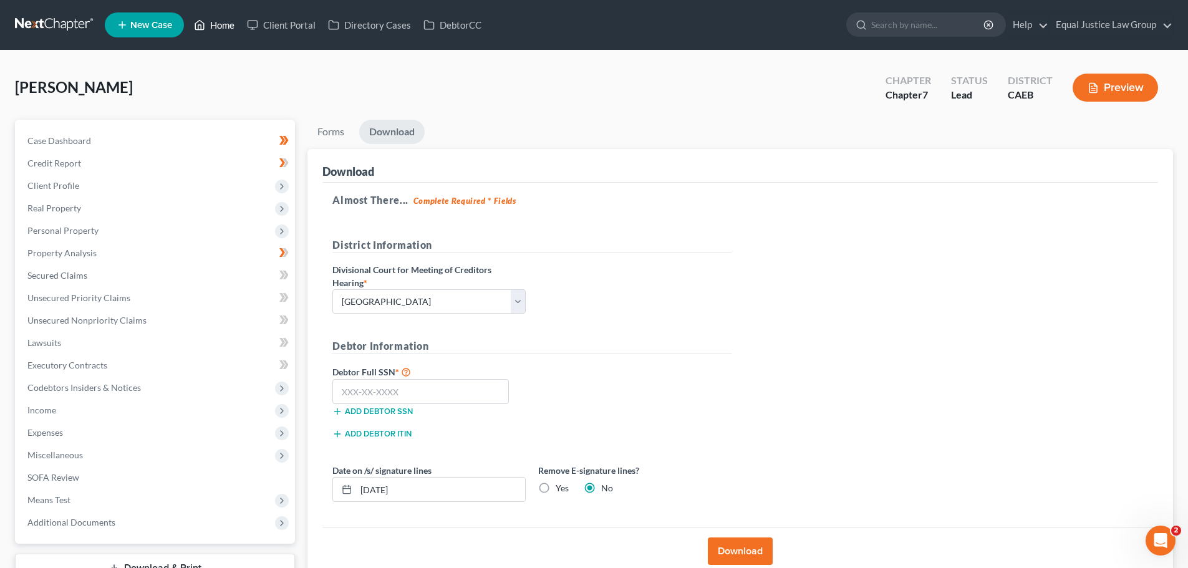
click at [215, 26] on link "Home" at bounding box center [214, 25] width 53 height 22
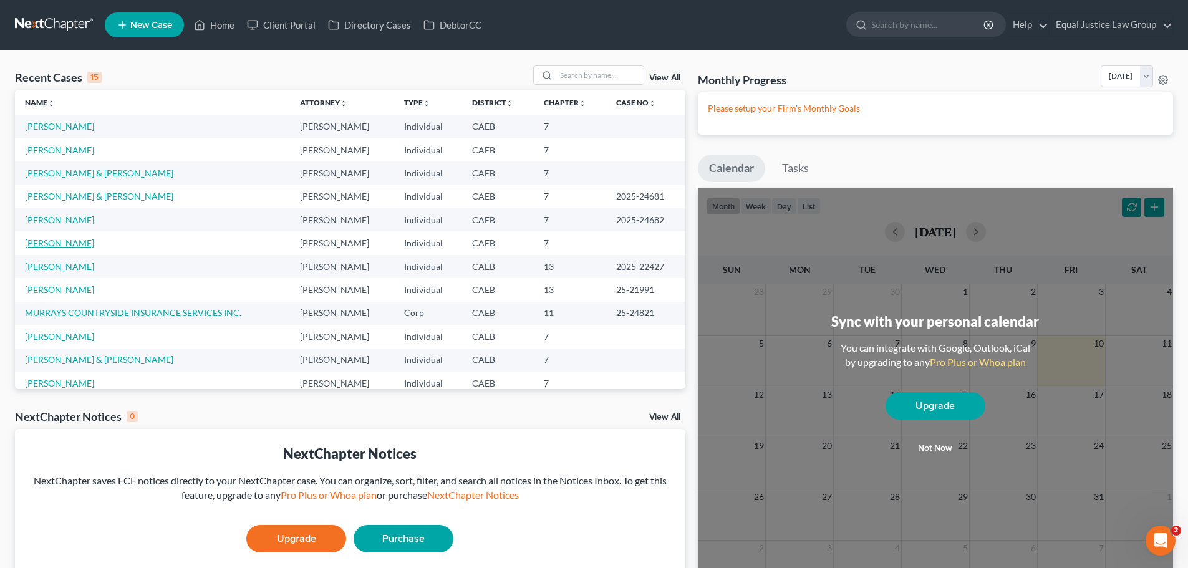
click at [61, 241] on link "[PERSON_NAME]" at bounding box center [59, 243] width 69 height 11
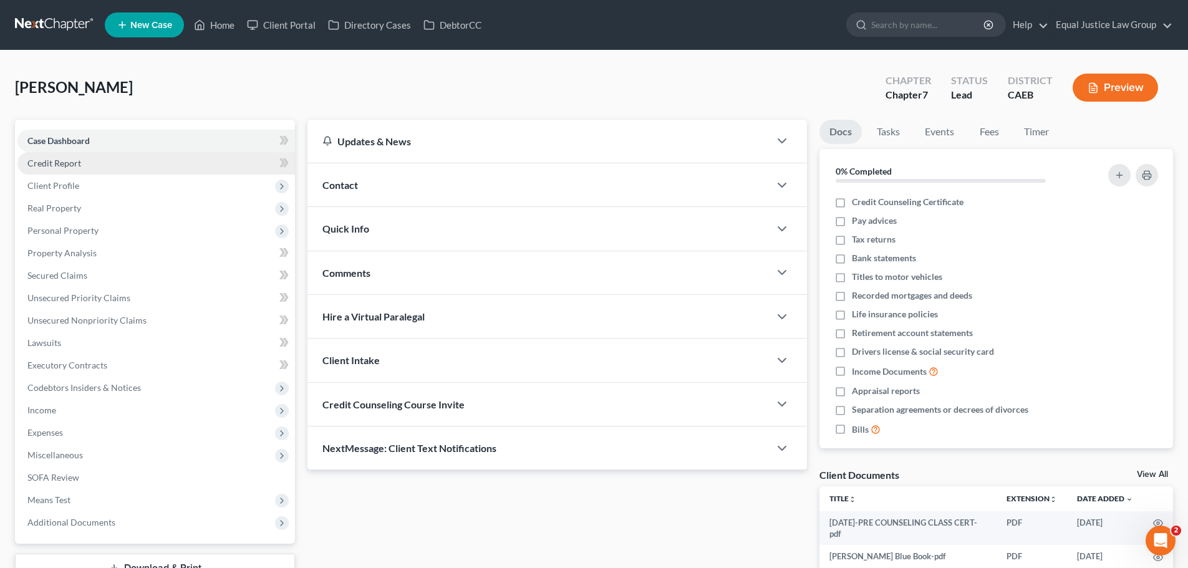
click at [64, 157] on link "Credit Report" at bounding box center [156, 163] width 278 height 22
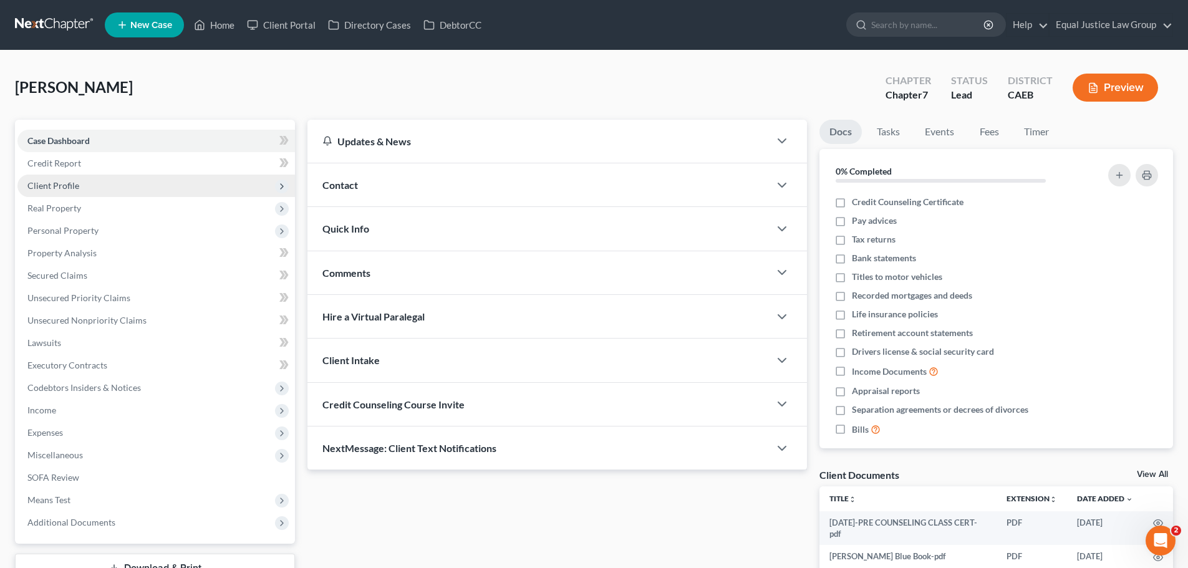
click at [54, 183] on span "Client Profile" at bounding box center [53, 185] width 52 height 11
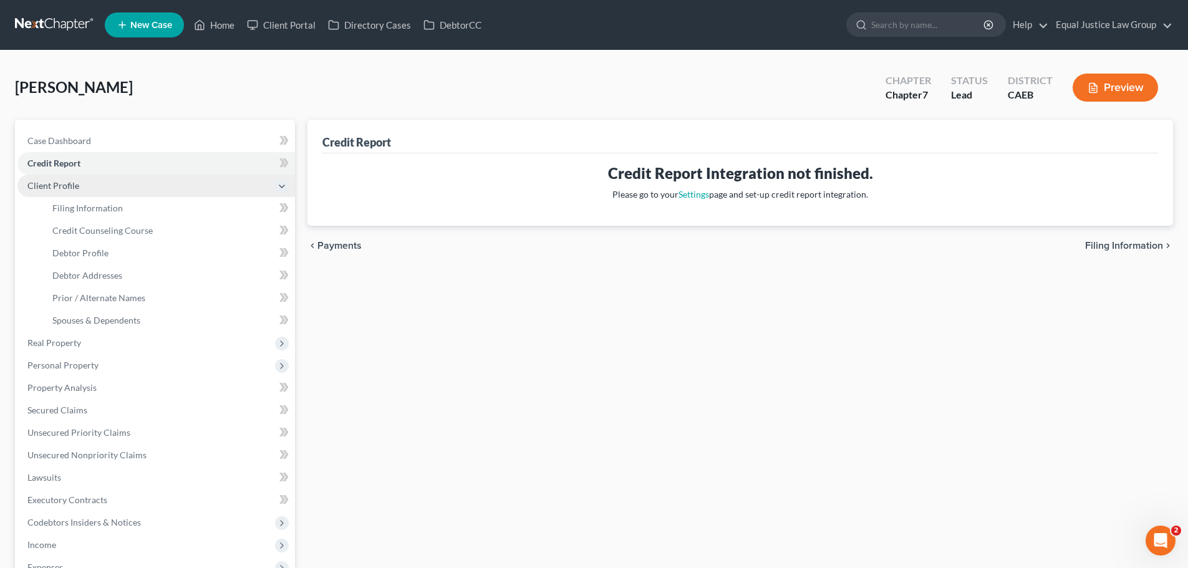
click at [52, 189] on span "Client Profile" at bounding box center [53, 185] width 52 height 11
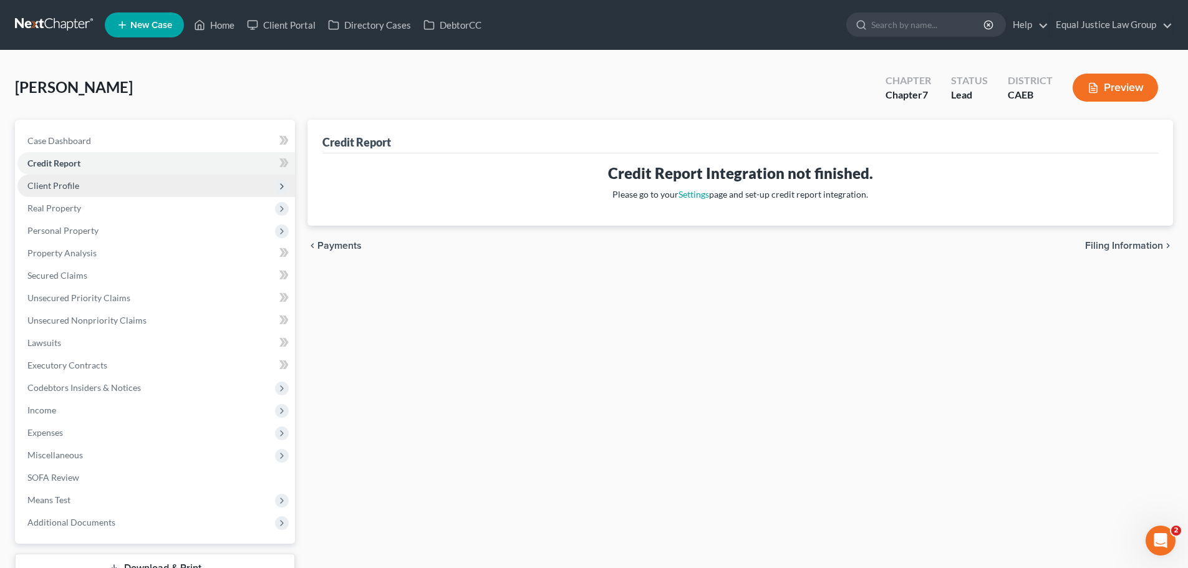
click at [54, 191] on span "Client Profile" at bounding box center [156, 186] width 278 height 22
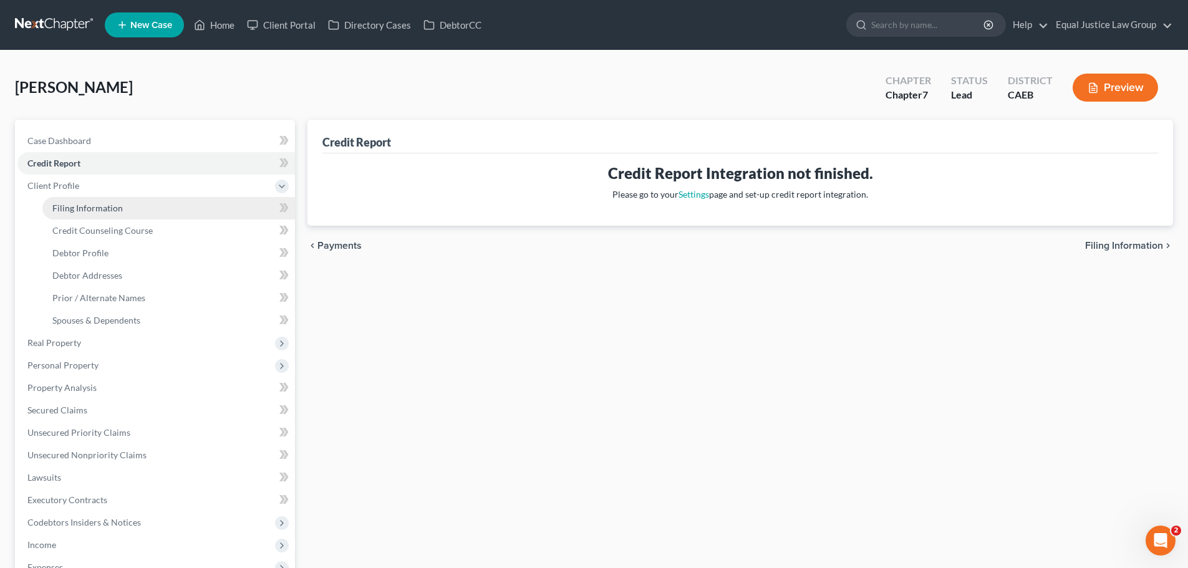
click at [85, 208] on span "Filing Information" at bounding box center [87, 208] width 70 height 11
select select "1"
select select "0"
select select "8"
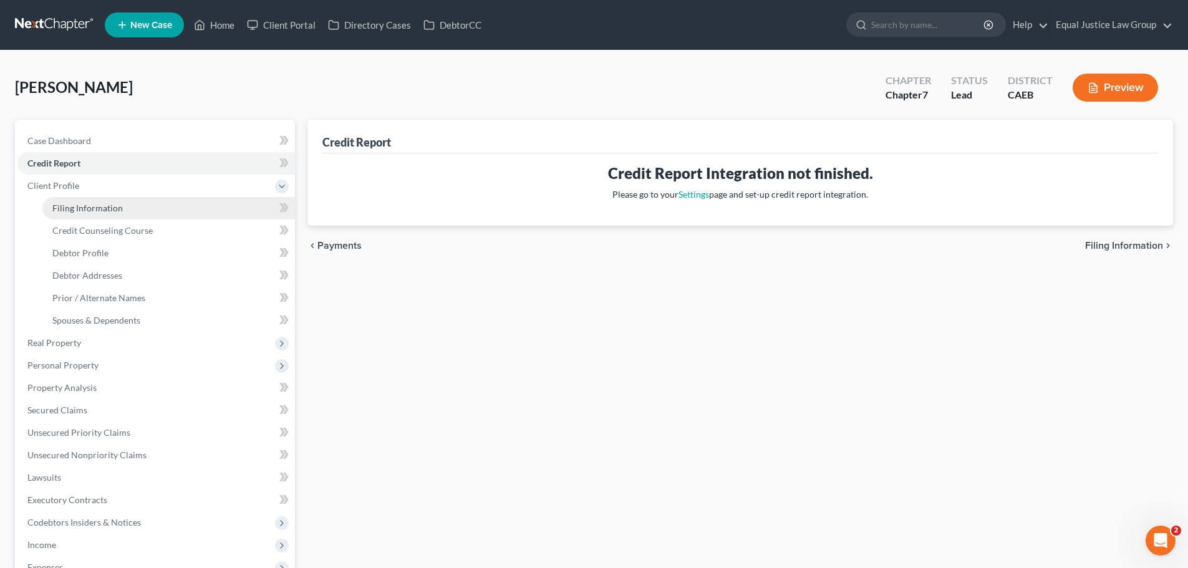
select select "0"
select select "4"
select select "0"
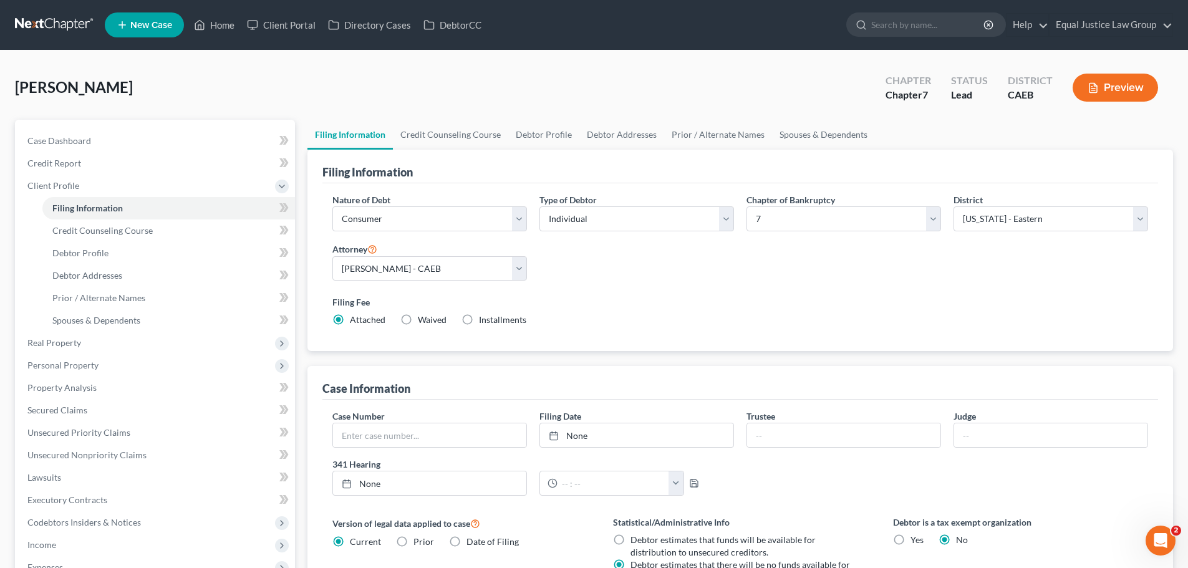
scroll to position [125, 0]
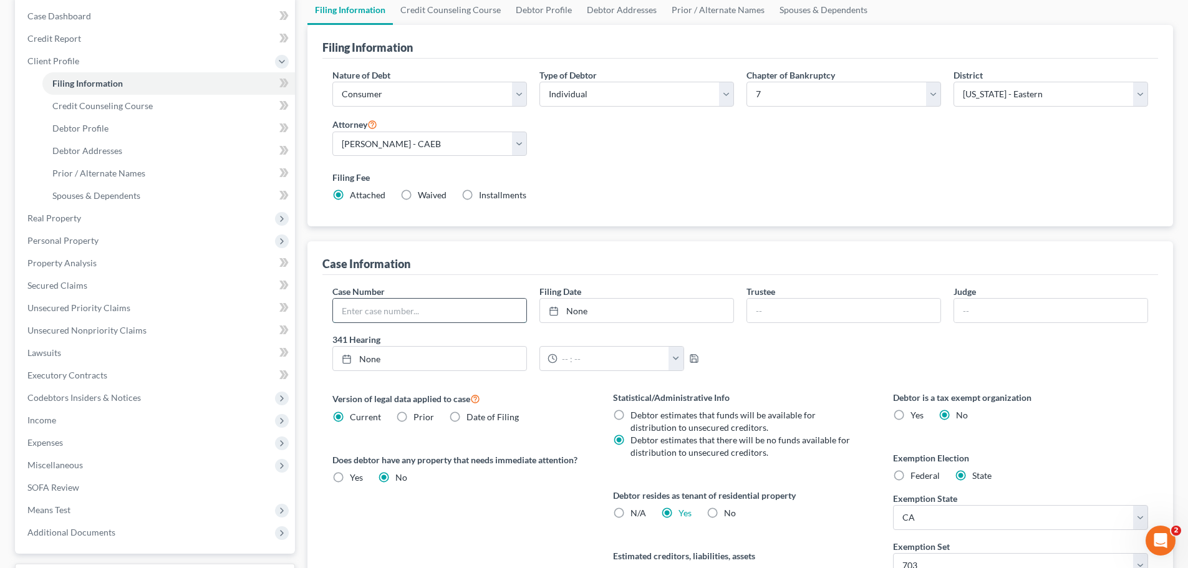
paste input "2025-25553"
type input "2025-25553"
click at [1047, 353] on div "Case Number 2025-25553 Filing Date None close Date Time chevron_left [DATE] che…" at bounding box center [740, 333] width 828 height 96
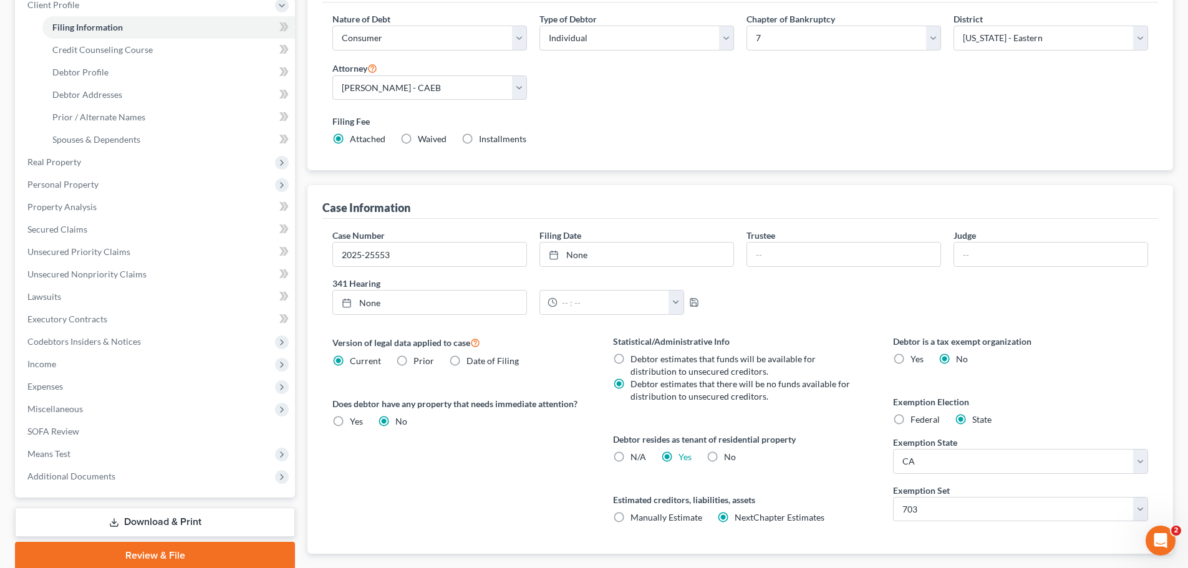
scroll to position [254, 0]
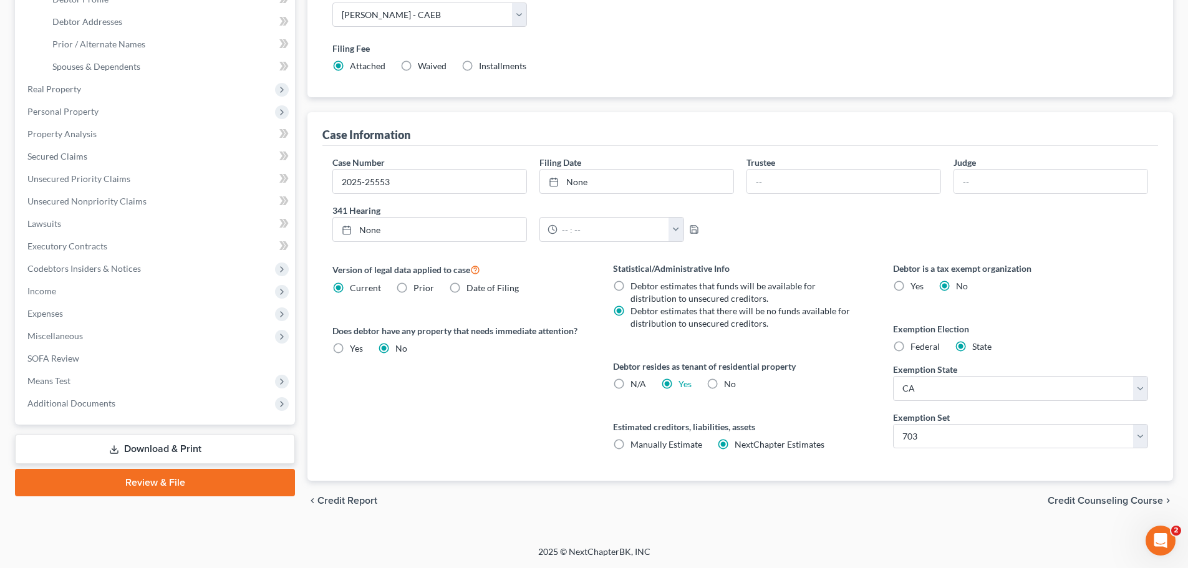
click at [1094, 499] on span "Credit Counseling Course" at bounding box center [1105, 501] width 115 height 10
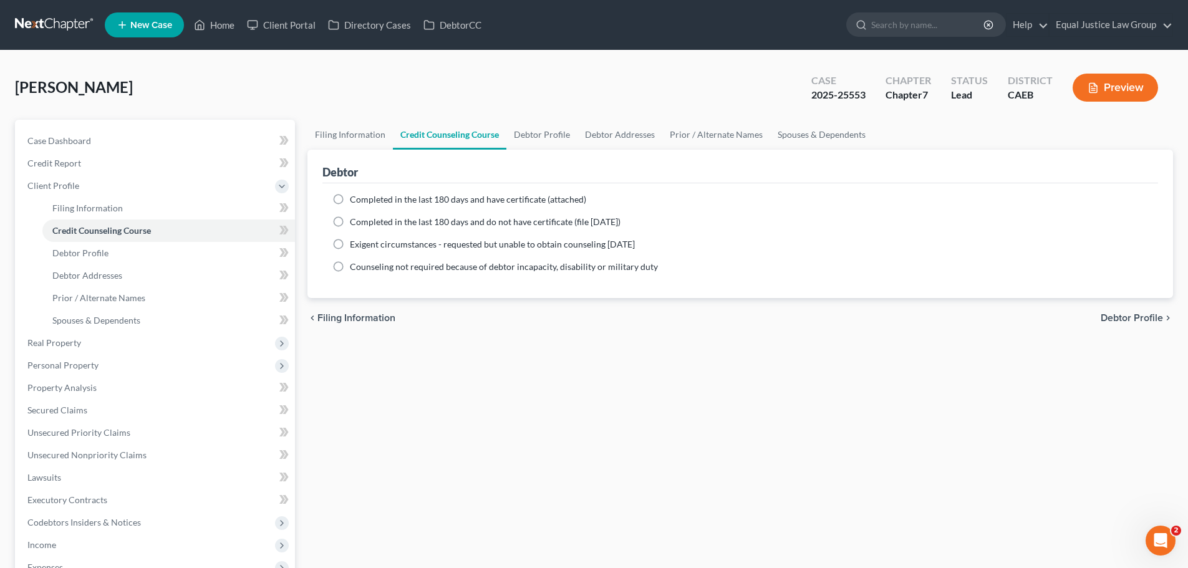
click at [374, 198] on span "Completed in the last 180 days and have certificate (attached)" at bounding box center [468, 199] width 236 height 11
click at [363, 198] on input "Completed in the last 180 days and have certificate (attached)" at bounding box center [359, 197] width 8 height 8
radio input "true"
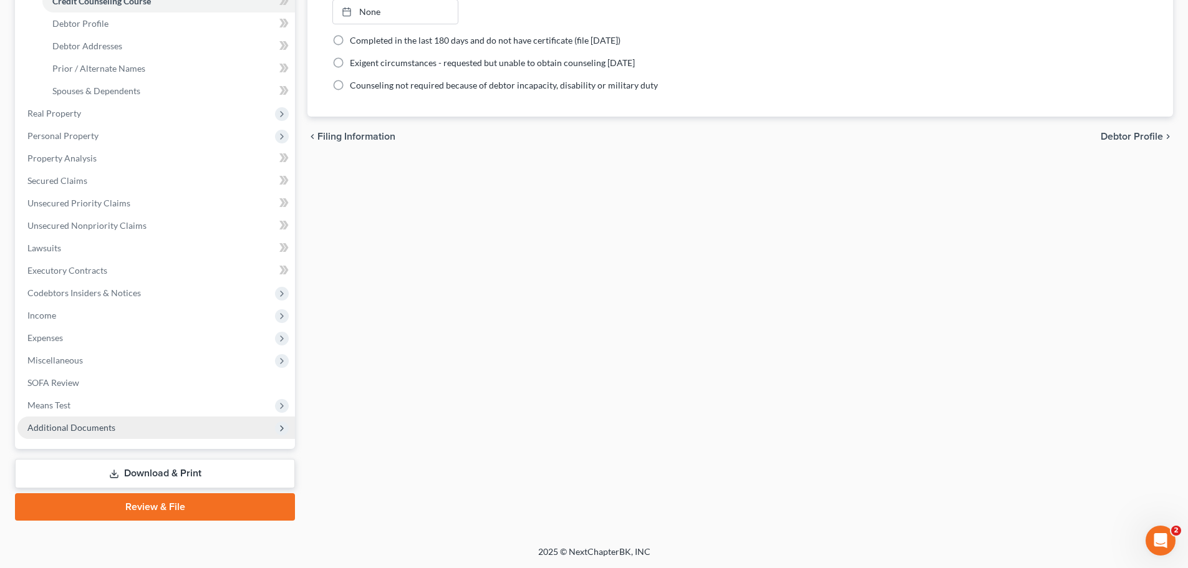
click at [125, 424] on span "Additional Documents" at bounding box center [156, 428] width 278 height 22
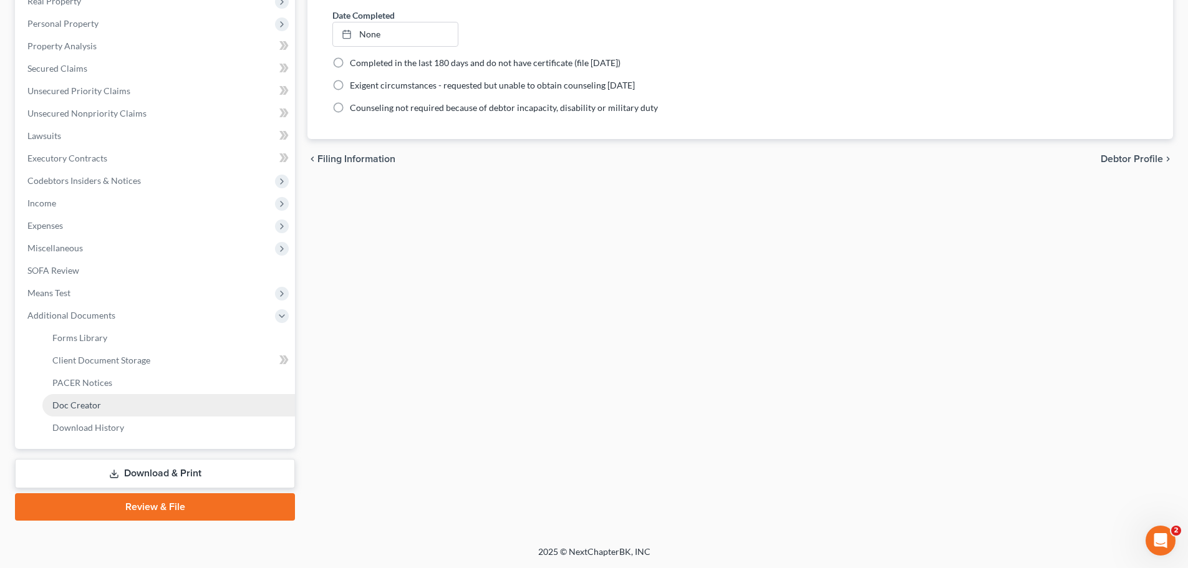
scroll to position [207, 0]
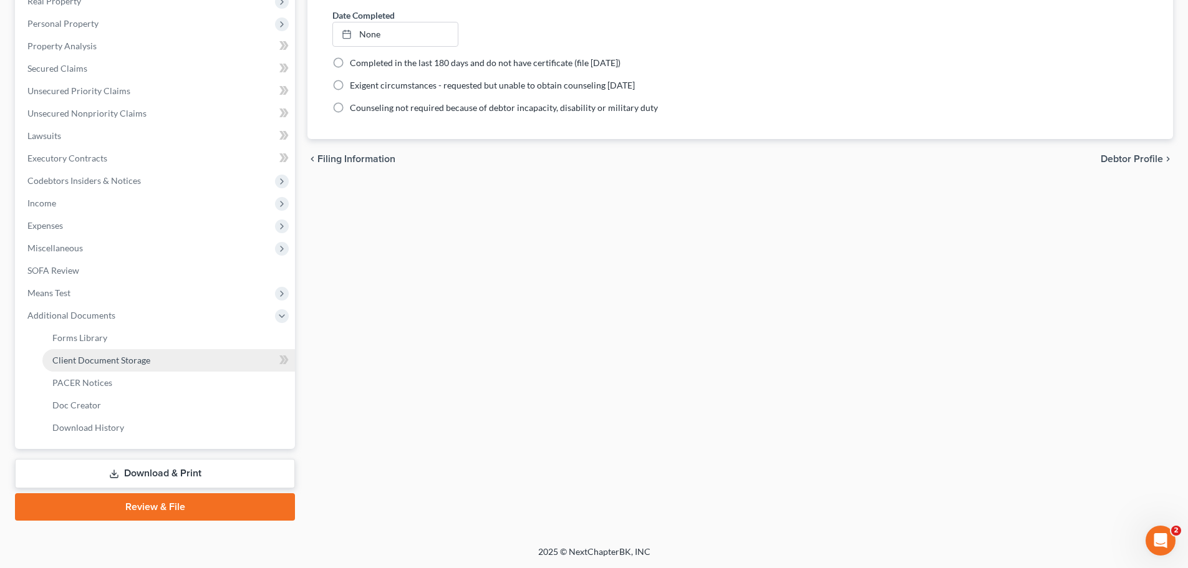
click at [115, 359] on span "Client Document Storage" at bounding box center [101, 360] width 98 height 11
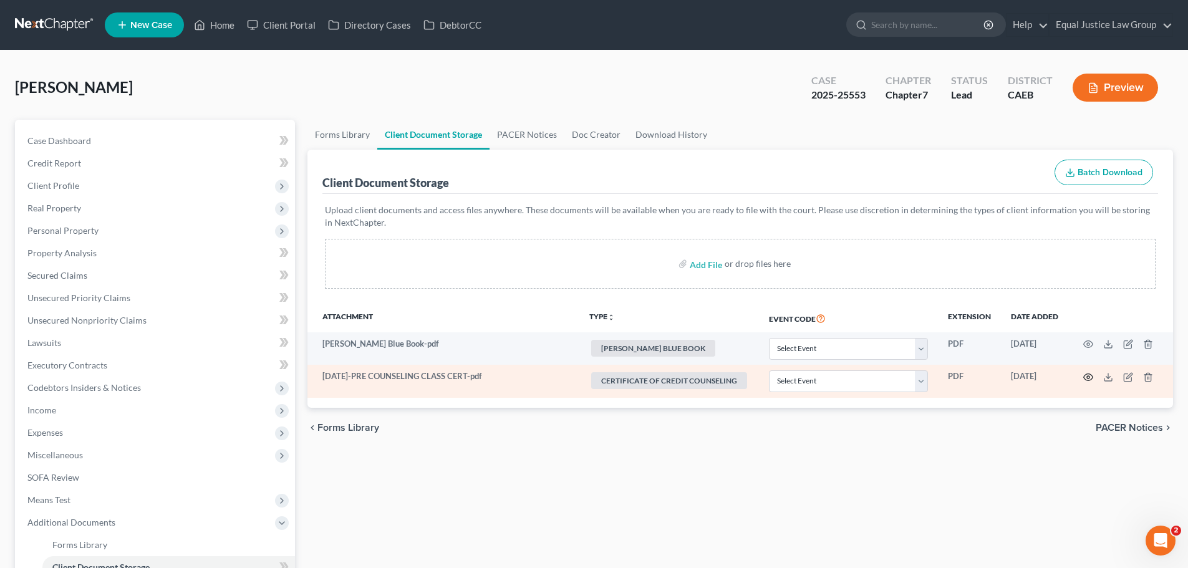
click at [1085, 376] on icon "button" at bounding box center [1088, 377] width 10 height 10
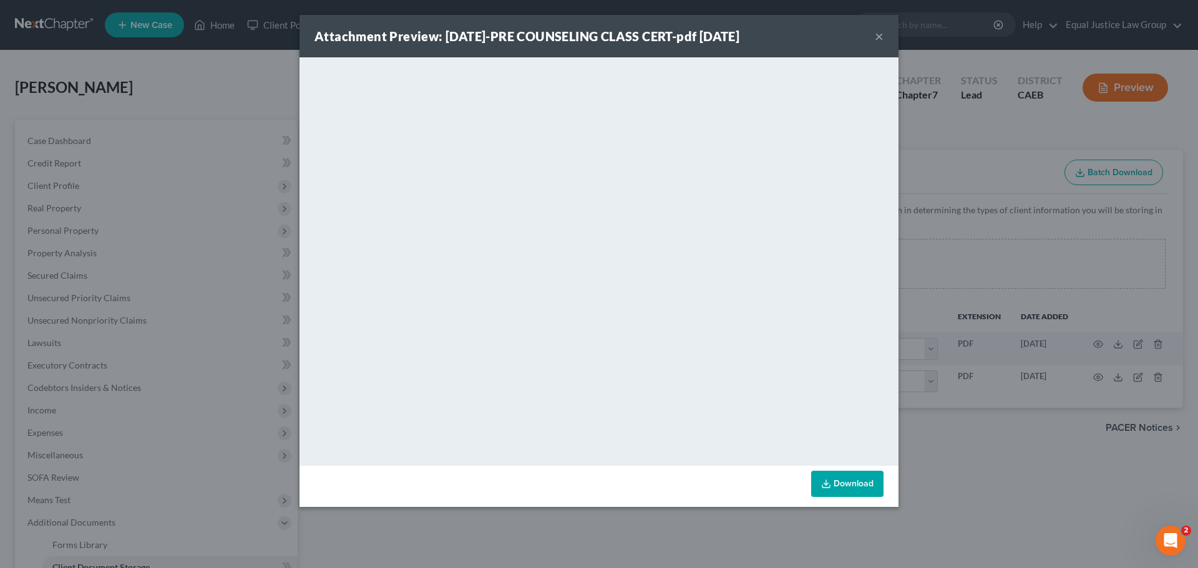
click at [879, 38] on button "×" at bounding box center [879, 36] width 9 height 15
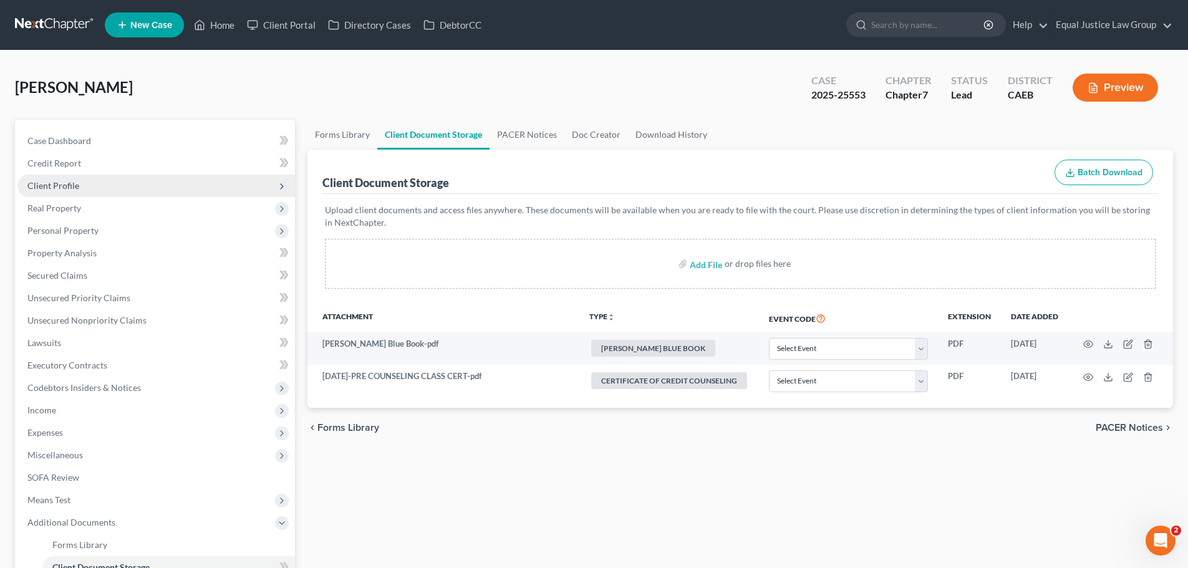
click at [62, 193] on span "Client Profile" at bounding box center [156, 186] width 278 height 22
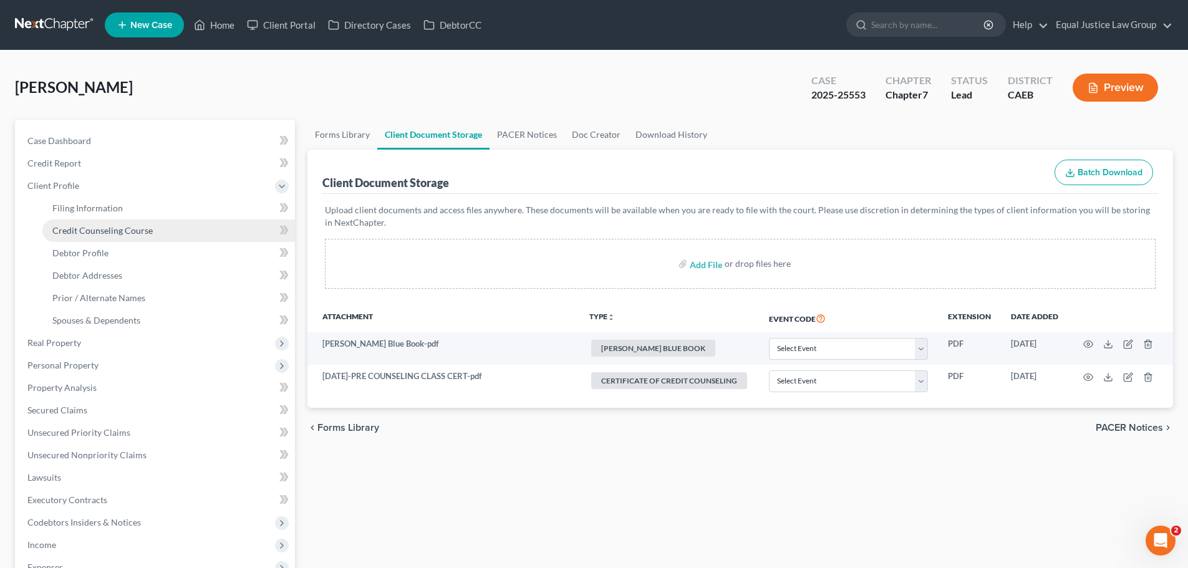
click at [100, 225] on span "Credit Counseling Course" at bounding box center [102, 230] width 100 height 11
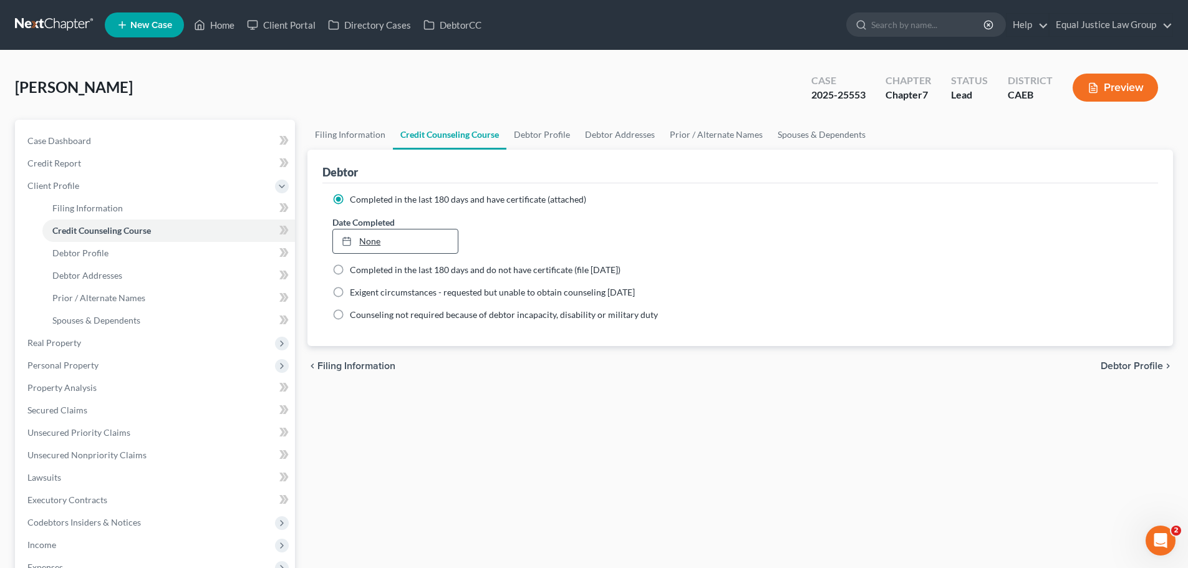
click at [402, 243] on link "None" at bounding box center [395, 242] width 124 height 24
type input "[DATE]"
click at [1153, 363] on span "Debtor Profile" at bounding box center [1132, 366] width 62 height 10
select select "4"
select select "0"
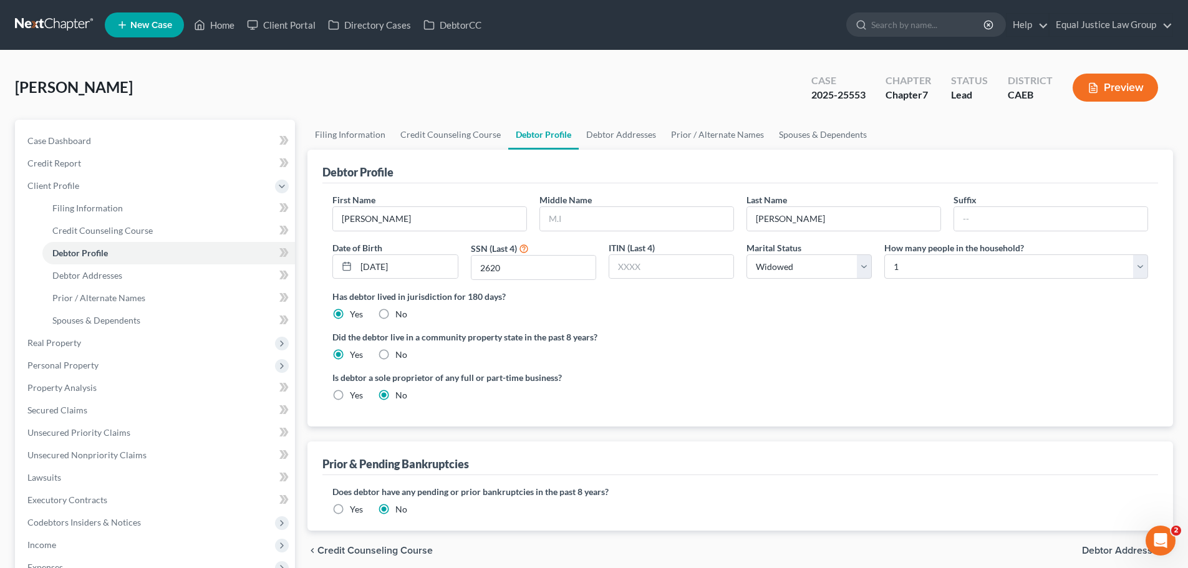
click at [180, 64] on div "[PERSON_NAME] Upgraded Case 2025-25553 Chapter Chapter 7 Status Lead District C…" at bounding box center [594, 413] width 1188 height 725
click at [216, 24] on link "Home" at bounding box center [214, 25] width 53 height 22
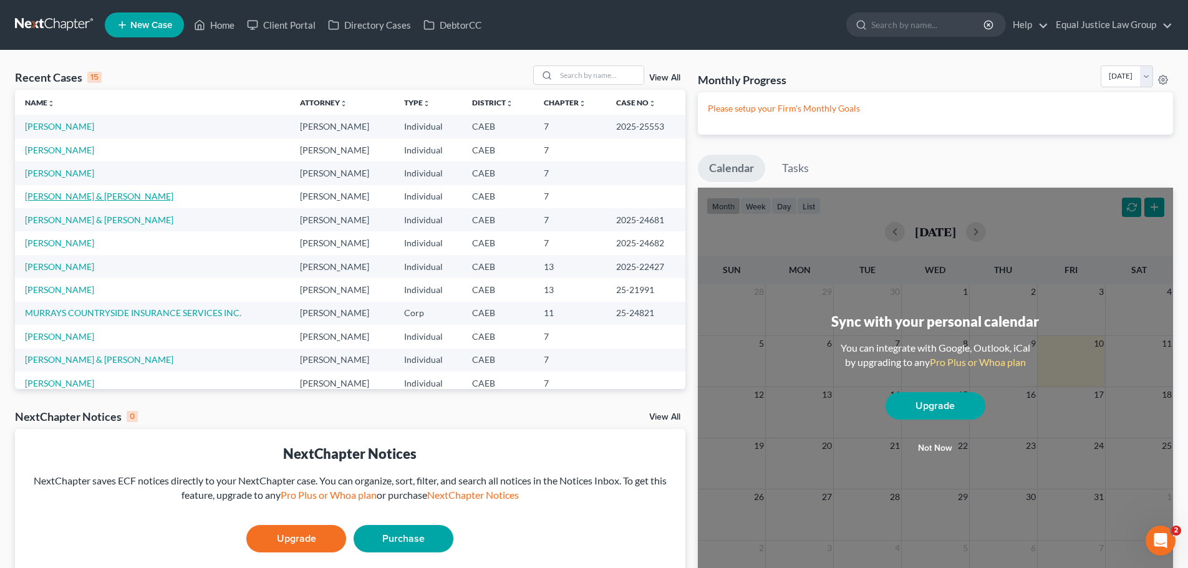
click at [84, 198] on link "[PERSON_NAME] & [PERSON_NAME]" at bounding box center [99, 196] width 148 height 11
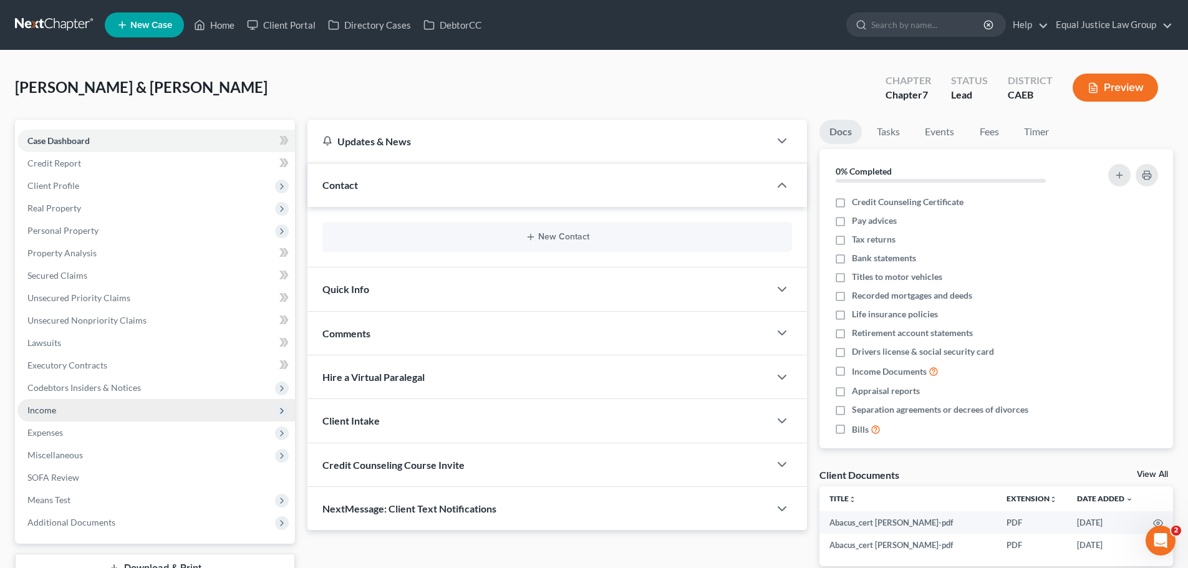
drag, startPoint x: 54, startPoint y: 430, endPoint x: 54, endPoint y: 409, distance: 20.6
click at [54, 430] on span "Expenses" at bounding box center [45, 432] width 36 height 11
click at [54, 409] on span "Income" at bounding box center [41, 410] width 29 height 11
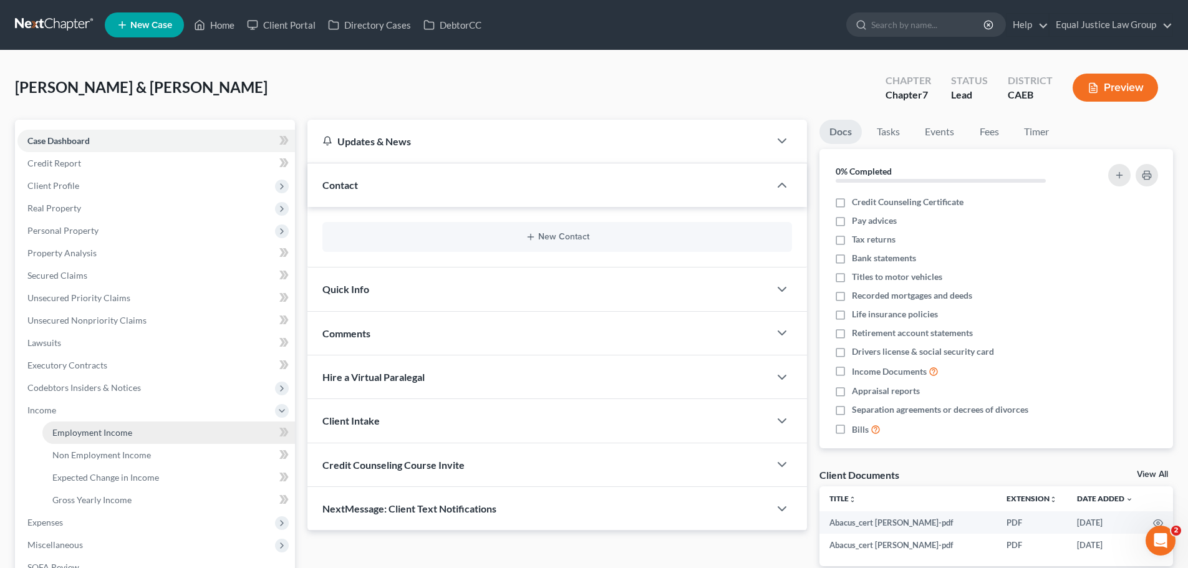
click at [119, 435] on span "Employment Income" at bounding box center [92, 432] width 80 height 11
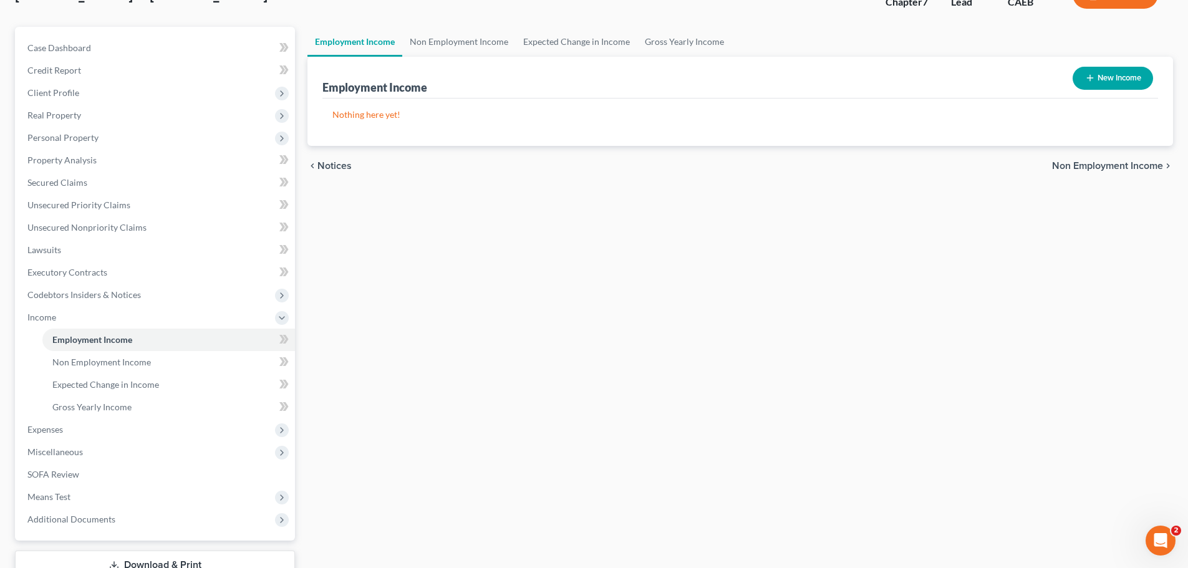
scroll to position [62, 0]
